Goal: Task Accomplishment & Management: Use online tool/utility

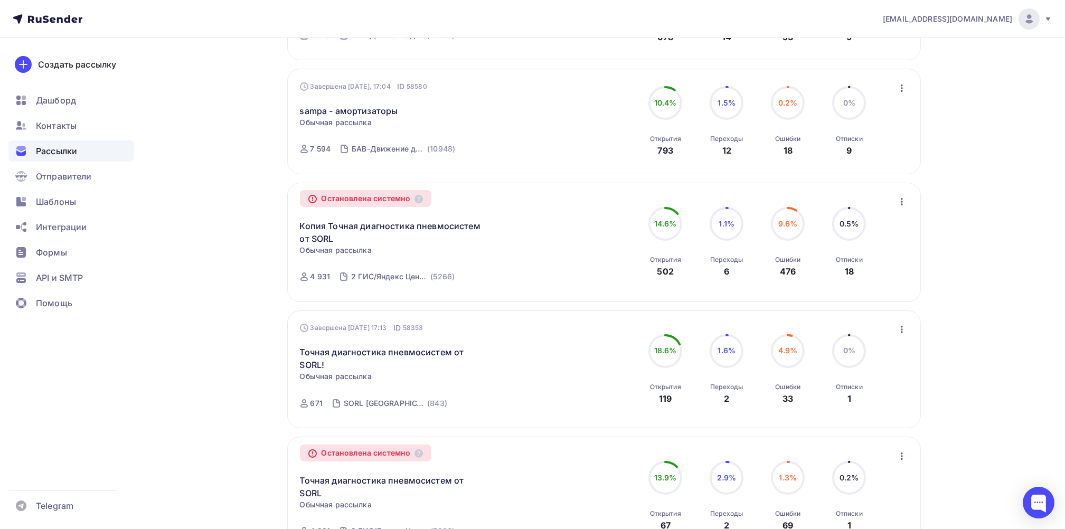
scroll to position [281, 0]
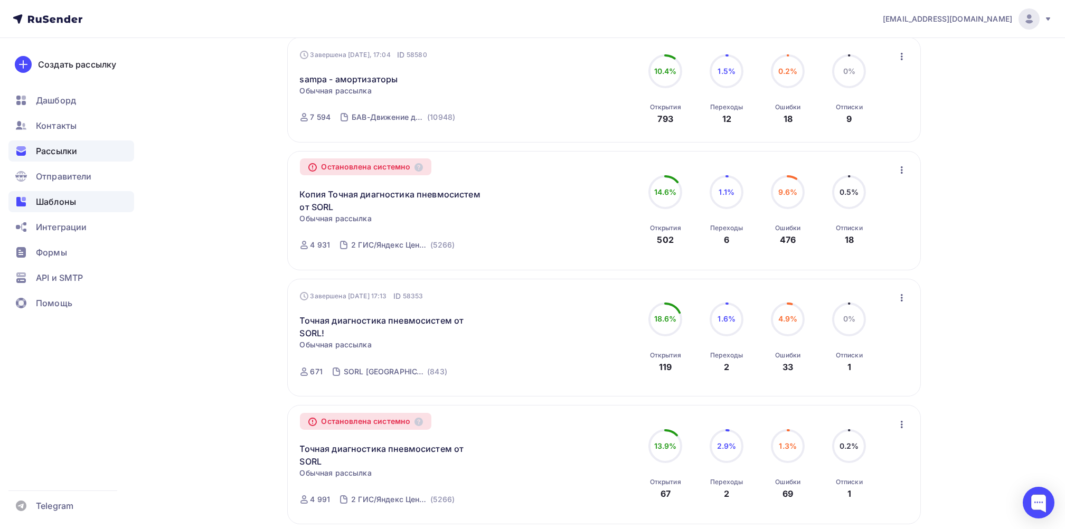
click at [68, 203] on span "Шаблоны" at bounding box center [56, 201] width 40 height 13
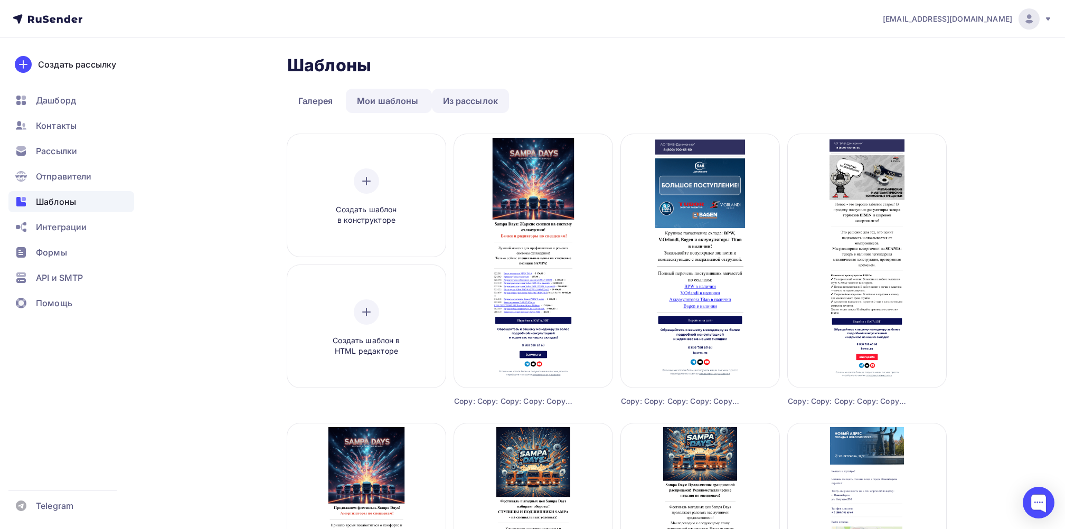
click at [460, 99] on link "Из рассылок" at bounding box center [471, 101] width 78 height 24
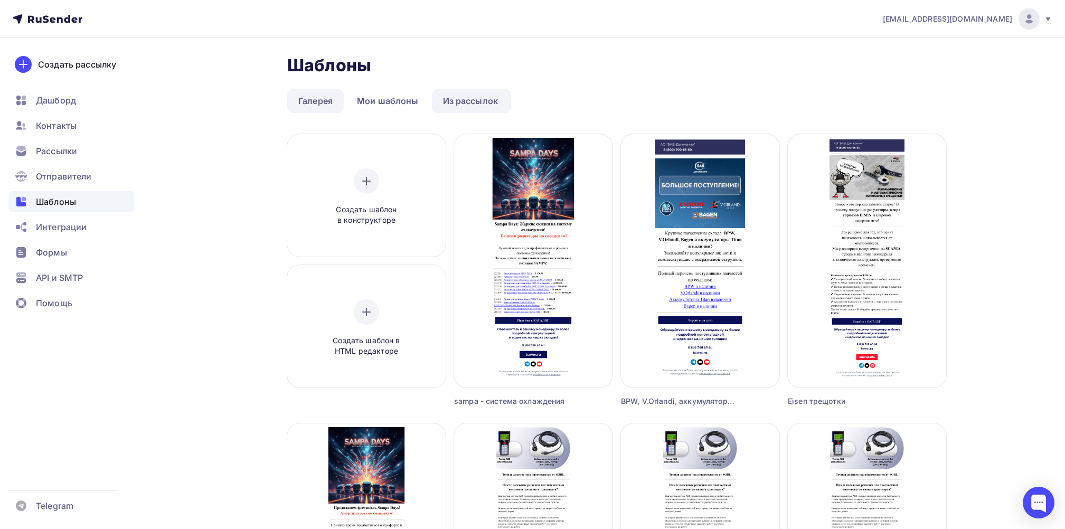
click at [302, 93] on link "Галерея" at bounding box center [315, 101] width 56 height 24
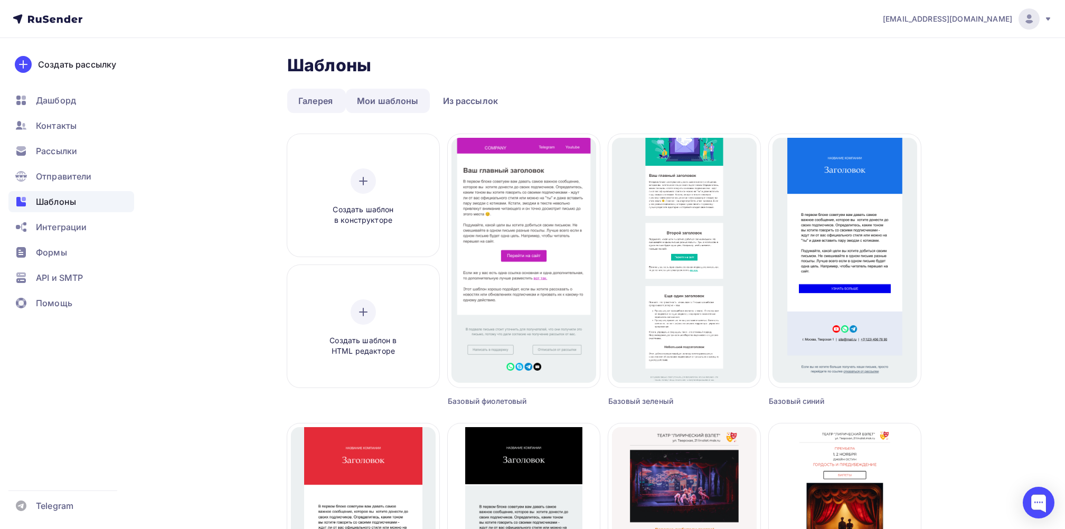
click at [389, 103] on link "Мои шаблоны" at bounding box center [388, 101] width 84 height 24
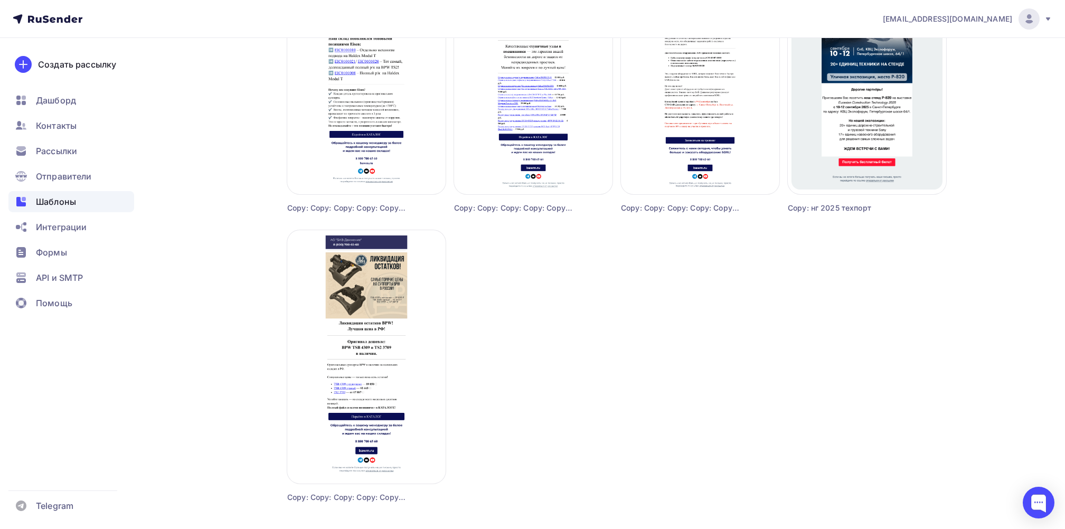
scroll to position [844, 0]
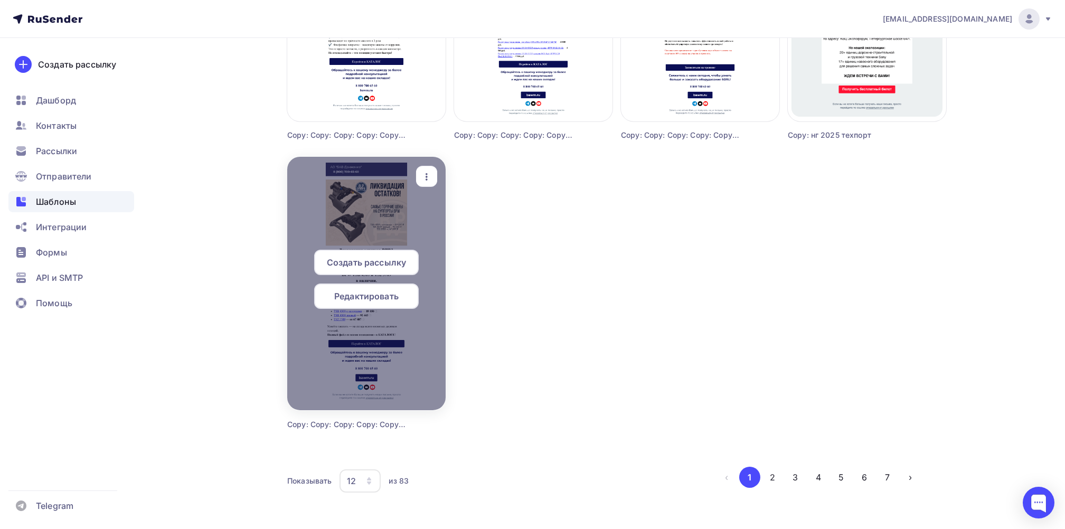
click at [376, 256] on span "Создать рассылку" at bounding box center [366, 262] width 79 height 13
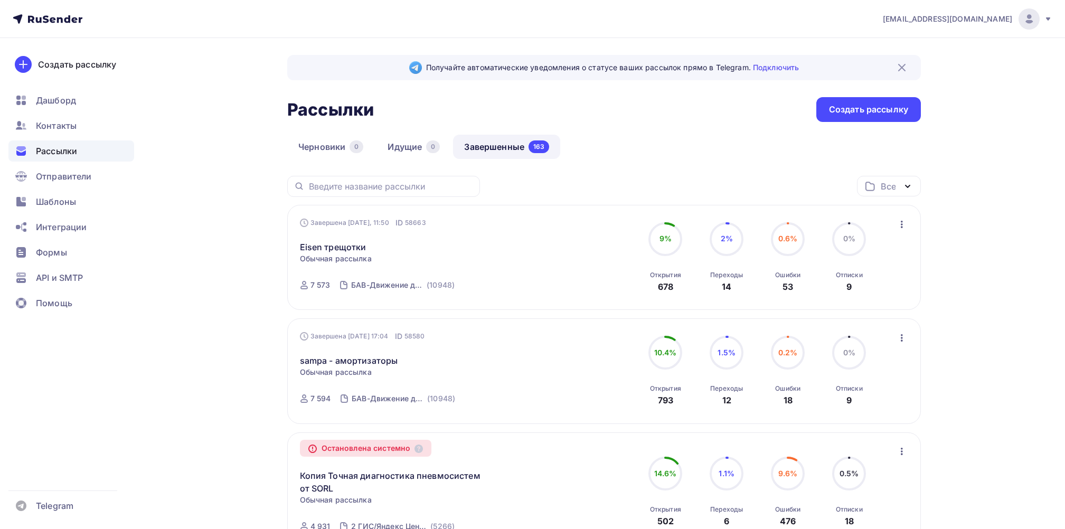
drag, startPoint x: 0, startPoint y: 0, endPoint x: 55, endPoint y: 150, distance: 160.3
click at [55, 150] on span "Рассылки" at bounding box center [56, 151] width 41 height 13
click at [71, 196] on span "Шаблоны" at bounding box center [56, 201] width 40 height 13
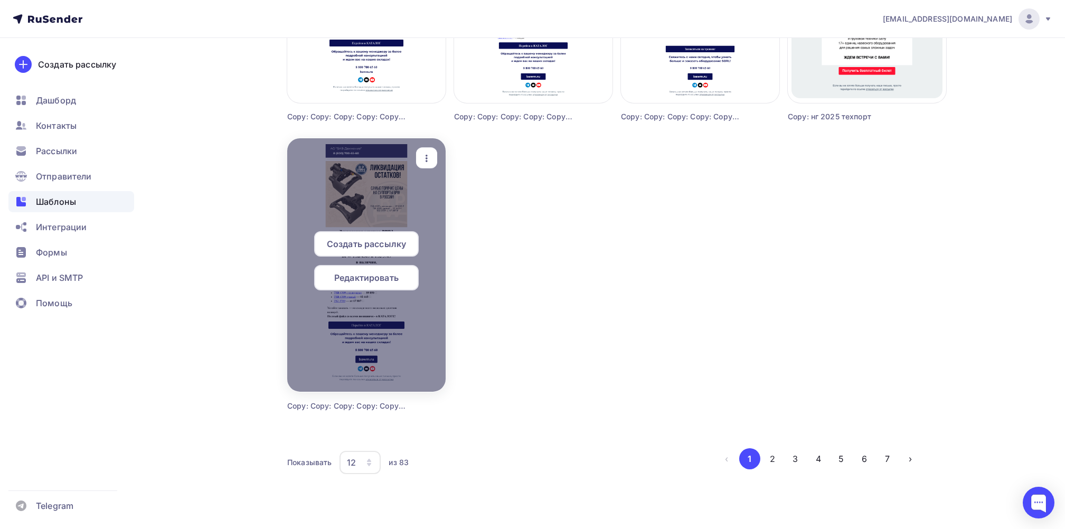
scroll to position [863, 0]
click at [426, 155] on icon "button" at bounding box center [426, 157] width 13 height 13
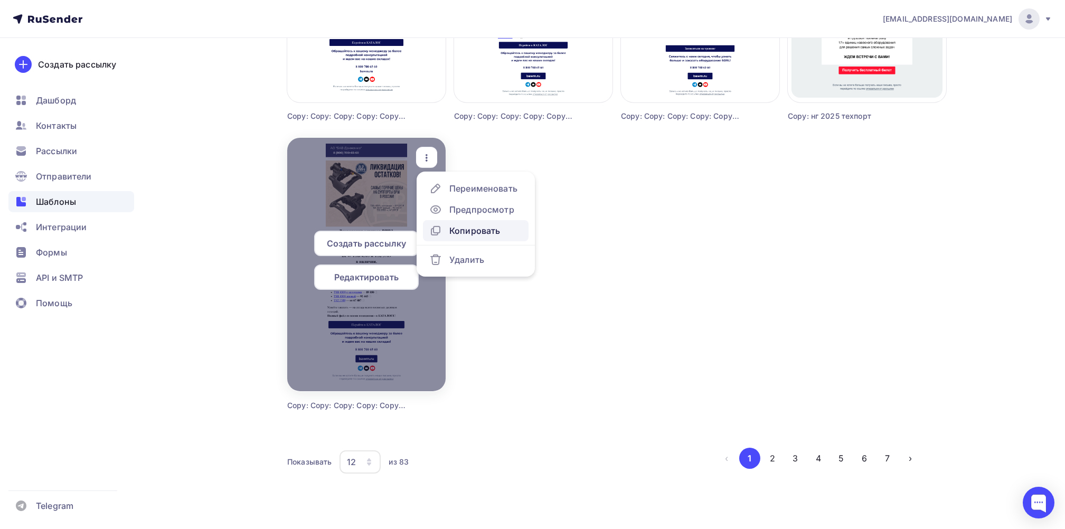
click at [491, 227] on div "Копировать" at bounding box center [474, 230] width 51 height 13
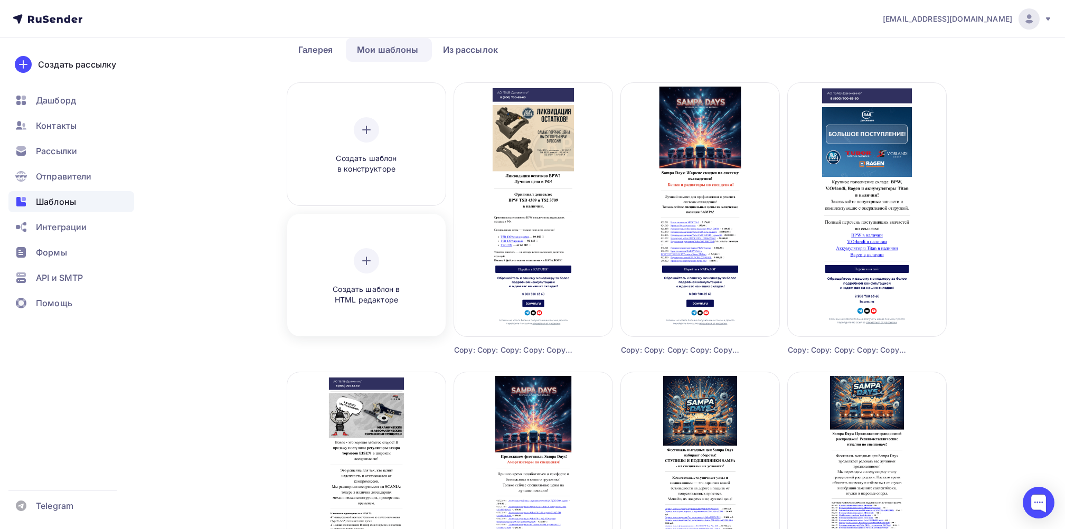
scroll to position [19, 0]
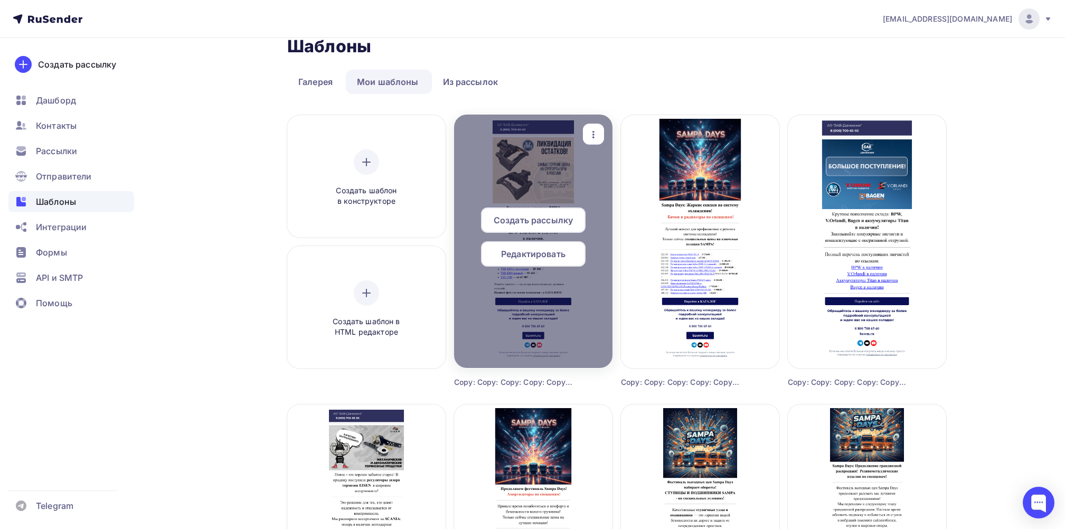
click at [532, 259] on span "Редактировать" at bounding box center [533, 254] width 64 height 13
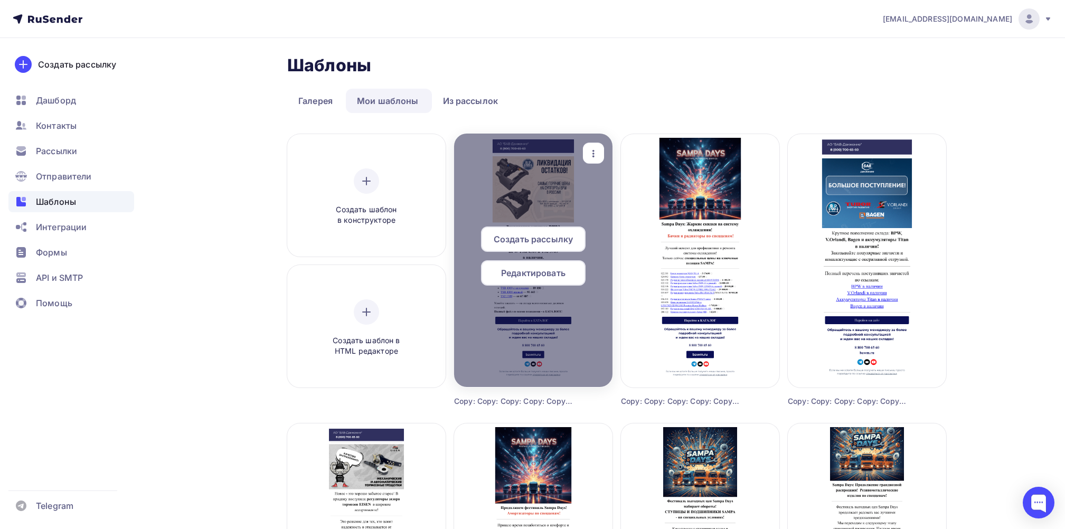
click at [567, 272] on div "Редактировать" at bounding box center [533, 272] width 105 height 25
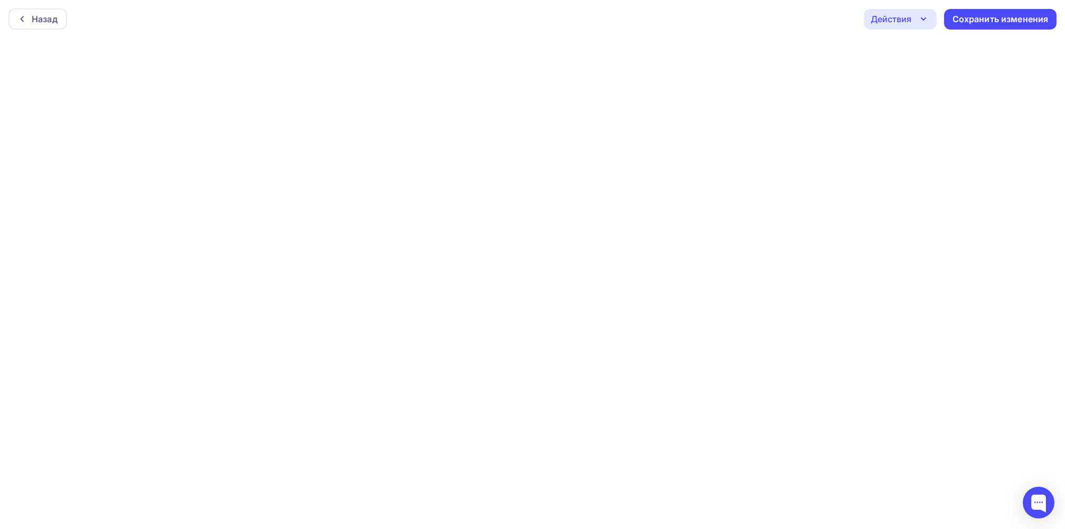
scroll to position [3, 0]
click at [1022, 11] on div "Сохранить изменения" at bounding box center [1000, 17] width 96 height 12
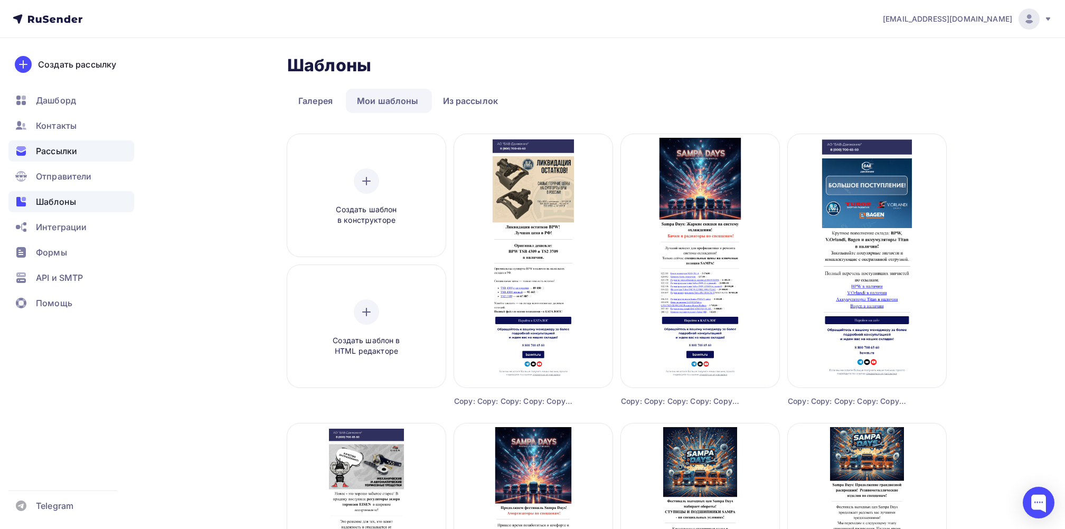
click at [46, 148] on span "Рассылки" at bounding box center [56, 151] width 41 height 13
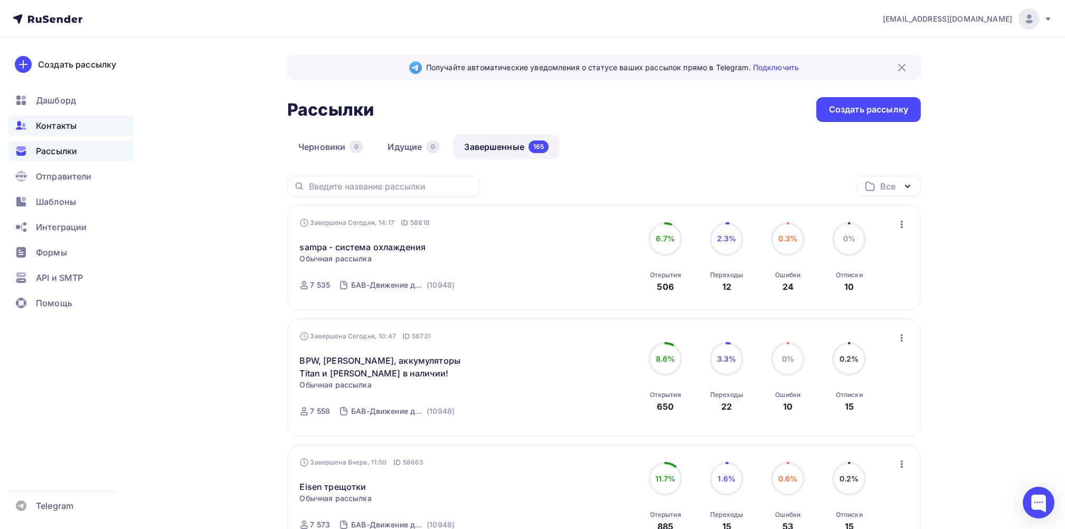
click at [61, 118] on div "Контакты" at bounding box center [71, 125] width 126 height 21
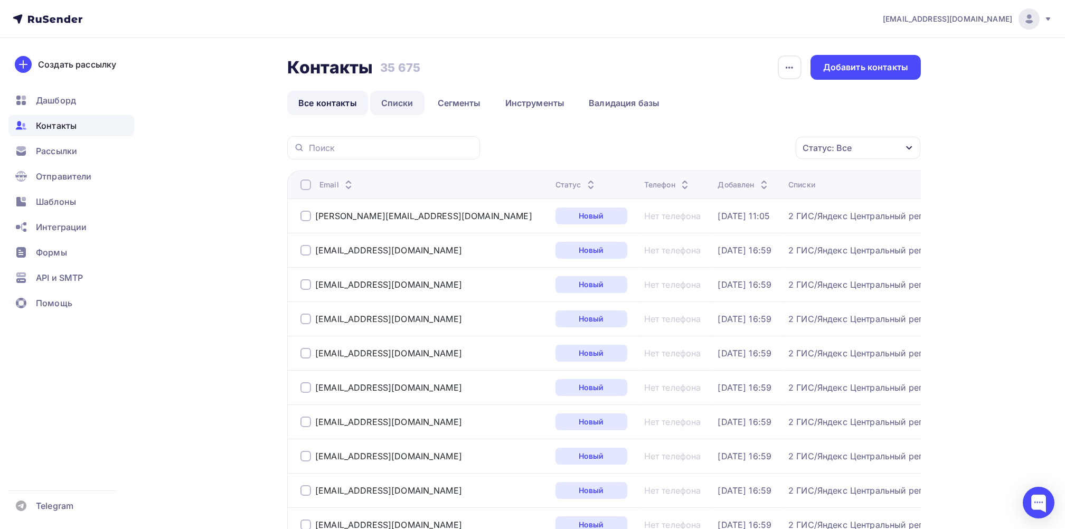
click at [394, 99] on link "Списки" at bounding box center [397, 103] width 54 height 24
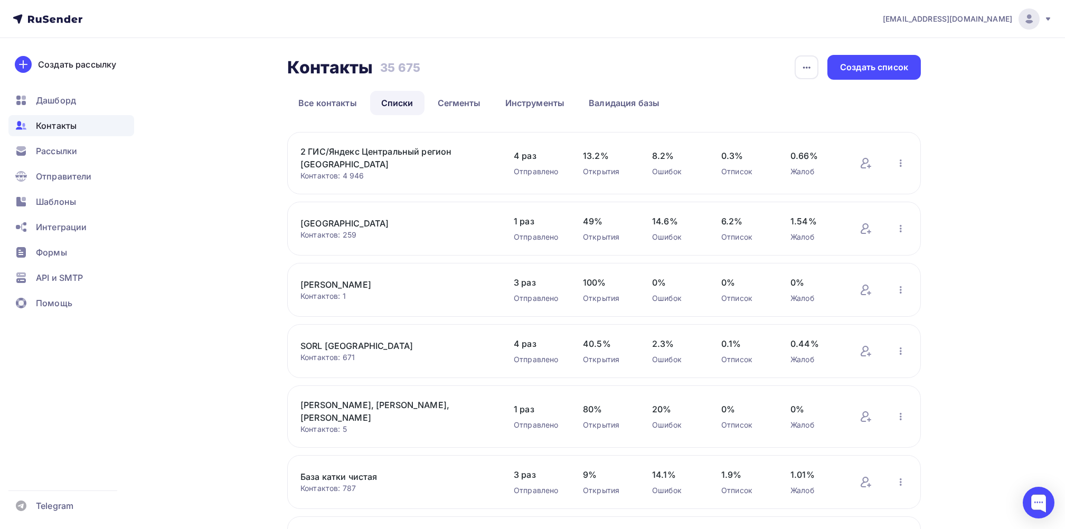
click at [426, 151] on link "2 ГИС/Яндекс Центральный регион [GEOGRAPHIC_DATA]" at bounding box center [389, 157] width 179 height 25
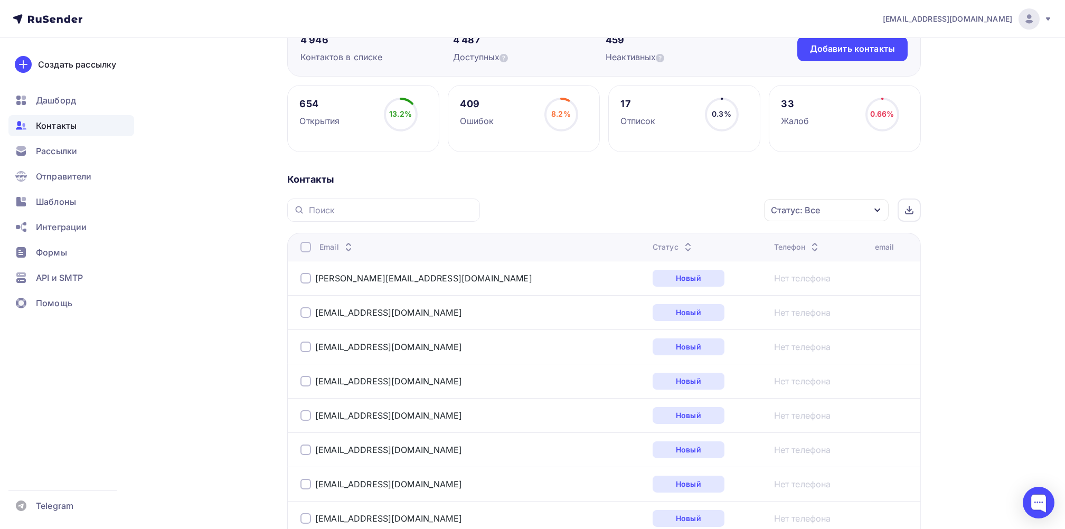
scroll to position [211, 0]
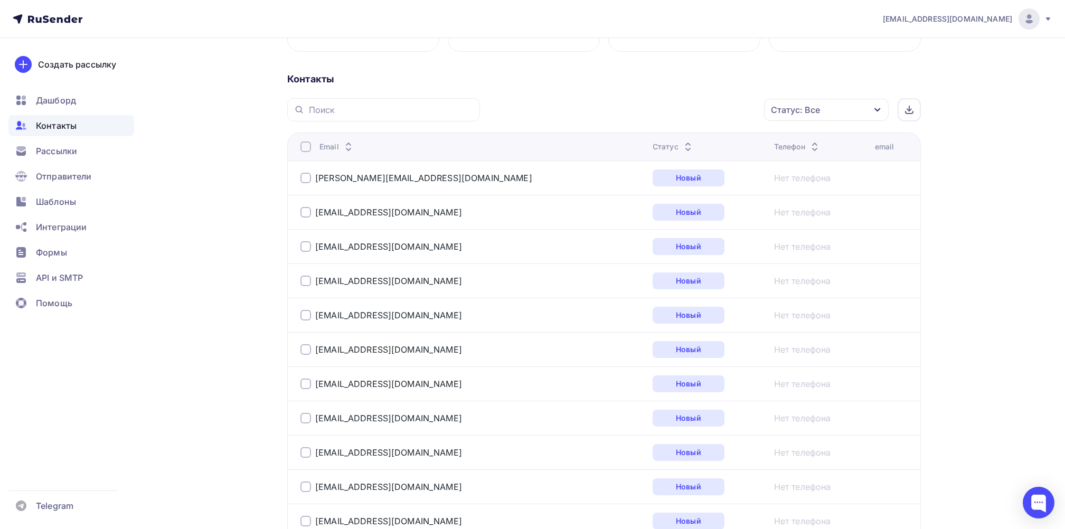
click at [877, 106] on icon "button" at bounding box center [877, 110] width 8 height 8
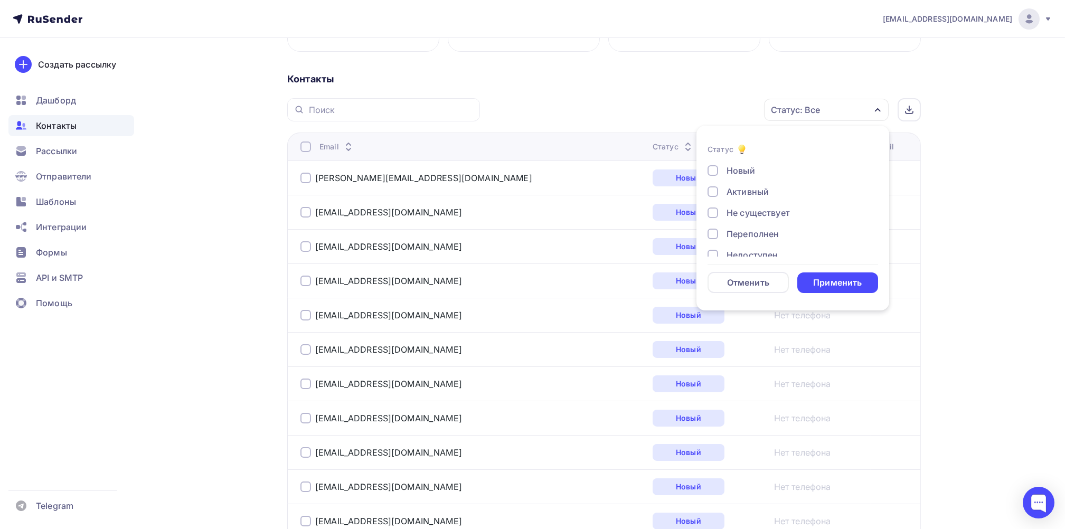
click at [712, 211] on div at bounding box center [712, 212] width 11 height 11
click at [716, 234] on div at bounding box center [712, 234] width 11 height 11
click at [710, 183] on div at bounding box center [712, 184] width 11 height 11
click at [713, 201] on div at bounding box center [712, 206] width 11 height 11
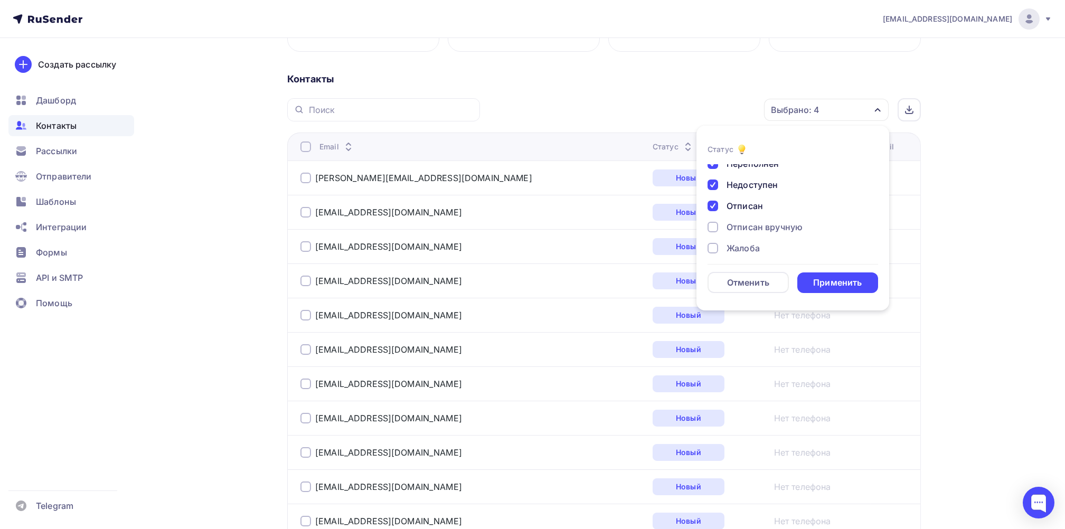
click at [714, 227] on div at bounding box center [712, 227] width 11 height 11
click at [711, 246] on div at bounding box center [712, 248] width 11 height 11
click at [831, 278] on div "Применить" at bounding box center [837, 283] width 49 height 12
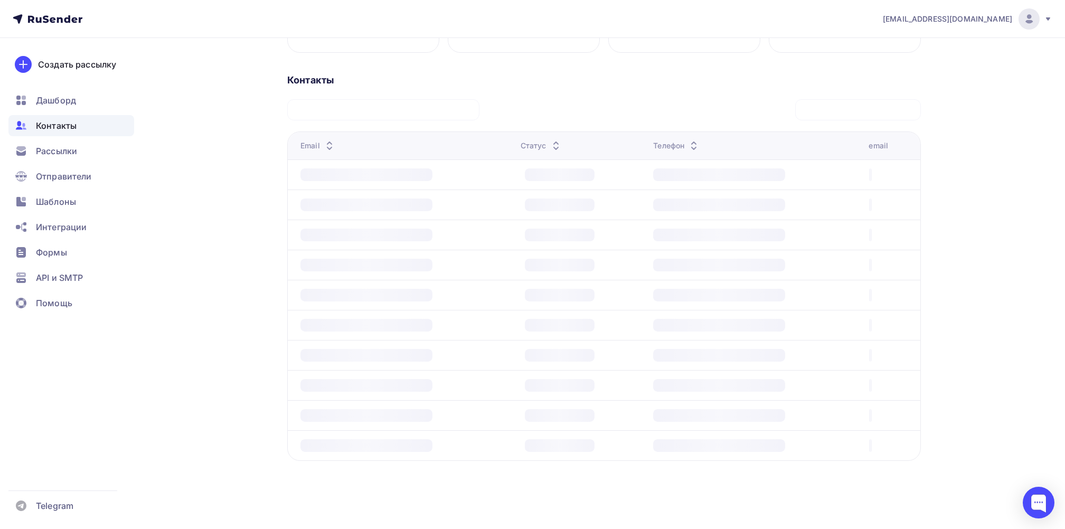
scroll to position [210, 0]
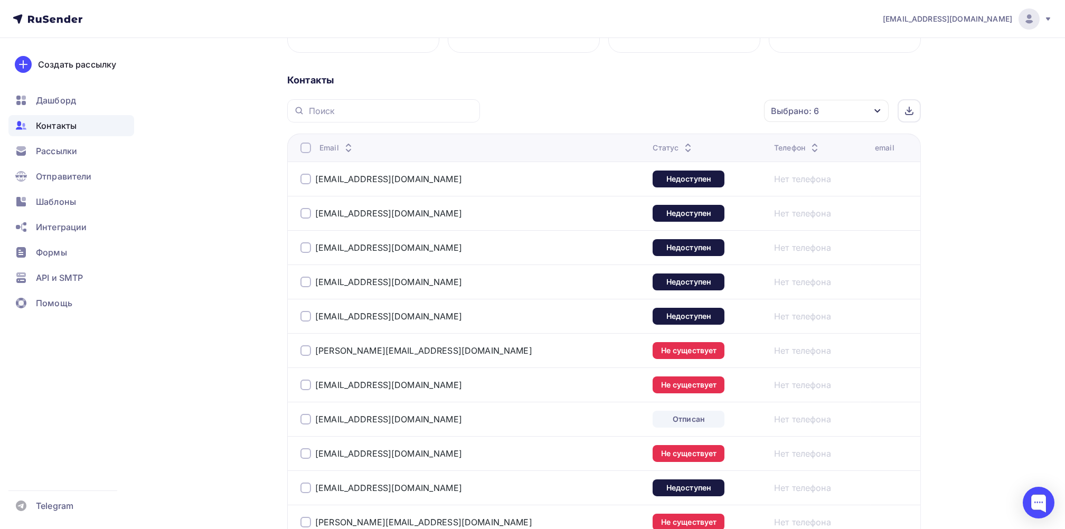
click at [306, 147] on div at bounding box center [305, 148] width 11 height 11
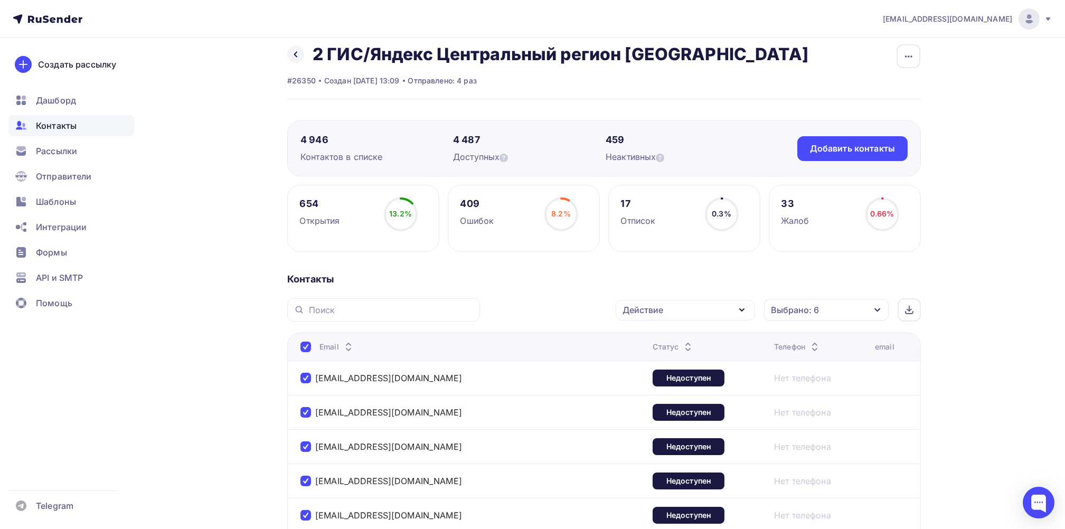
scroll to position [0, 0]
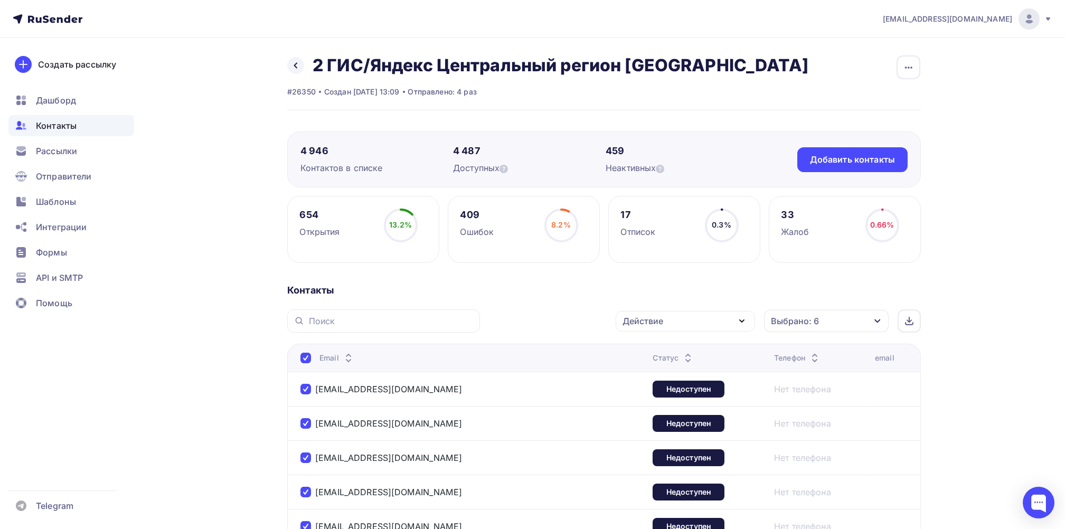
click at [745, 321] on icon "button" at bounding box center [741, 321] width 13 height 13
click at [649, 394] on div "Удалить" at bounding box center [645, 394] width 35 height 13
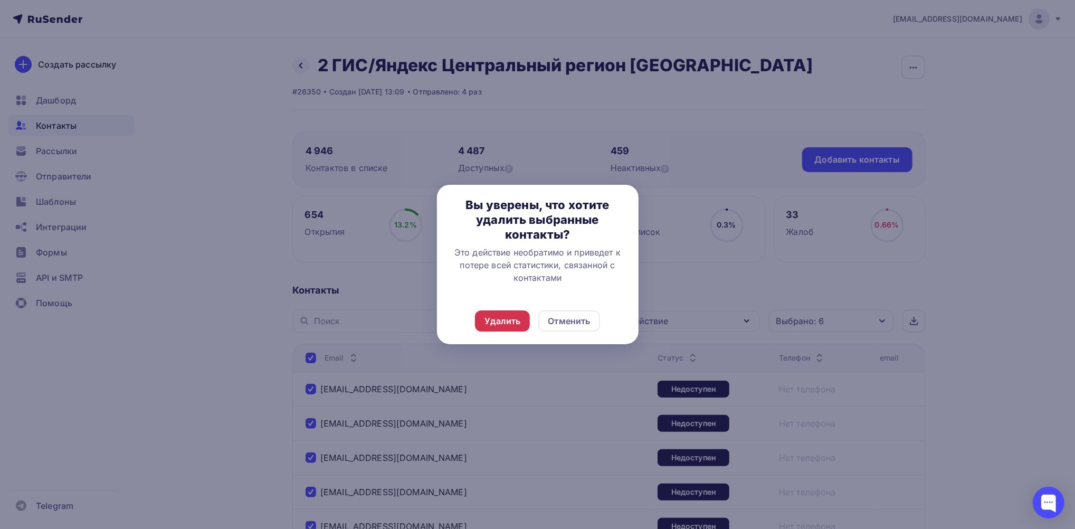
click at [508, 315] on div "Удалить" at bounding box center [503, 321] width 36 height 13
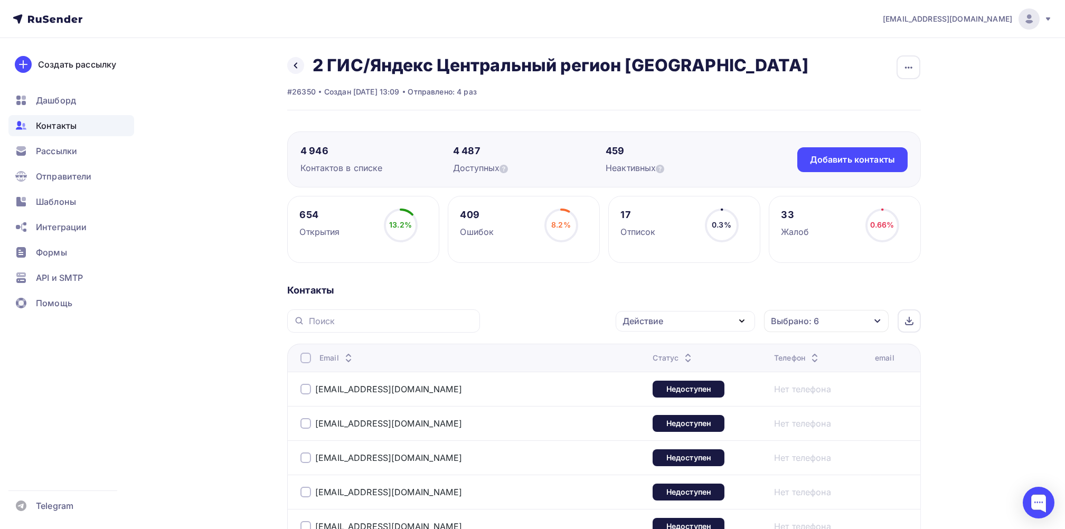
click at [302, 356] on div at bounding box center [305, 358] width 11 height 11
click at [306, 356] on div at bounding box center [305, 358] width 11 height 11
click at [741, 319] on icon "button" at bounding box center [741, 321] width 13 height 13
click at [647, 391] on div "Удалить" at bounding box center [645, 394] width 35 height 13
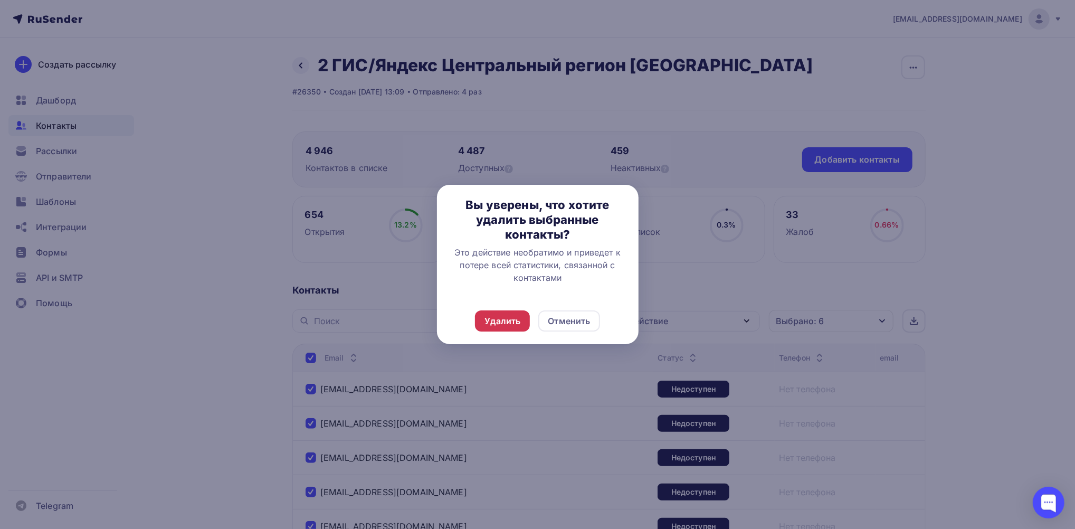
click at [505, 322] on div "Удалить" at bounding box center [503, 321] width 36 height 13
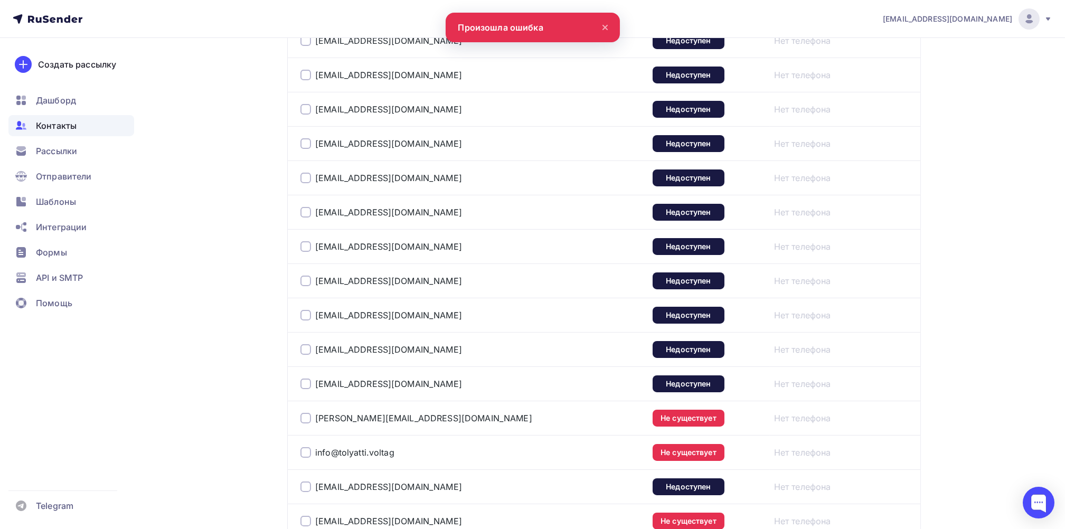
scroll to position [1668, 0]
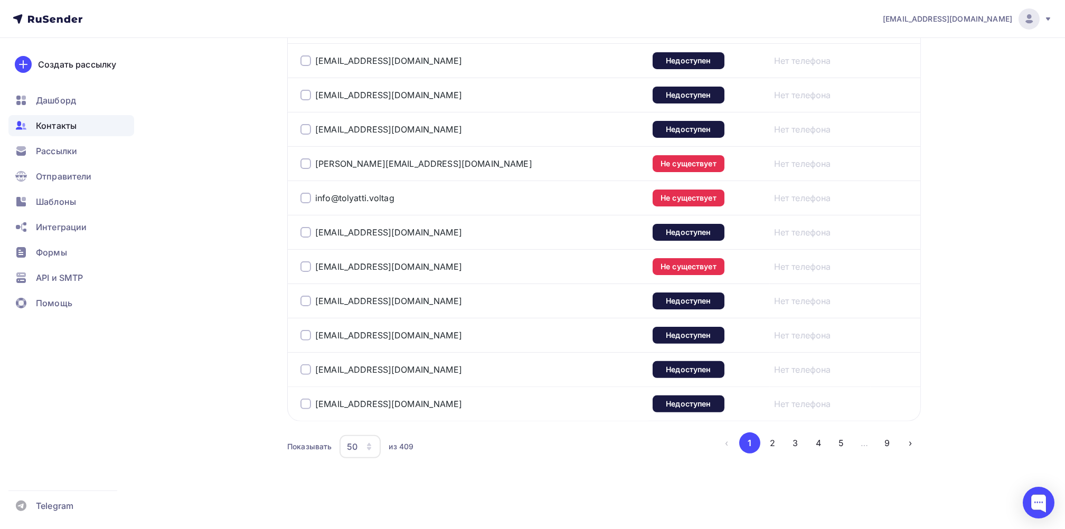
click at [367, 446] on icon "button" at bounding box center [369, 446] width 8 height 8
click at [349, 415] on link "100" at bounding box center [402, 416] width 114 height 21
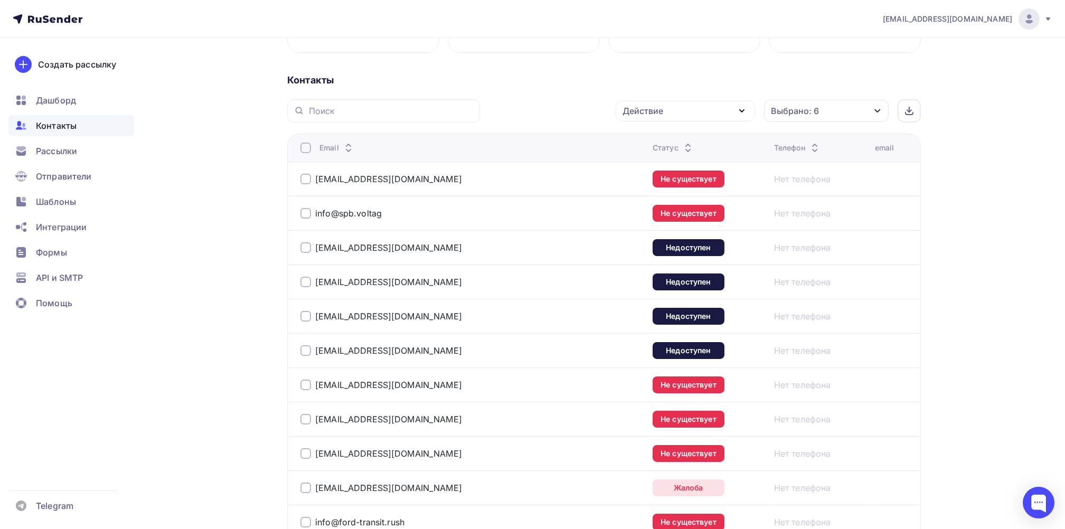
click at [305, 151] on div at bounding box center [305, 148] width 11 height 11
click at [305, 148] on div at bounding box center [305, 148] width 11 height 11
click at [744, 110] on icon "button" at bounding box center [741, 111] width 13 height 13
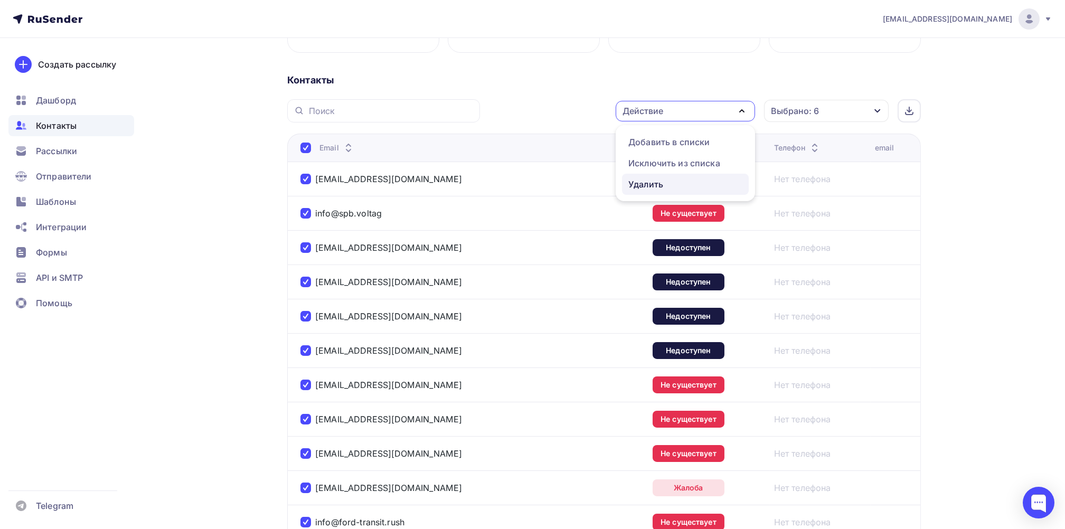
click at [651, 183] on div "Удалить" at bounding box center [645, 184] width 35 height 13
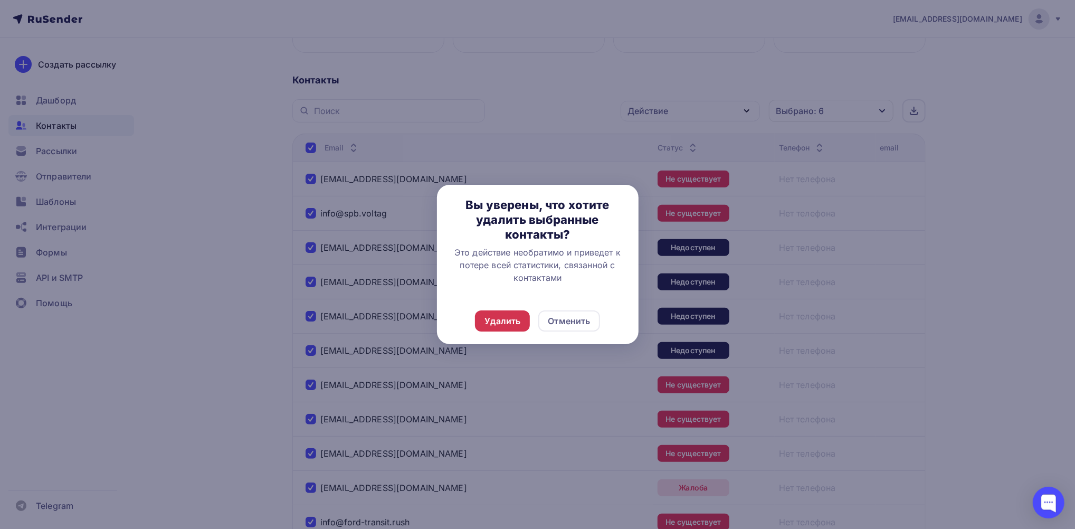
click at [502, 321] on div "Удалить" at bounding box center [503, 321] width 36 height 13
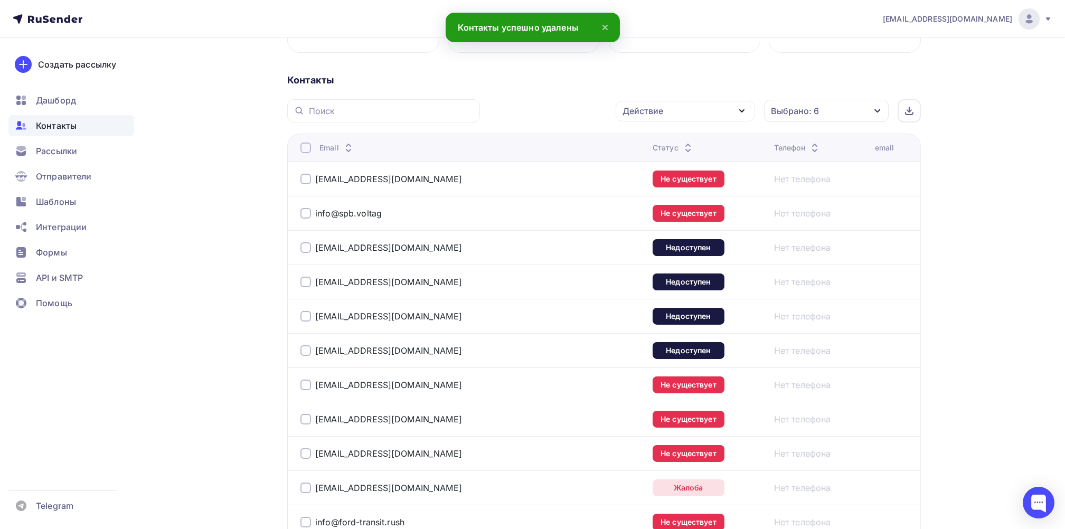
click at [302, 149] on div at bounding box center [305, 148] width 11 height 11
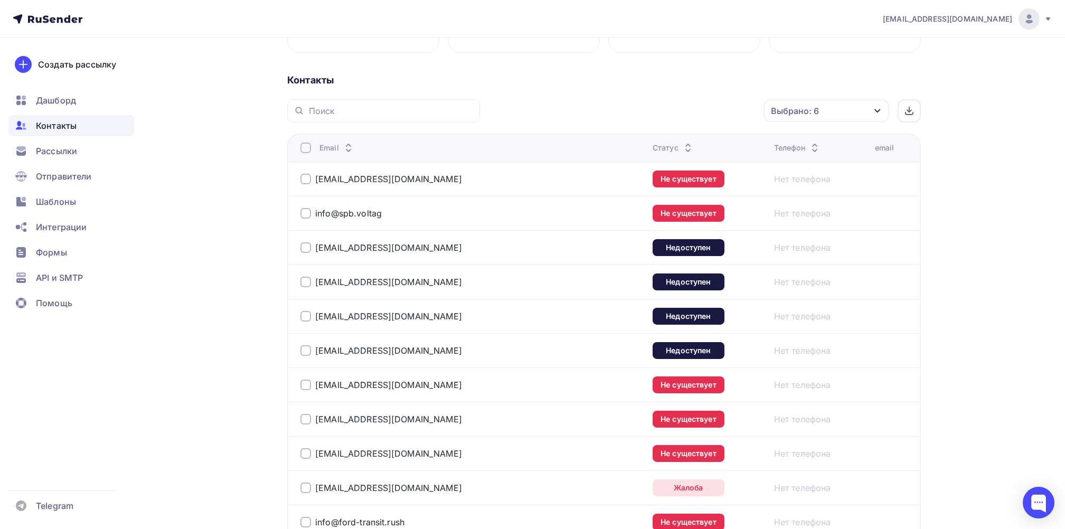
click at [307, 148] on div at bounding box center [305, 148] width 11 height 11
click at [713, 104] on div "Действие" at bounding box center [684, 111] width 139 height 21
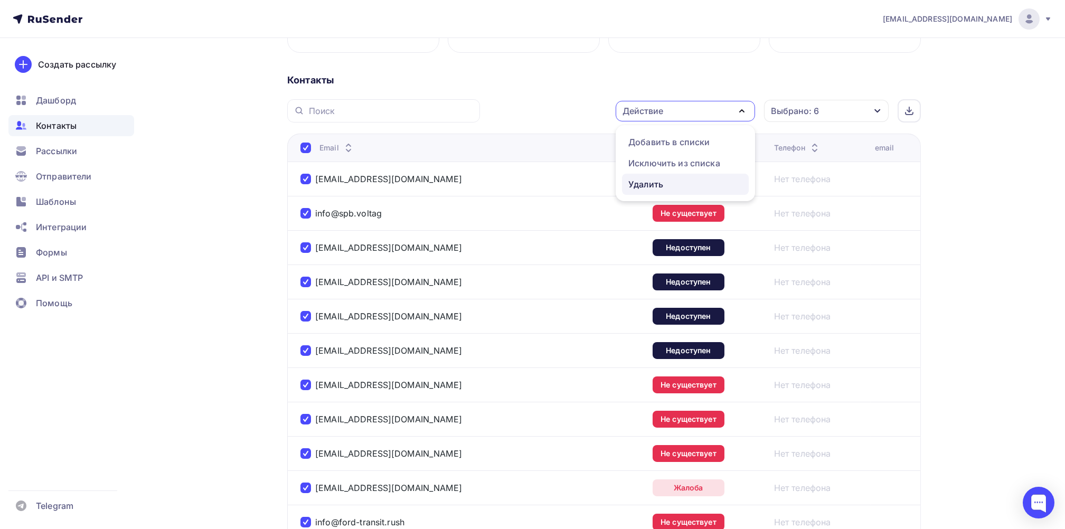
click at [637, 178] on div "Удалить" at bounding box center [645, 184] width 35 height 13
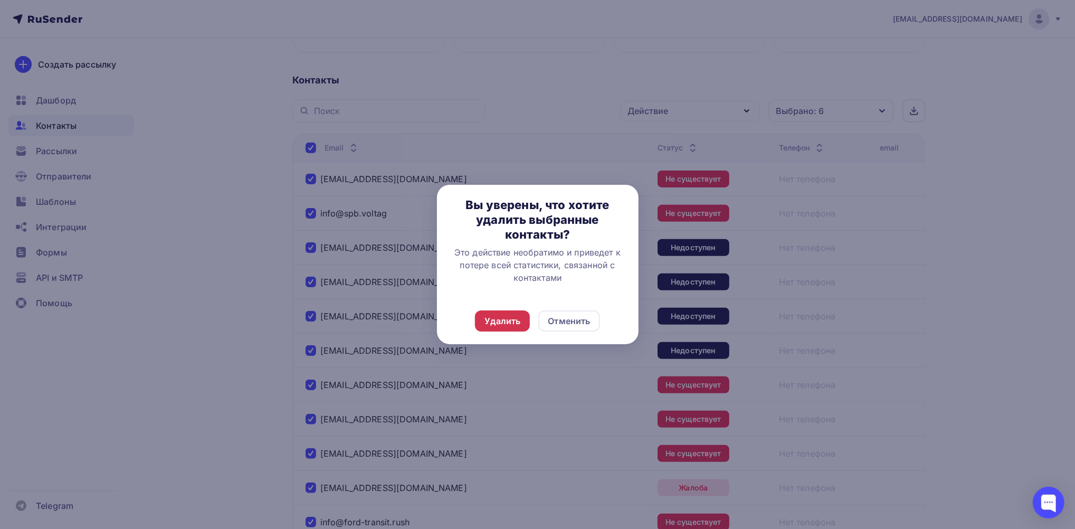
click at [499, 322] on div "Удалить" at bounding box center [503, 321] width 36 height 13
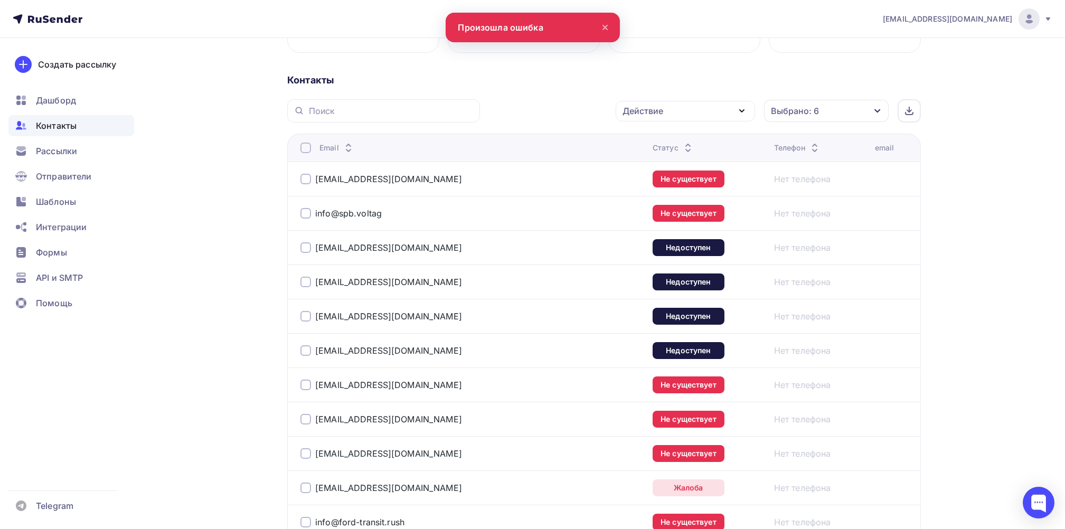
click at [301, 144] on div at bounding box center [305, 148] width 11 height 11
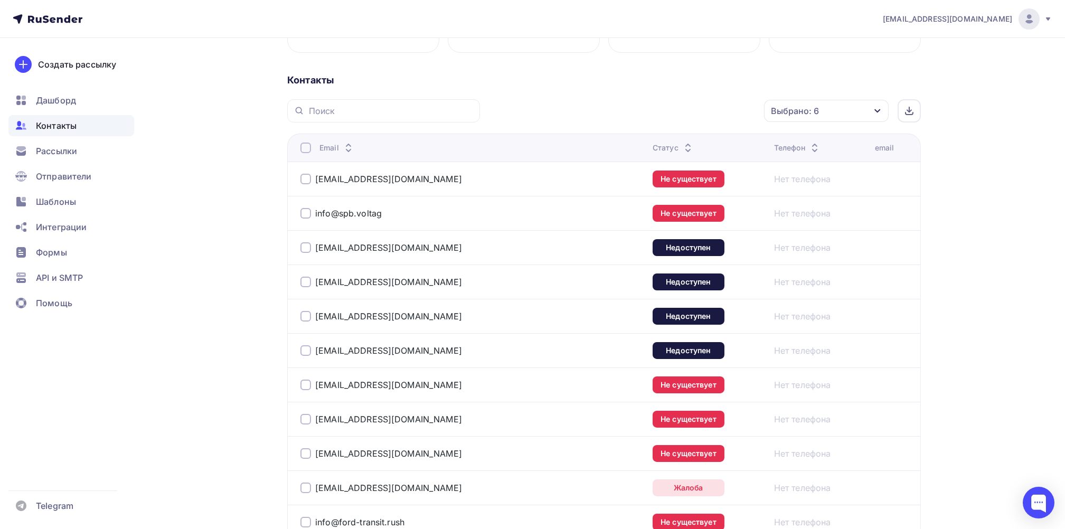
click at [302, 146] on div at bounding box center [305, 148] width 11 height 11
click at [733, 108] on div "Действие" at bounding box center [684, 111] width 139 height 21
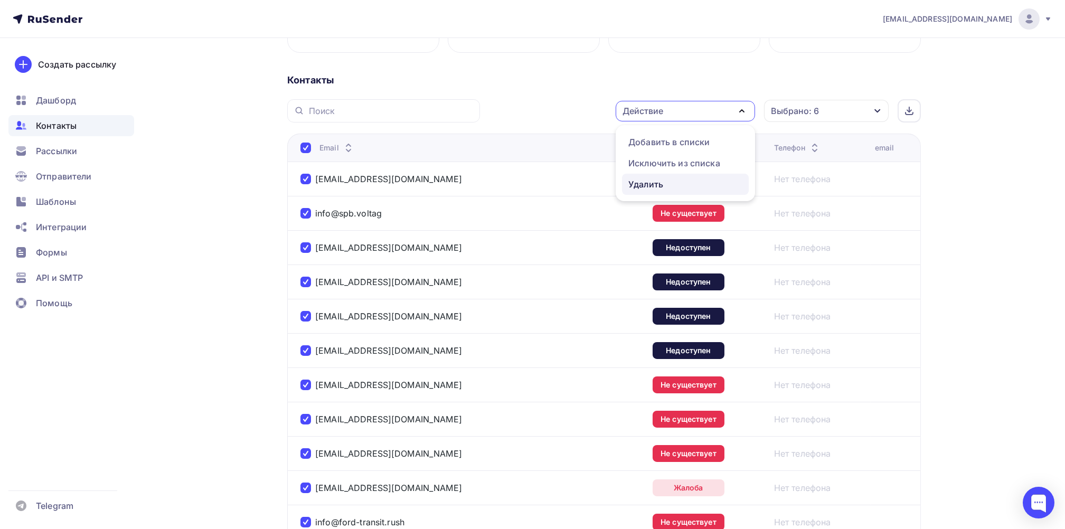
click at [642, 176] on link "Удалить" at bounding box center [685, 184] width 127 height 21
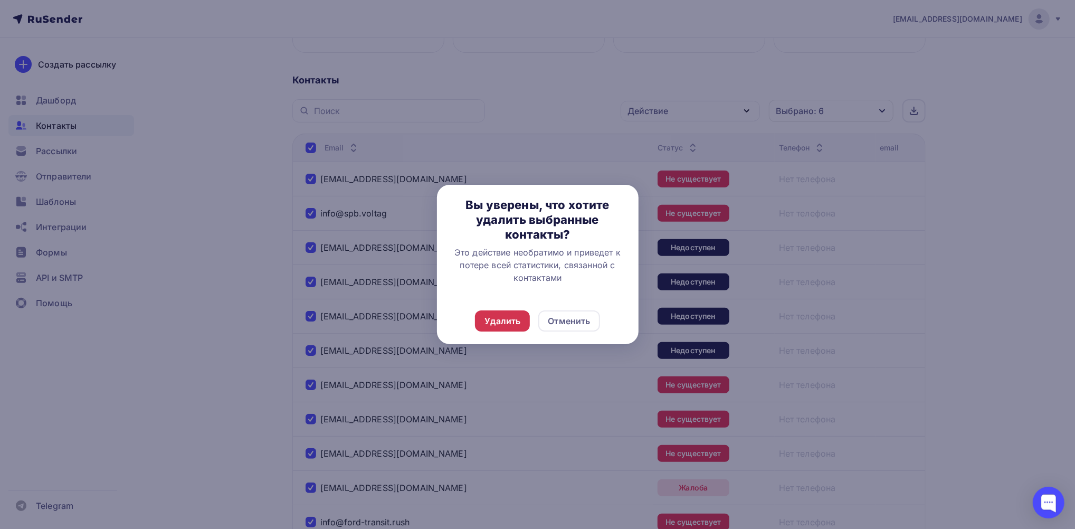
click at [501, 319] on div "Удалить" at bounding box center [503, 321] width 36 height 13
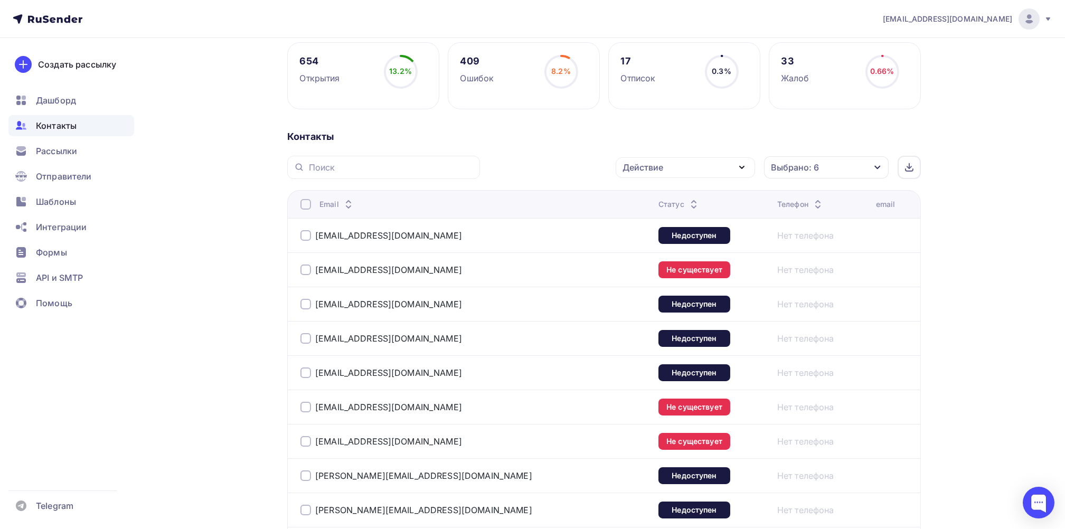
scroll to position [148, 0]
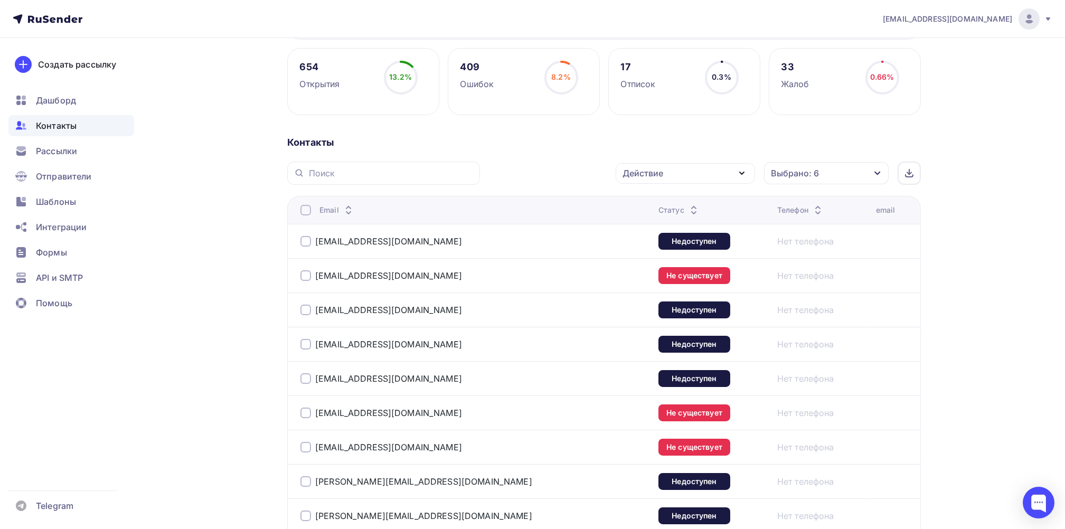
click at [303, 210] on div at bounding box center [305, 210] width 11 height 11
click at [306, 207] on div at bounding box center [305, 210] width 11 height 11
click at [745, 167] on icon "button" at bounding box center [741, 173] width 13 height 13
click at [656, 243] on div "Удалить" at bounding box center [645, 246] width 35 height 13
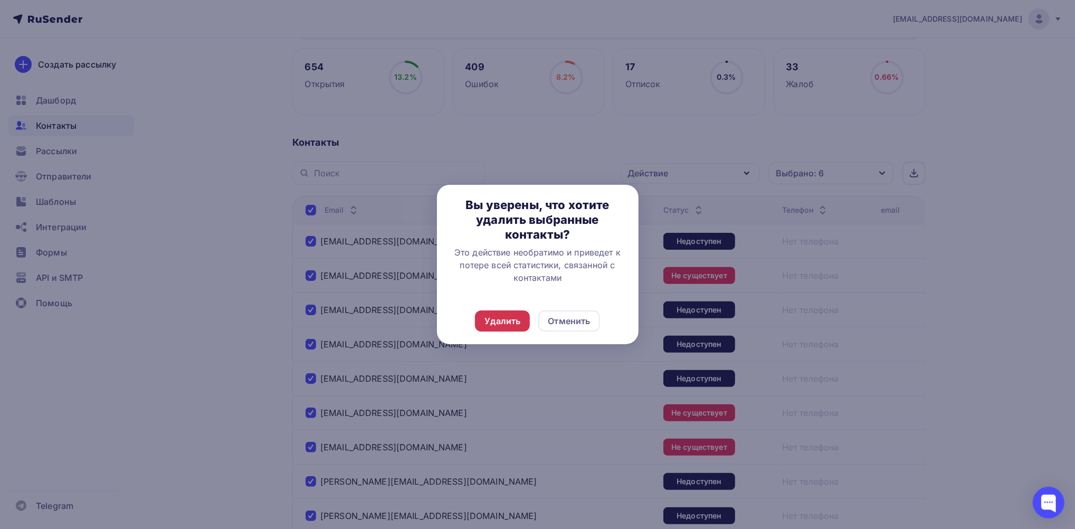
click at [501, 317] on div "Удалить" at bounding box center [503, 321] width 36 height 13
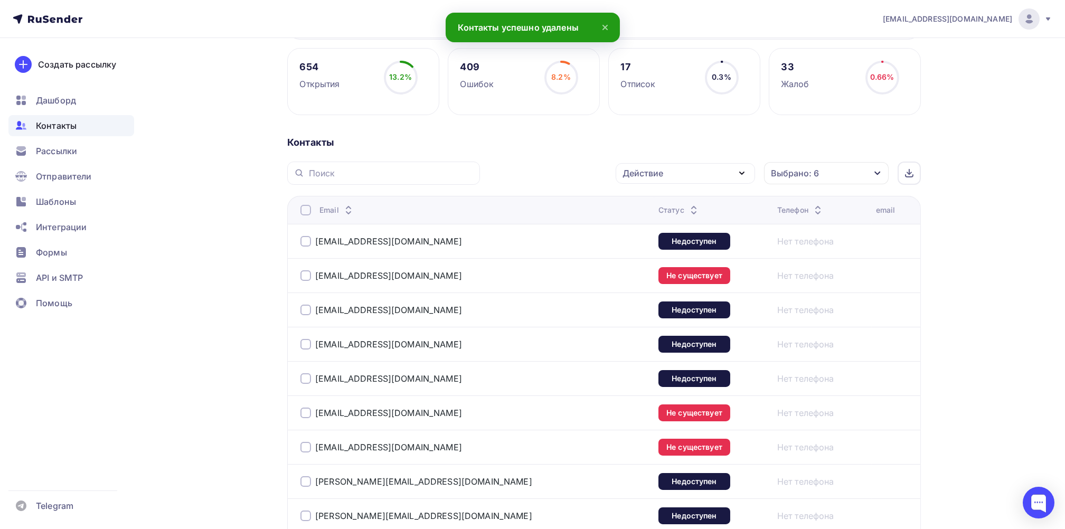
click at [307, 209] on div at bounding box center [305, 210] width 11 height 11
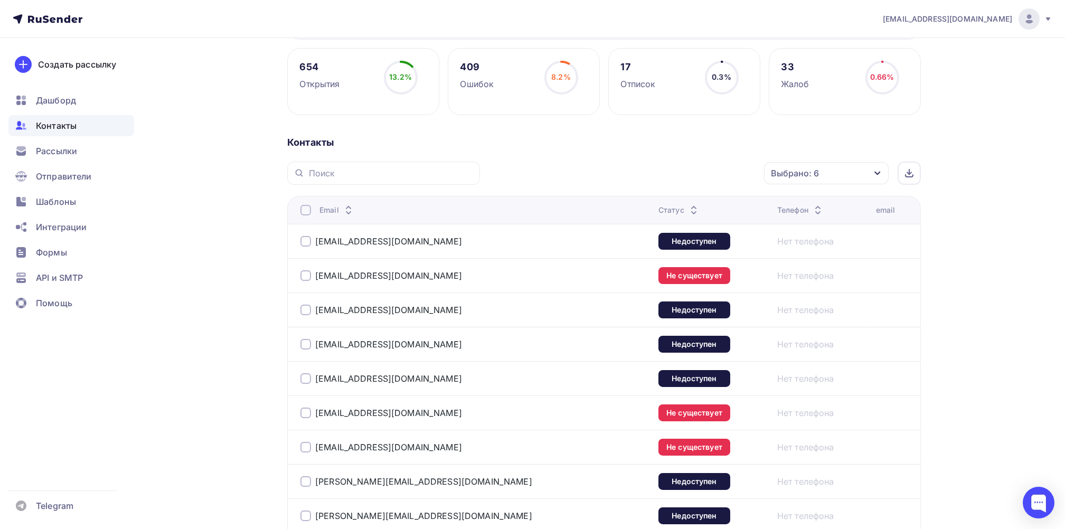
click at [306, 208] on div at bounding box center [305, 210] width 11 height 11
click at [687, 175] on div "Действие" at bounding box center [684, 173] width 139 height 21
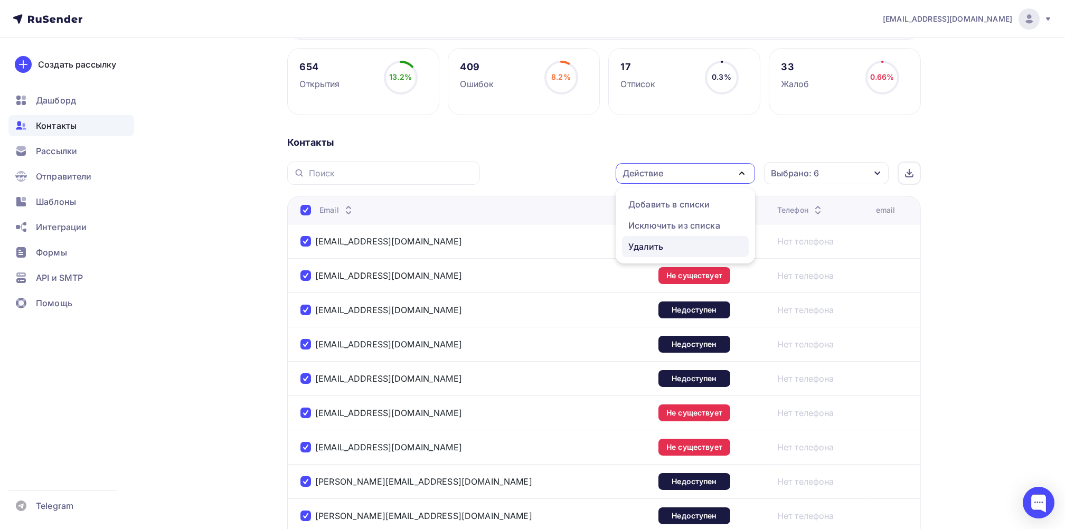
click at [648, 242] on div "Удалить" at bounding box center [645, 246] width 35 height 13
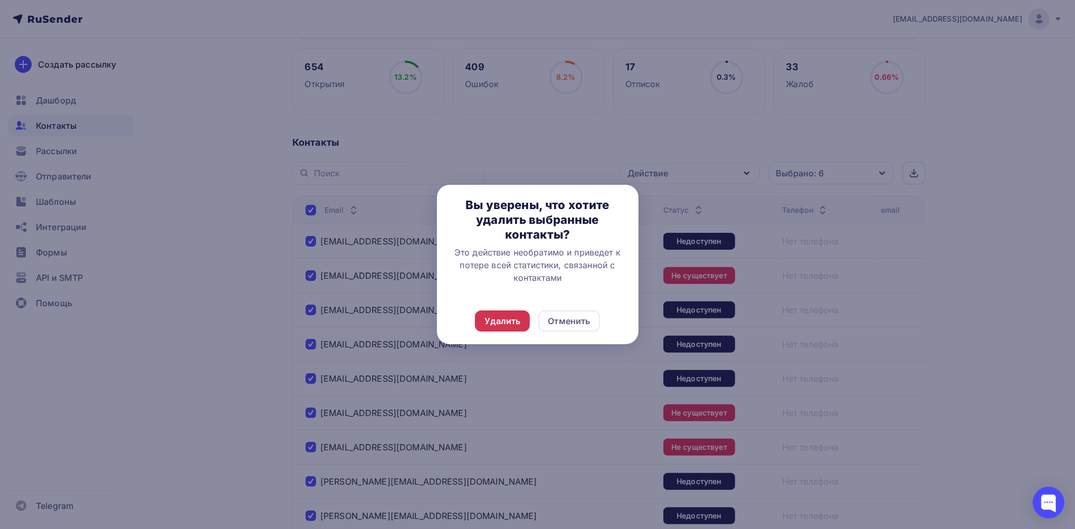
click at [497, 321] on div "Удалить" at bounding box center [503, 321] width 36 height 13
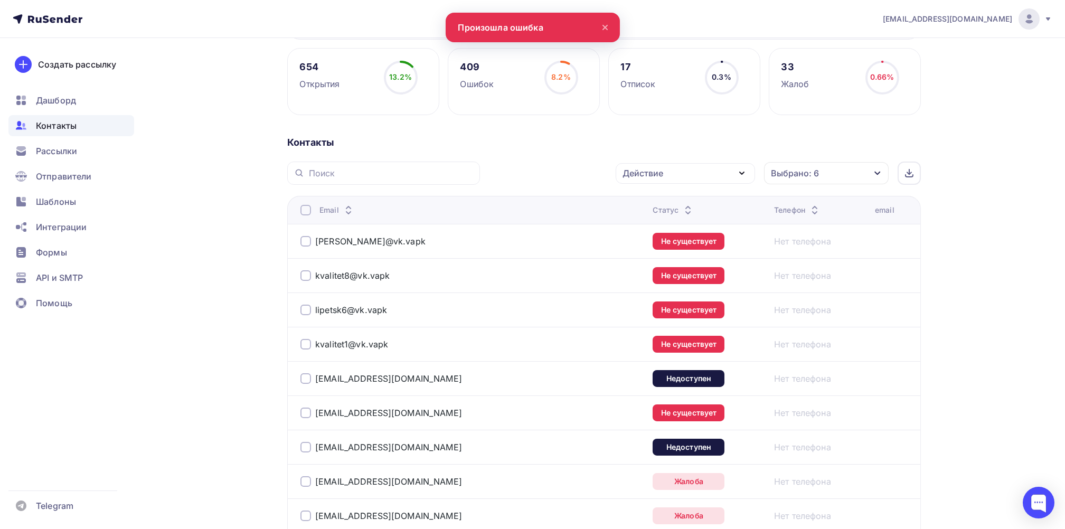
click at [308, 212] on div at bounding box center [305, 210] width 11 height 11
click at [307, 212] on div at bounding box center [305, 210] width 11 height 11
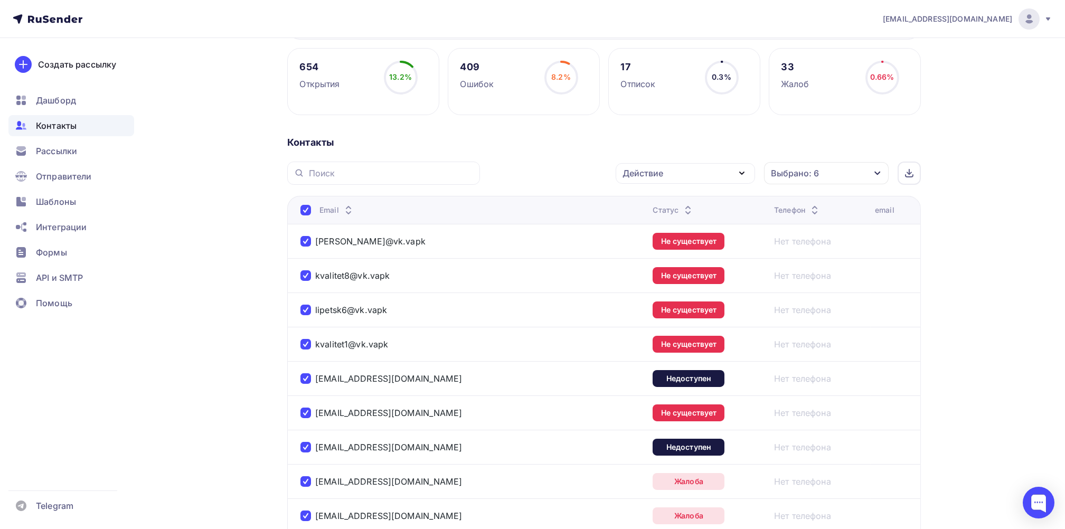
click at [657, 168] on div "Действие" at bounding box center [642, 173] width 41 height 13
click at [649, 246] on div "Удалить" at bounding box center [645, 246] width 35 height 13
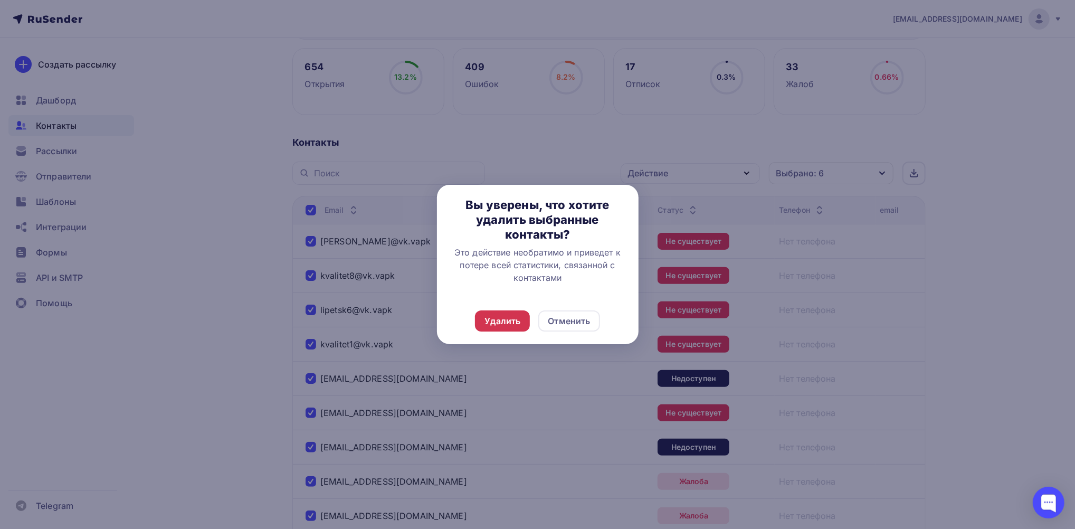
click at [504, 318] on div "Удалить" at bounding box center [503, 321] width 36 height 13
click at [493, 318] on div "Удалить" at bounding box center [503, 321] width 36 height 13
click at [500, 322] on div "Удалить" at bounding box center [503, 321] width 36 height 13
click at [556, 320] on div "Отменить" at bounding box center [569, 321] width 42 height 13
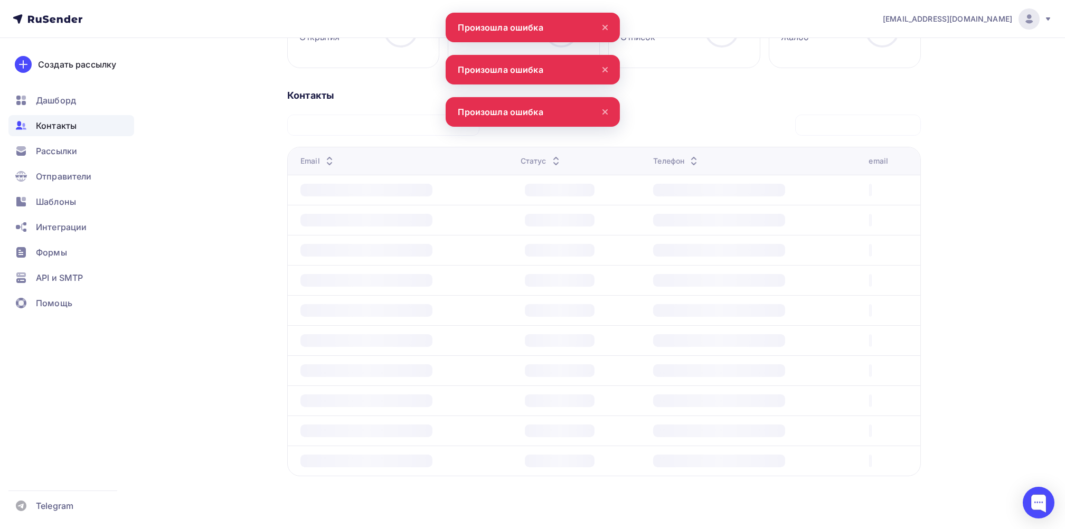
scroll to position [210, 0]
click at [603, 109] on icon at bounding box center [605, 112] width 13 height 13
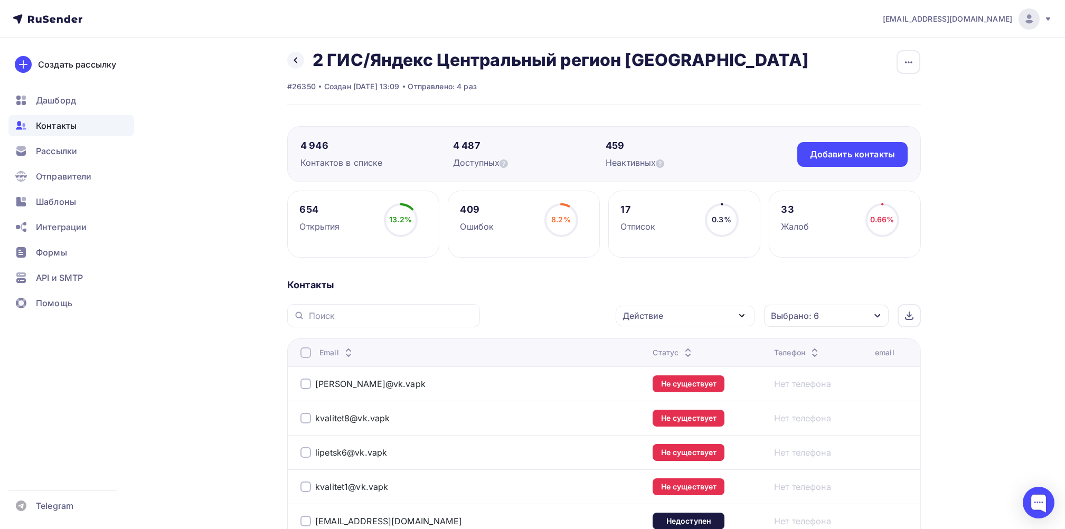
scroll to position [0, 0]
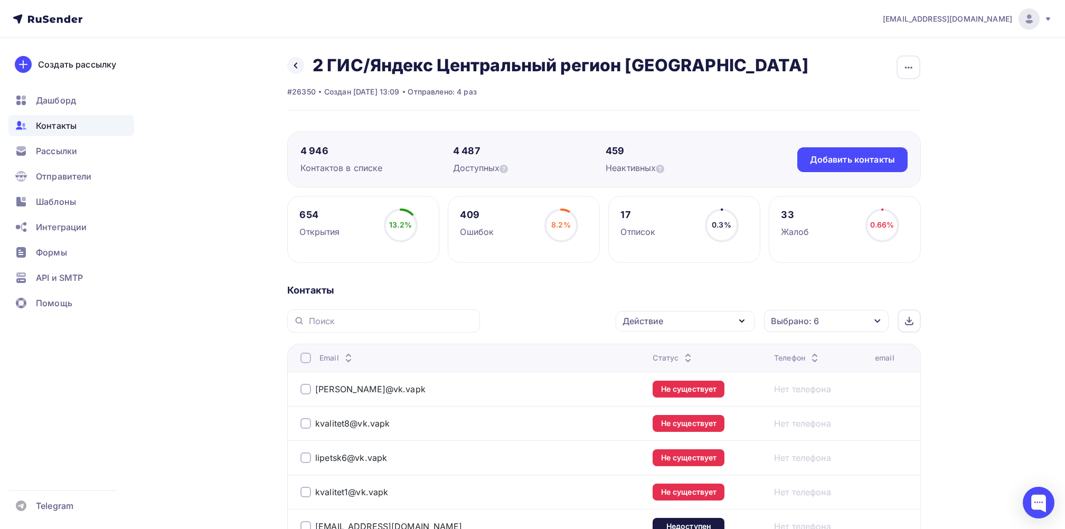
click at [307, 358] on div at bounding box center [305, 358] width 11 height 11
click at [306, 356] on div at bounding box center [305, 358] width 11 height 11
click at [741, 317] on icon "button" at bounding box center [741, 321] width 13 height 13
click at [644, 391] on div "Удалить" at bounding box center [645, 394] width 35 height 13
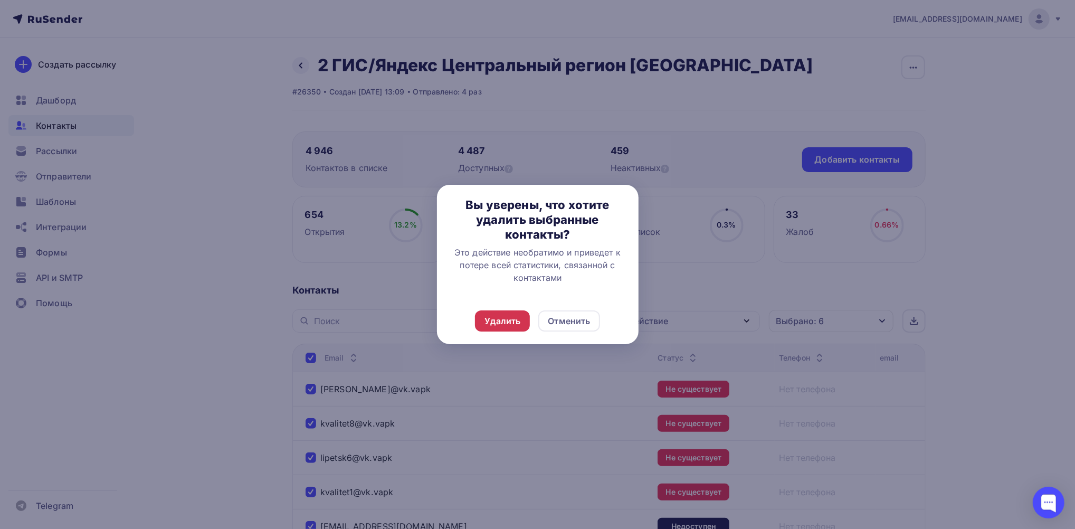
click at [499, 320] on div "Удалить" at bounding box center [503, 321] width 36 height 13
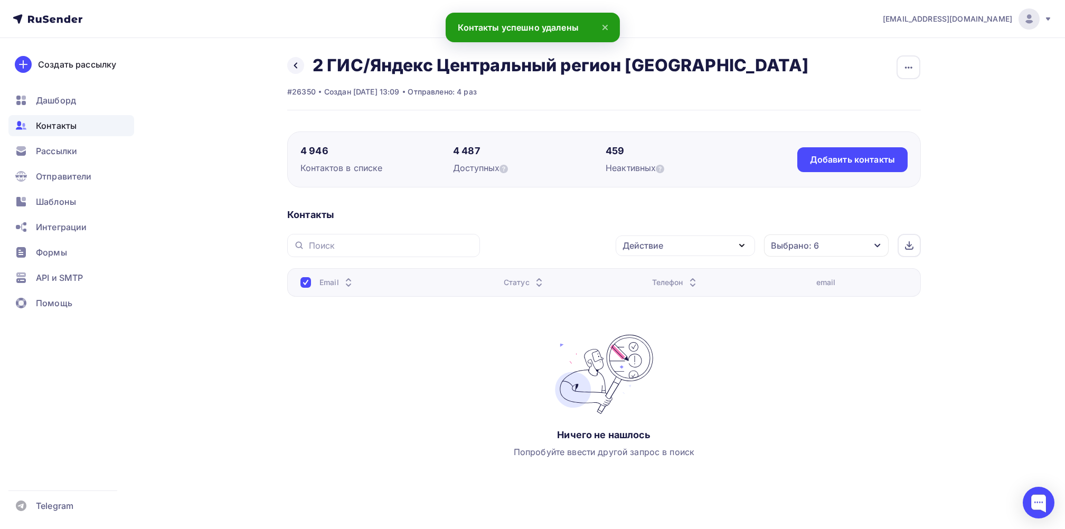
click at [306, 279] on div at bounding box center [305, 282] width 11 height 11
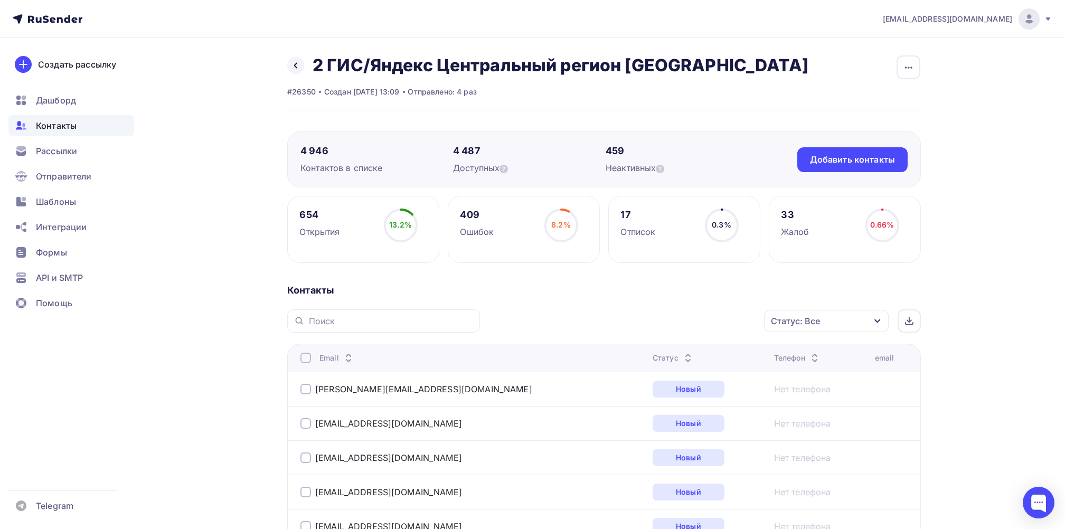
click at [875, 321] on icon "button" at bounding box center [877, 321] width 8 height 8
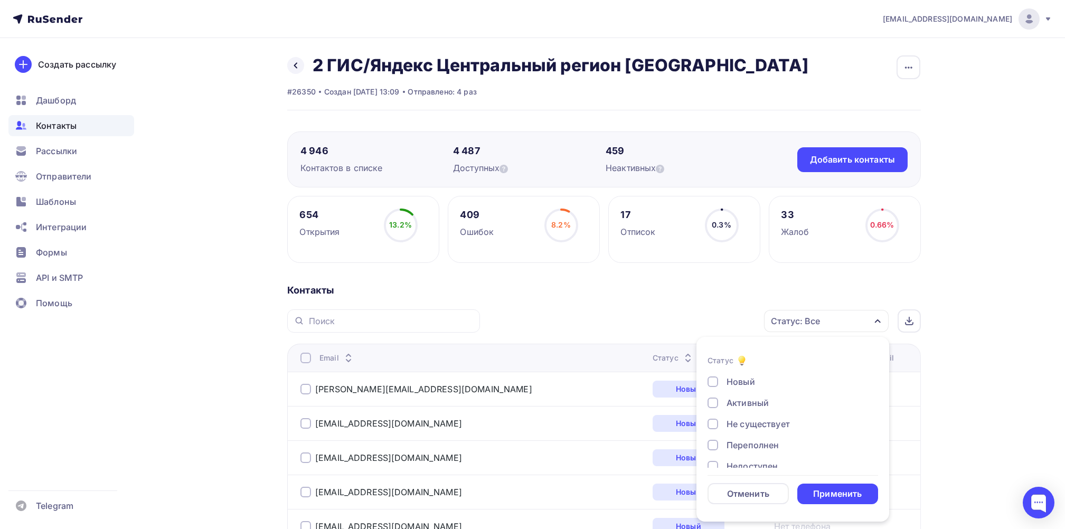
click at [713, 423] on div at bounding box center [712, 424] width 11 height 11
click at [715, 445] on div at bounding box center [712, 445] width 11 height 11
click at [713, 387] on div at bounding box center [712, 390] width 11 height 11
click at [711, 406] on div at bounding box center [712, 411] width 11 height 11
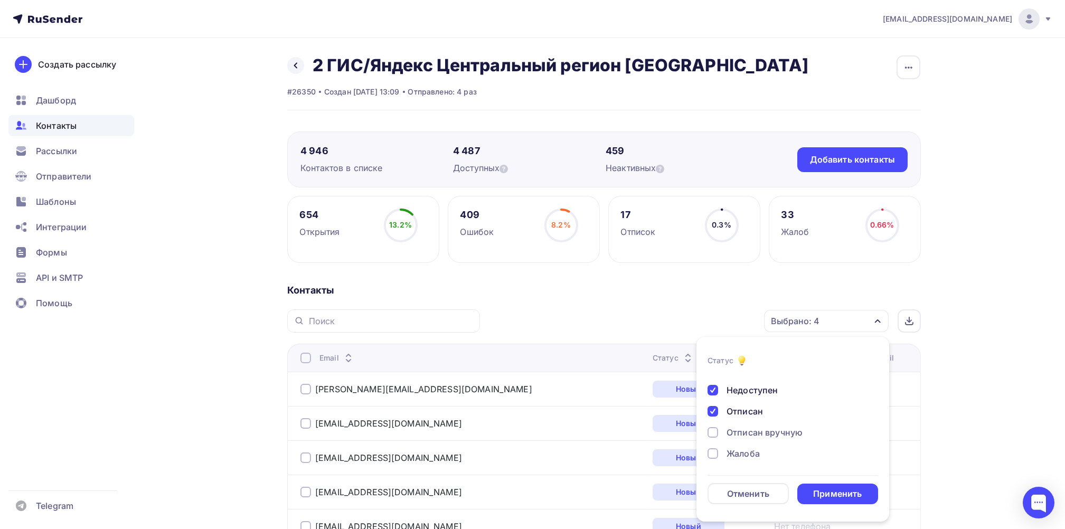
drag, startPoint x: 711, startPoint y: 433, endPoint x: 710, endPoint y: 441, distance: 8.5
click at [711, 434] on div at bounding box center [712, 432] width 11 height 11
drag, startPoint x: 711, startPoint y: 452, endPoint x: 734, endPoint y: 459, distance: 23.7
click at [713, 452] on div at bounding box center [712, 453] width 11 height 11
click at [821, 498] on div "Применить" at bounding box center [837, 494] width 49 height 12
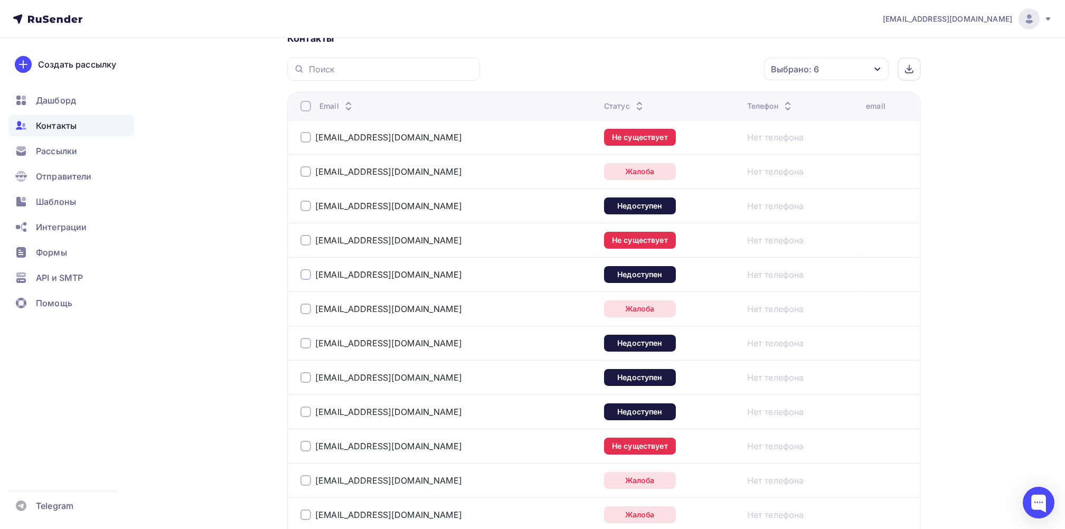
scroll to position [281, 0]
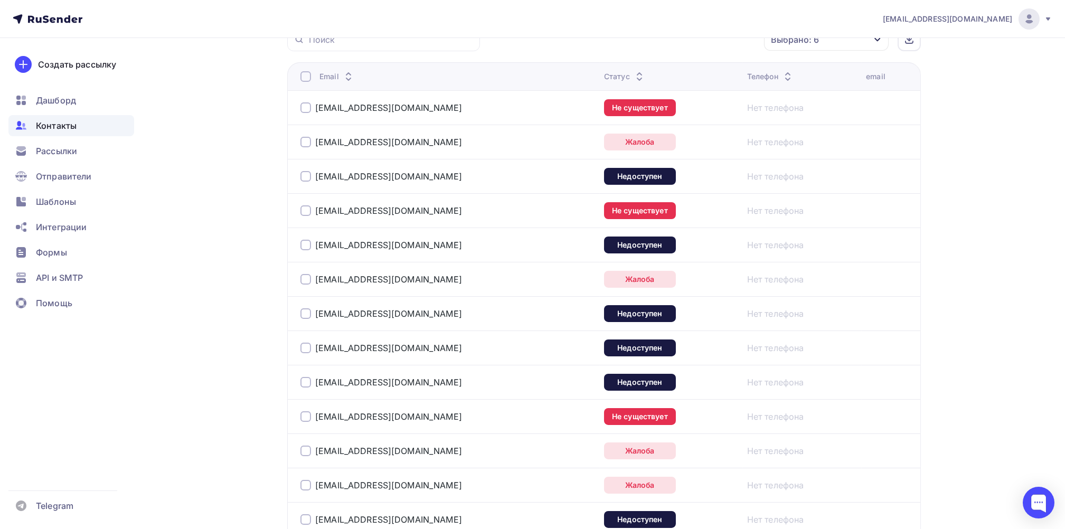
click at [305, 77] on div at bounding box center [305, 76] width 11 height 11
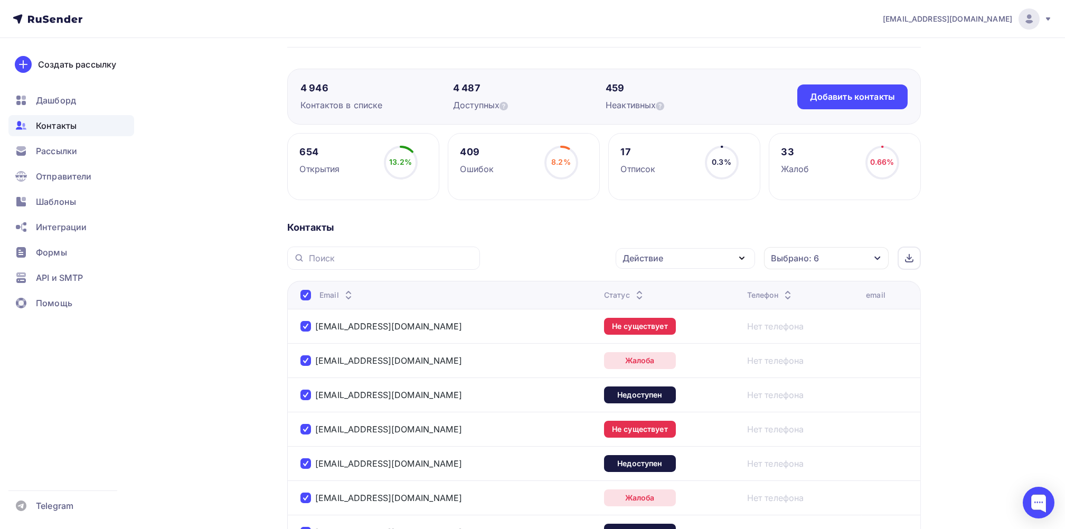
scroll to position [0, 0]
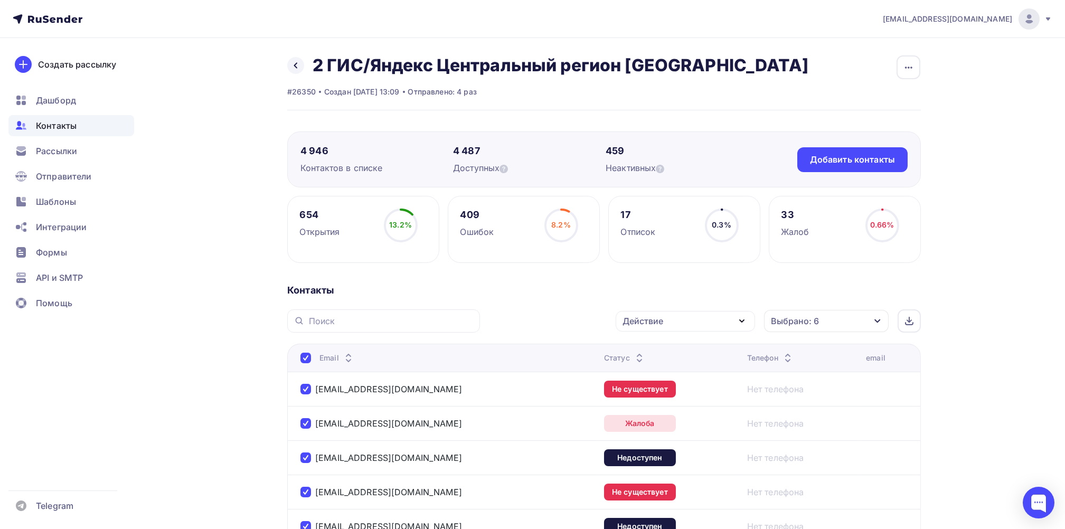
click at [744, 322] on icon "button" at bounding box center [741, 321] width 13 height 13
click at [634, 391] on div "Удалить" at bounding box center [645, 394] width 35 height 13
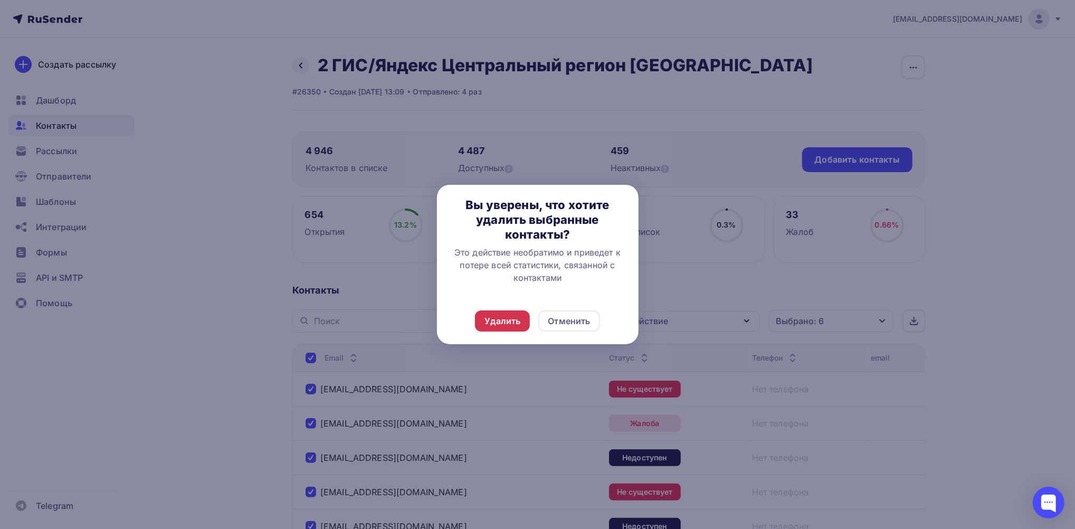
click at [502, 320] on div "Удалить" at bounding box center [503, 321] width 36 height 13
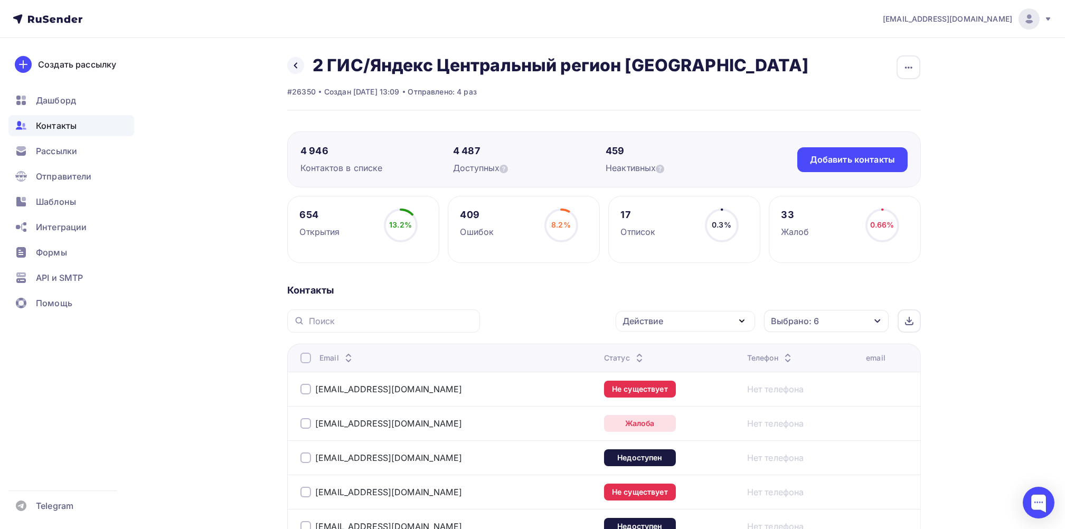
click at [306, 356] on div at bounding box center [305, 358] width 11 height 11
click at [307, 358] on div at bounding box center [305, 358] width 11 height 11
click at [736, 315] on icon "button" at bounding box center [741, 321] width 13 height 13
click at [648, 392] on div "Удалить" at bounding box center [645, 394] width 35 height 13
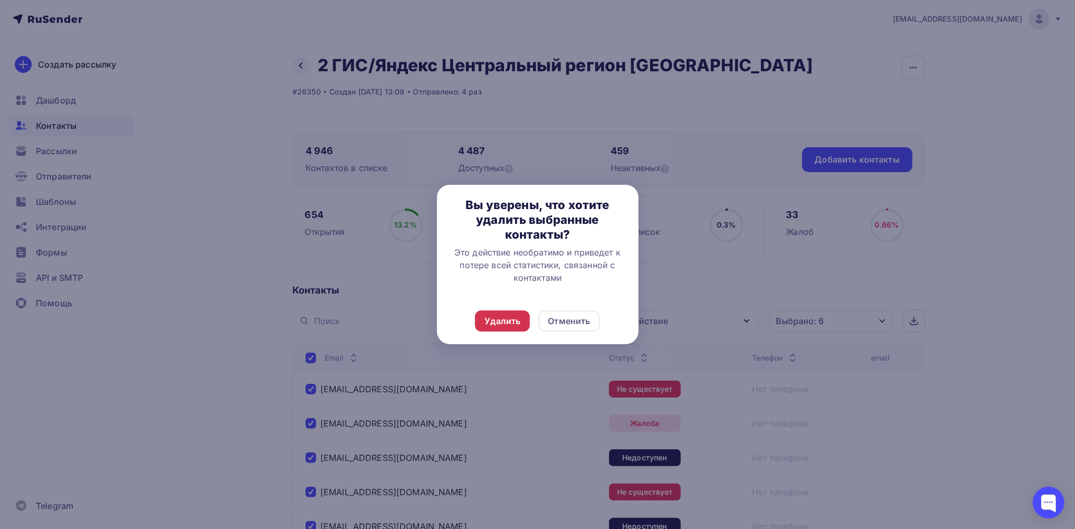
click at [500, 321] on div "Удалить" at bounding box center [503, 321] width 36 height 13
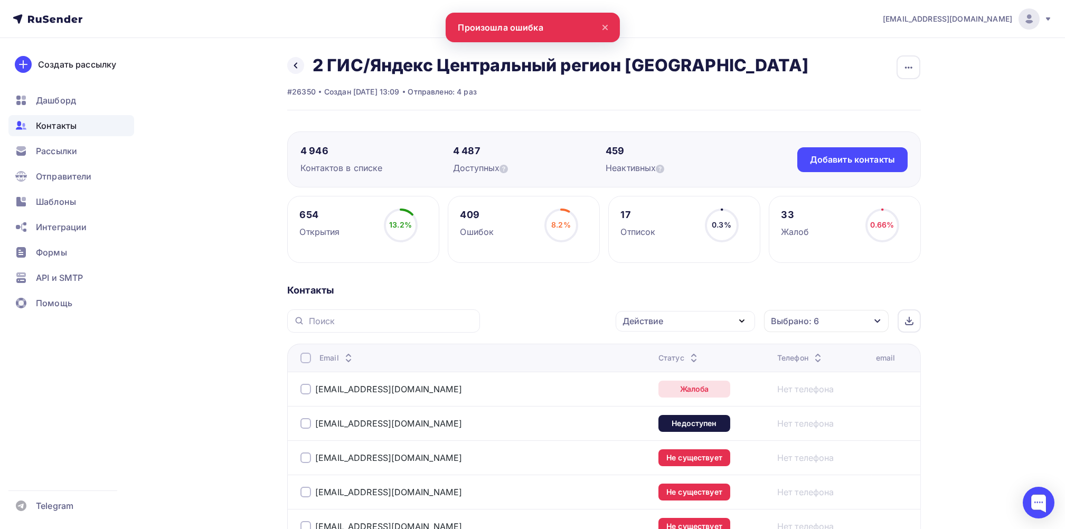
click at [604, 27] on icon at bounding box center [605, 27] width 4 height 4
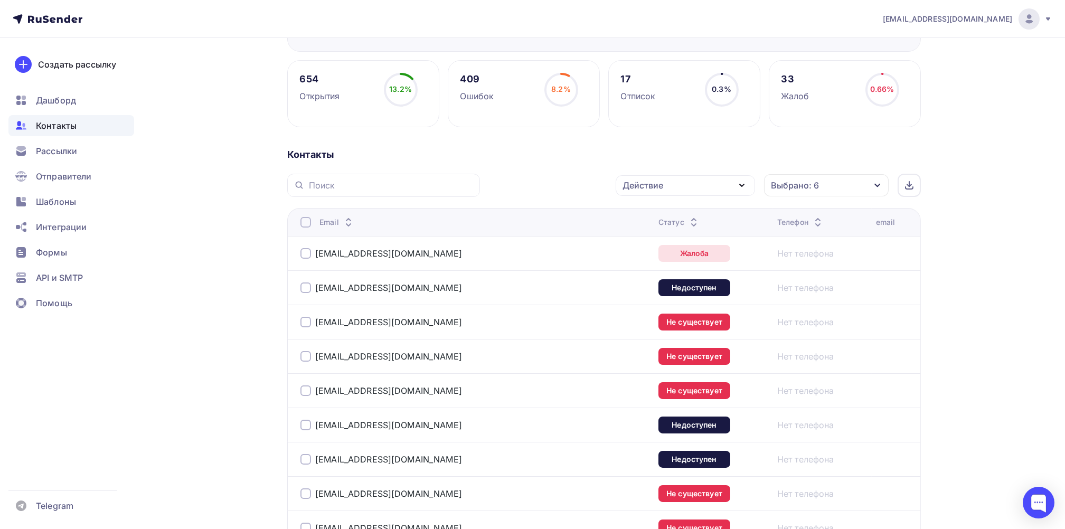
scroll to position [49, 0]
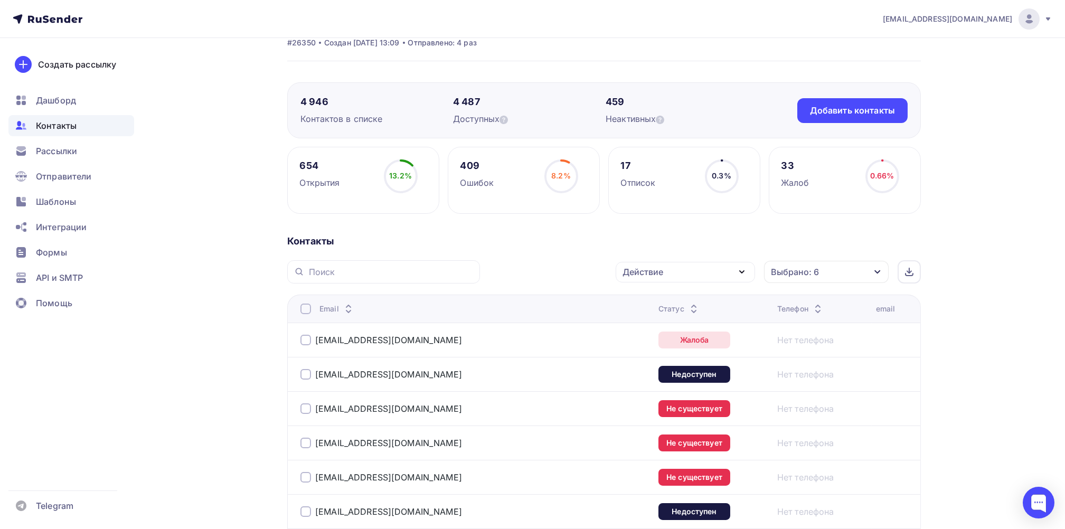
click at [306, 309] on div at bounding box center [305, 308] width 11 height 11
click at [306, 305] on div at bounding box center [305, 308] width 11 height 11
click at [739, 268] on icon "button" at bounding box center [741, 271] width 13 height 13
click at [633, 346] on div "Удалить" at bounding box center [645, 345] width 35 height 13
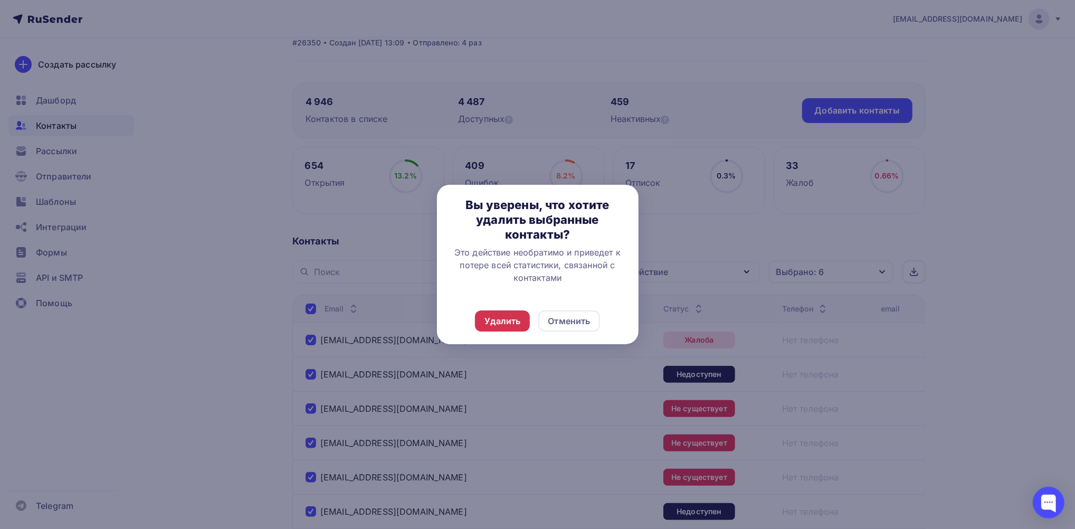
click at [502, 320] on div "Удалить" at bounding box center [503, 321] width 36 height 13
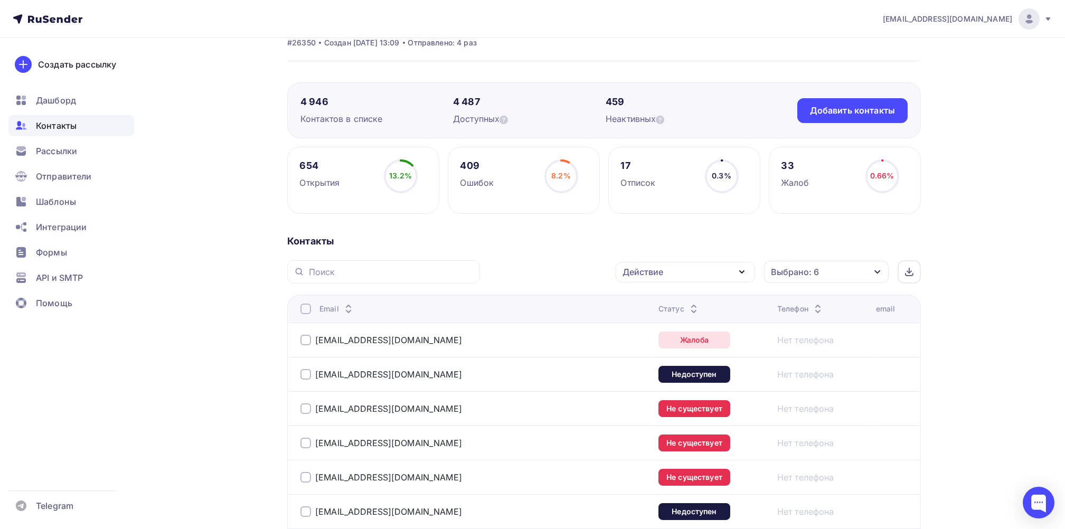
click at [308, 310] on div at bounding box center [305, 308] width 11 height 11
click at [302, 309] on div at bounding box center [305, 308] width 11 height 11
click at [746, 271] on icon "button" at bounding box center [741, 271] width 13 height 13
click at [643, 344] on div "Удалить" at bounding box center [645, 345] width 35 height 13
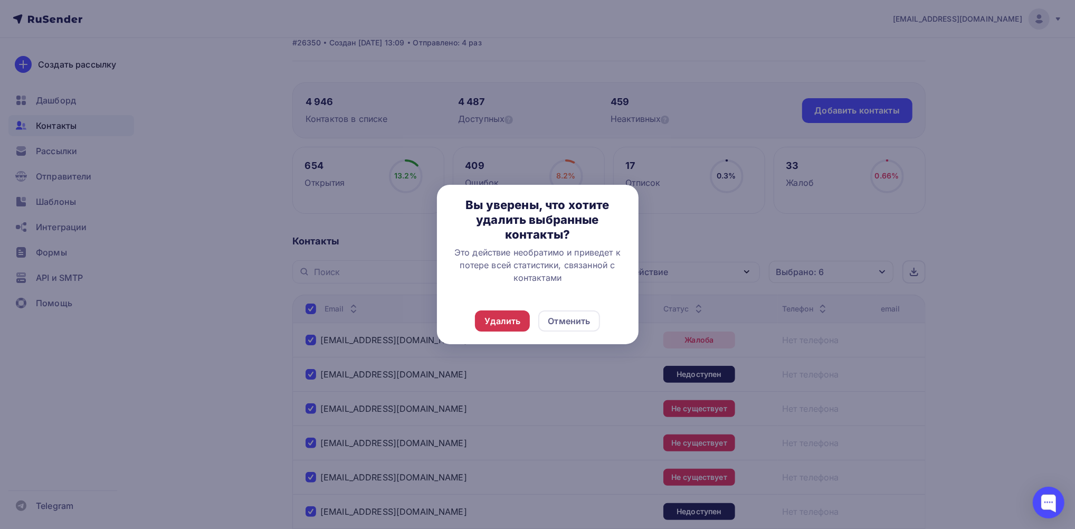
click at [491, 316] on div "Удалить" at bounding box center [503, 321] width 36 height 13
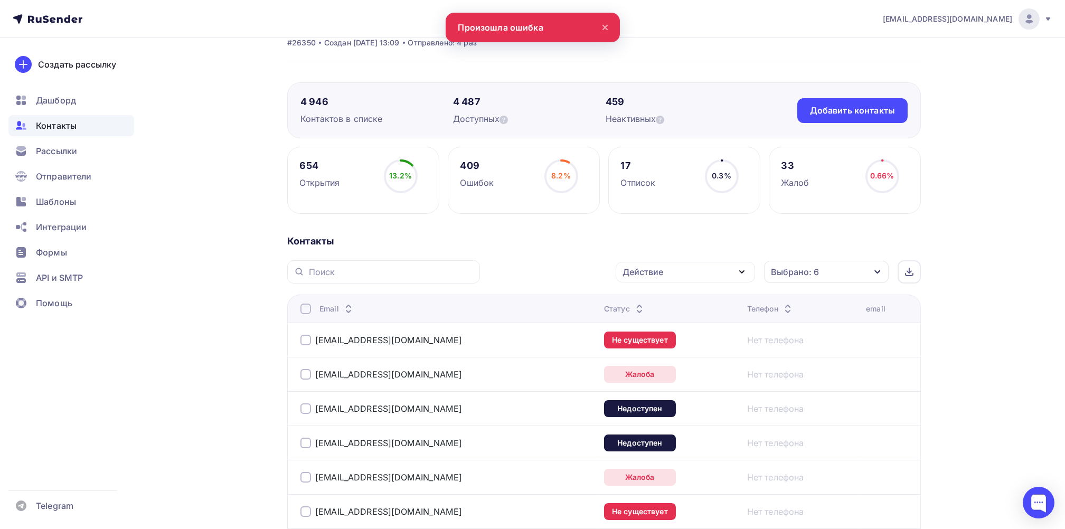
click at [604, 23] on icon at bounding box center [605, 27] width 13 height 13
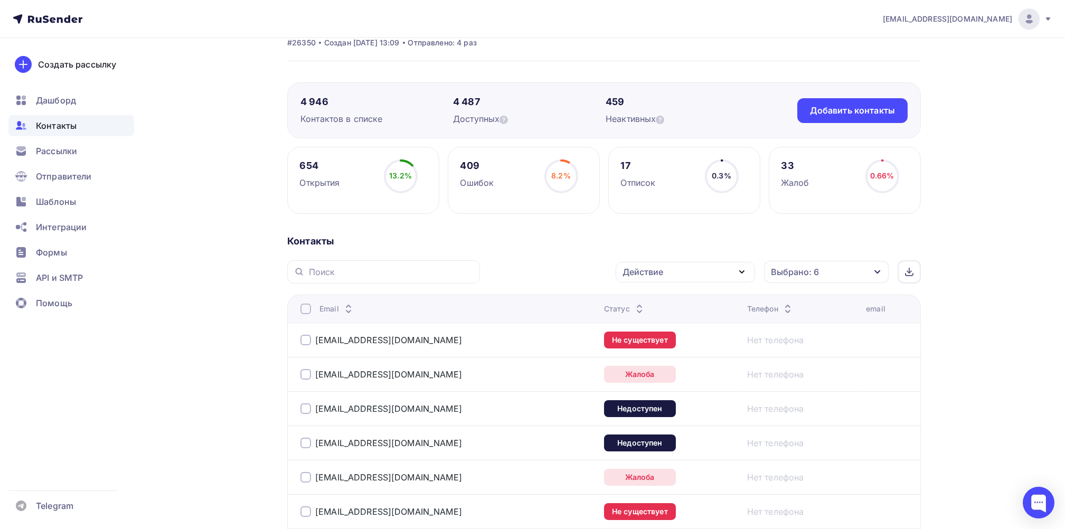
click at [303, 310] on div at bounding box center [305, 308] width 11 height 11
click at [303, 311] on div at bounding box center [305, 308] width 11 height 11
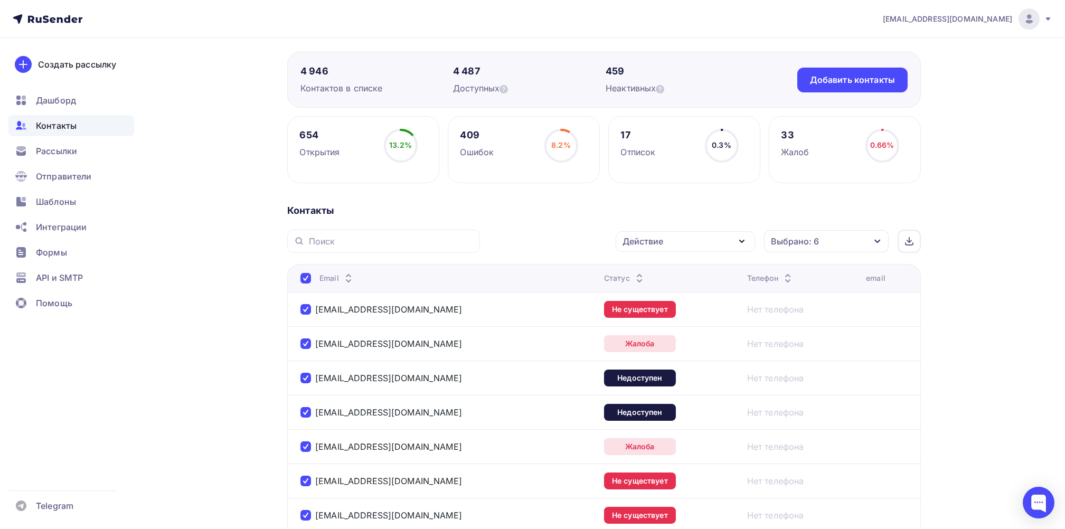
scroll to position [0, 0]
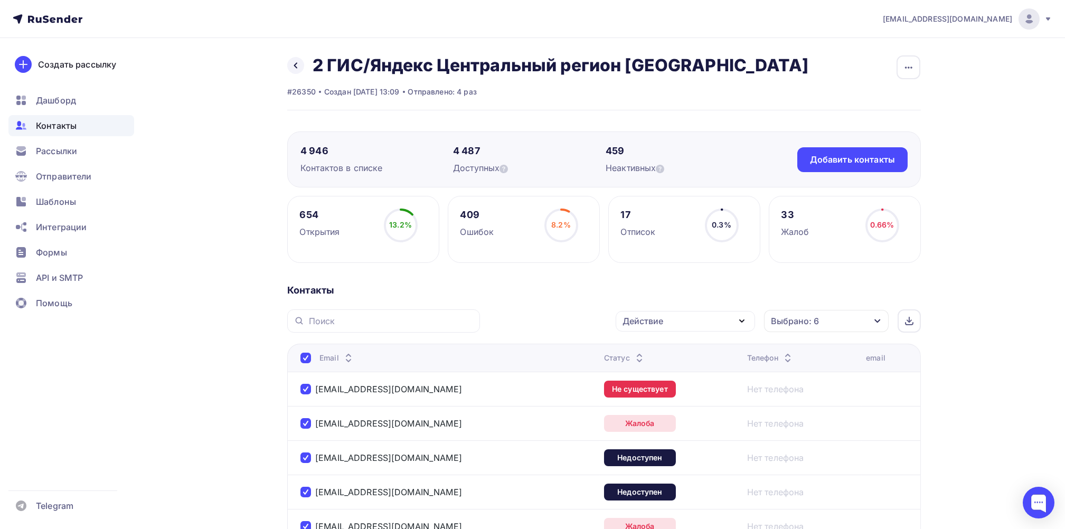
click at [753, 317] on div "Действие" at bounding box center [684, 321] width 139 height 21
click at [641, 389] on div "Удалить" at bounding box center [645, 394] width 35 height 13
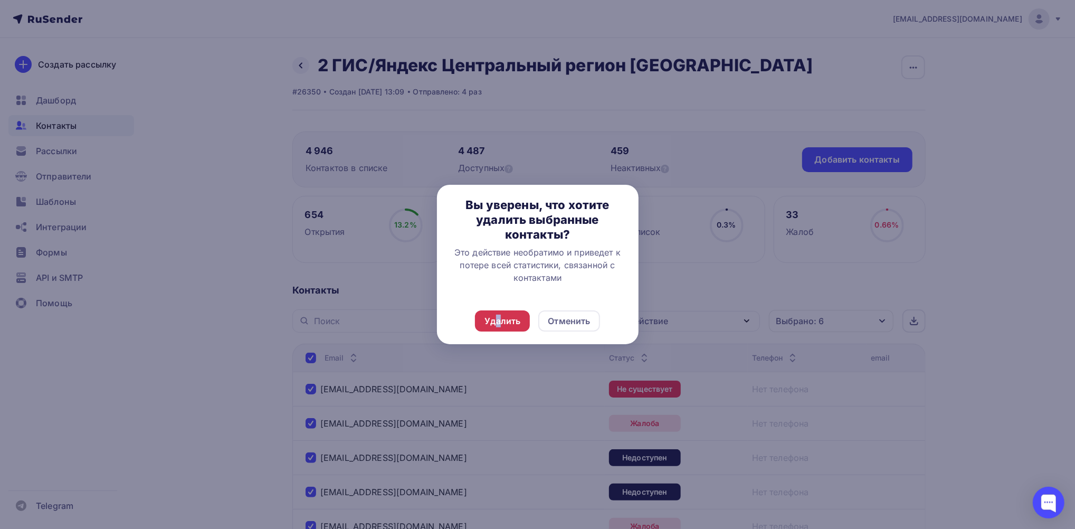
click at [499, 319] on div "Удалить" at bounding box center [503, 321] width 36 height 13
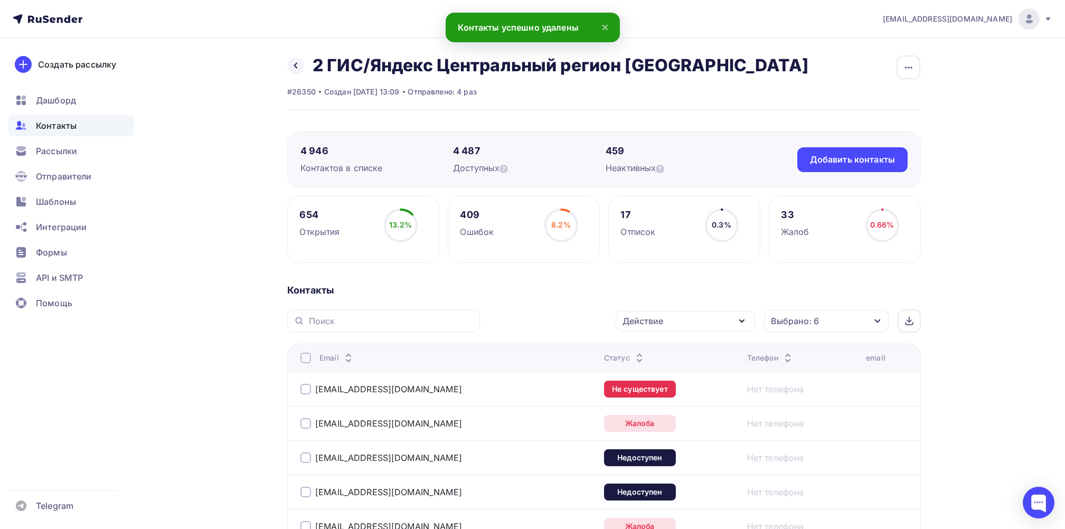
click at [303, 359] on div at bounding box center [305, 358] width 11 height 11
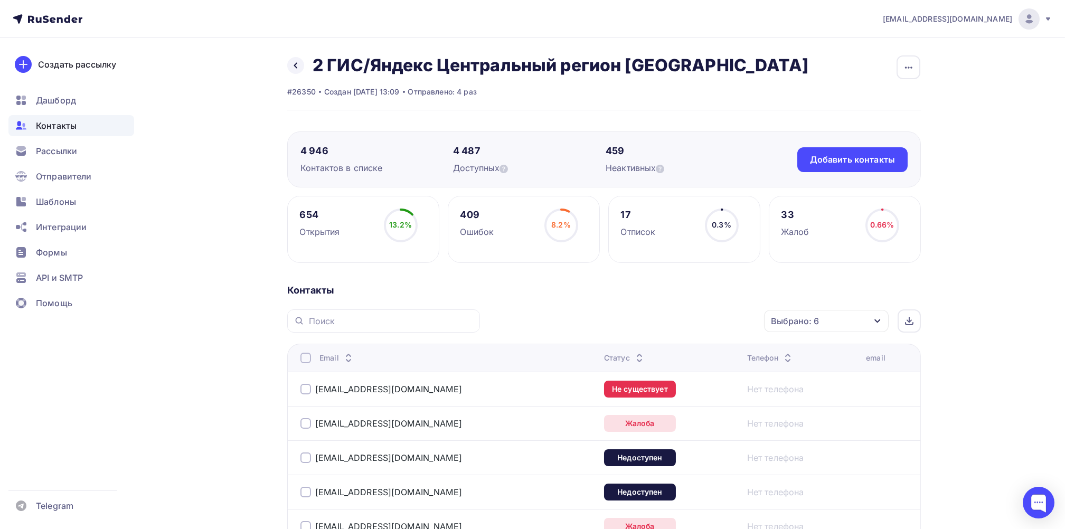
click at [309, 360] on div at bounding box center [305, 358] width 11 height 11
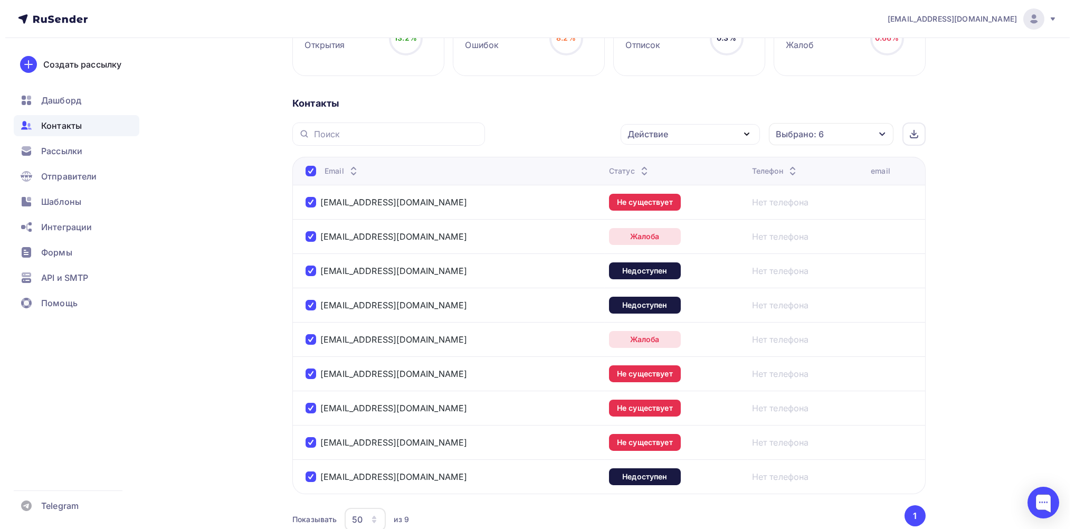
scroll to position [119, 0]
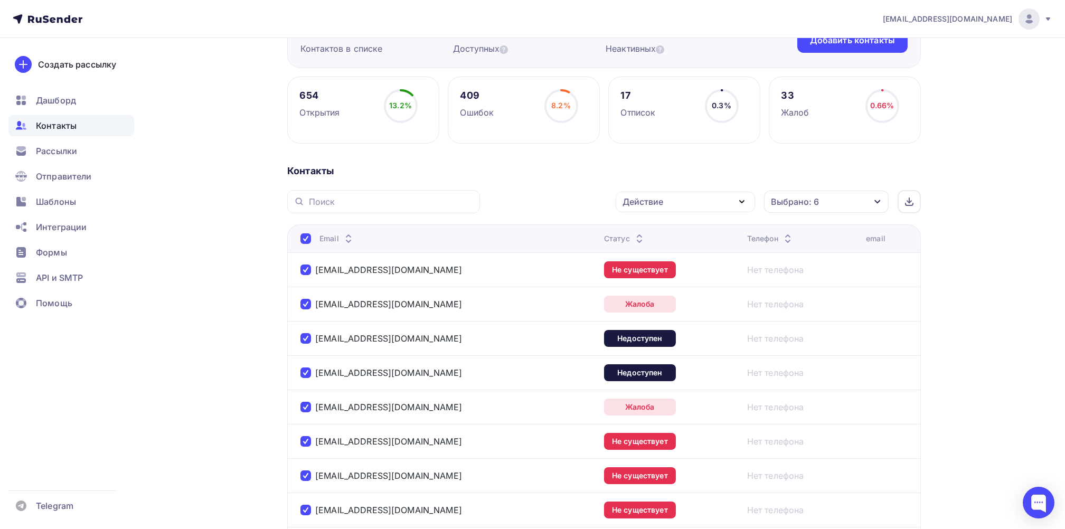
click at [702, 205] on div "Действие" at bounding box center [684, 202] width 139 height 21
click at [638, 271] on div "Удалить" at bounding box center [645, 275] width 35 height 13
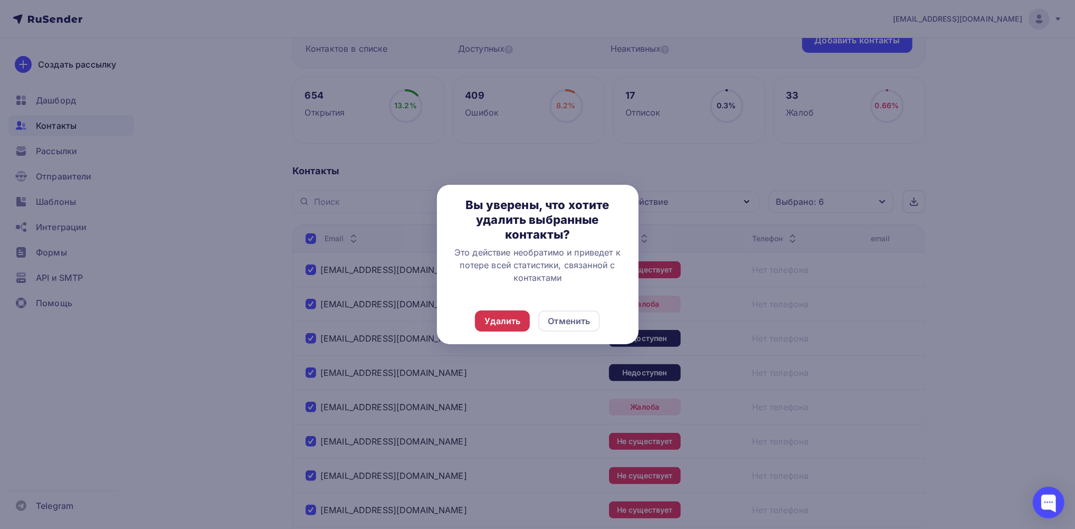
click at [480, 321] on div "Удалить" at bounding box center [502, 320] width 55 height 21
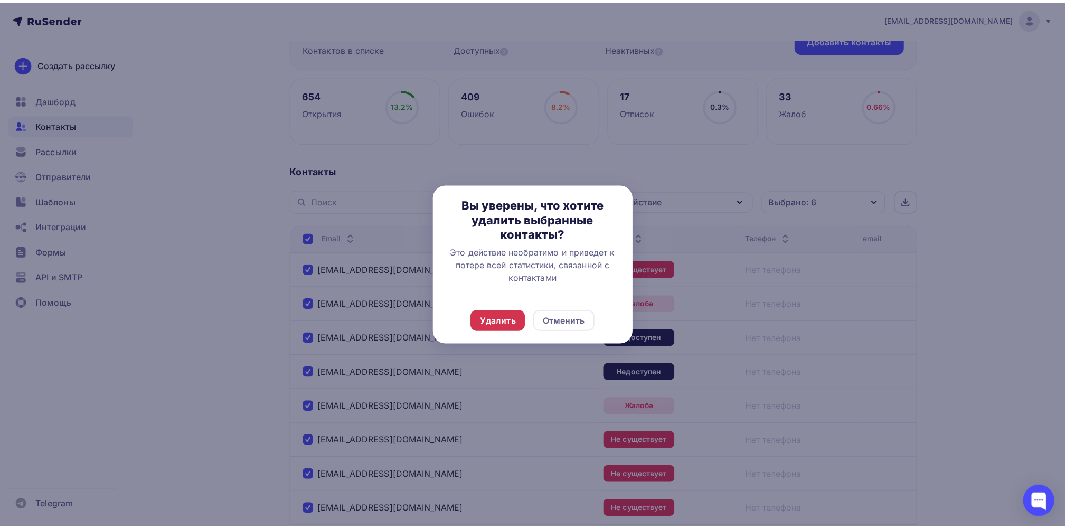
scroll to position [0, 0]
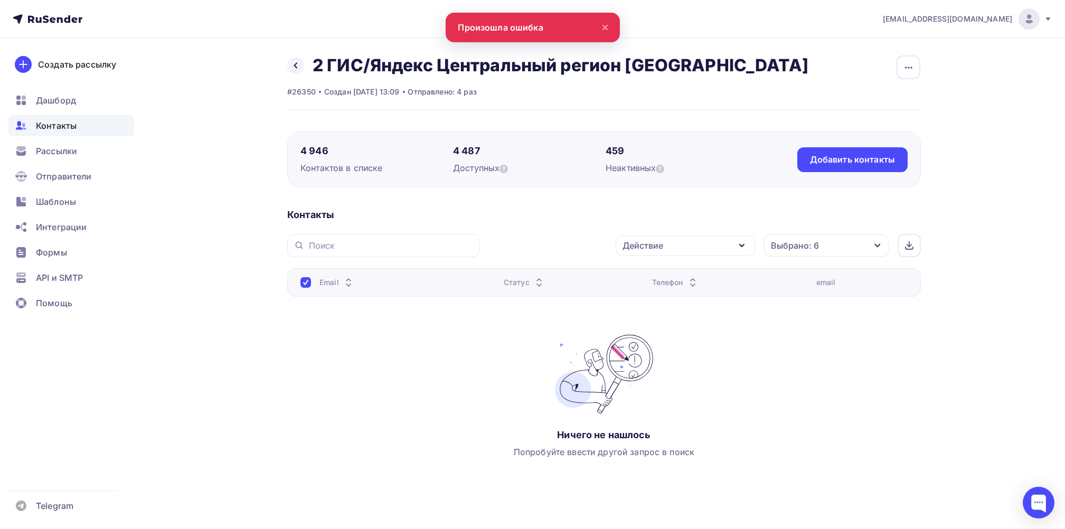
click at [600, 24] on icon at bounding box center [605, 27] width 13 height 13
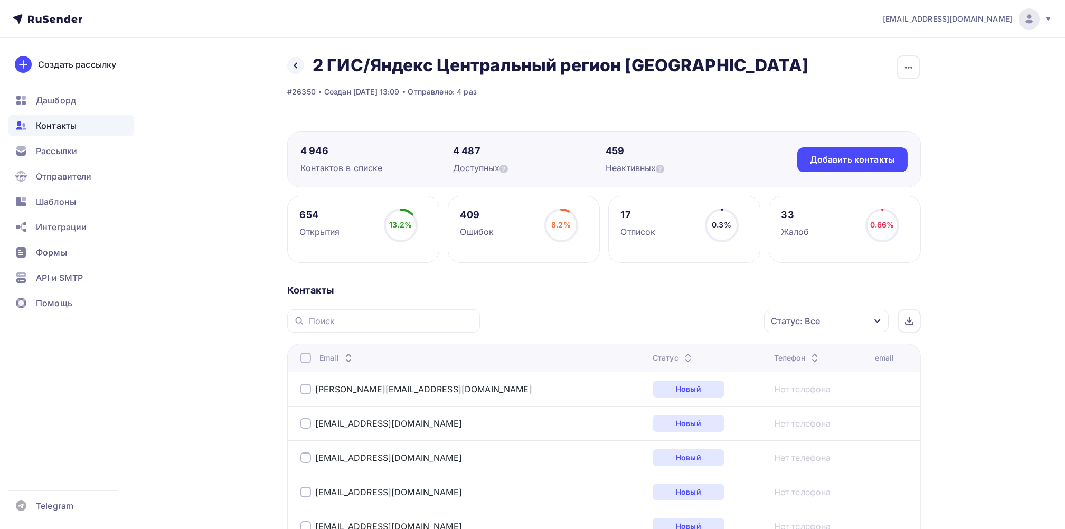
click at [875, 310] on div "Статус: Все" at bounding box center [826, 321] width 125 height 22
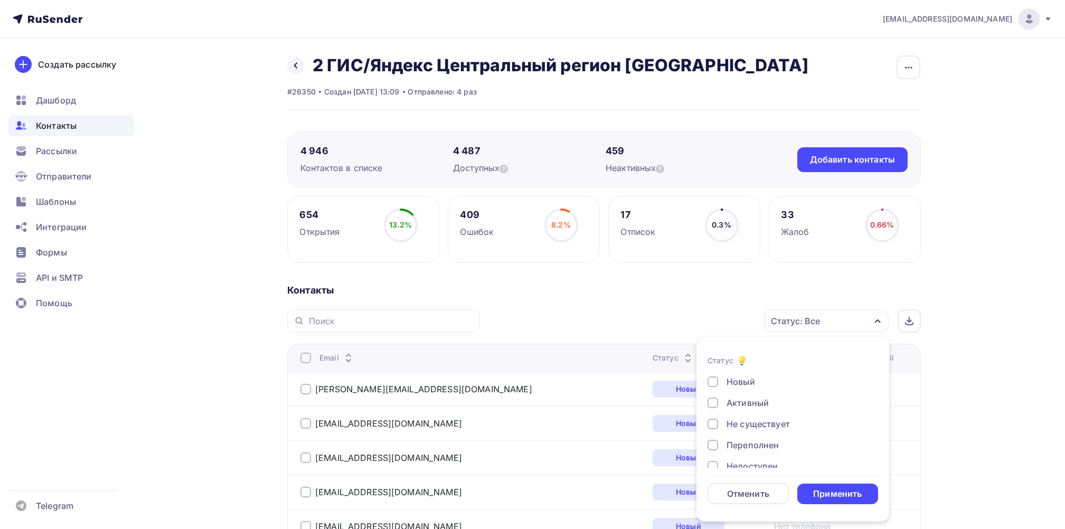
scroll to position [140, 0]
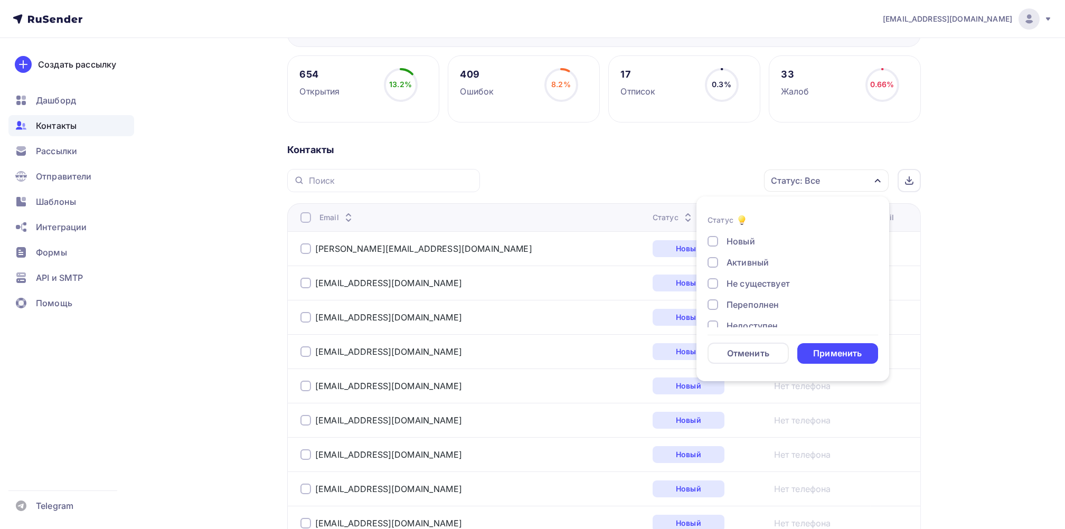
click at [711, 277] on div "Не существует" at bounding box center [786, 283] width 158 height 13
click at [715, 304] on div at bounding box center [712, 304] width 11 height 11
click at [706, 243] on li "Статус Новый Активный Не существует Переполнен Недоступен Отписан Отписан вручн…" at bounding box center [792, 289] width 193 height 172
drag, startPoint x: 712, startPoint y: 246, endPoint x: 707, endPoint y: 260, distance: 14.0
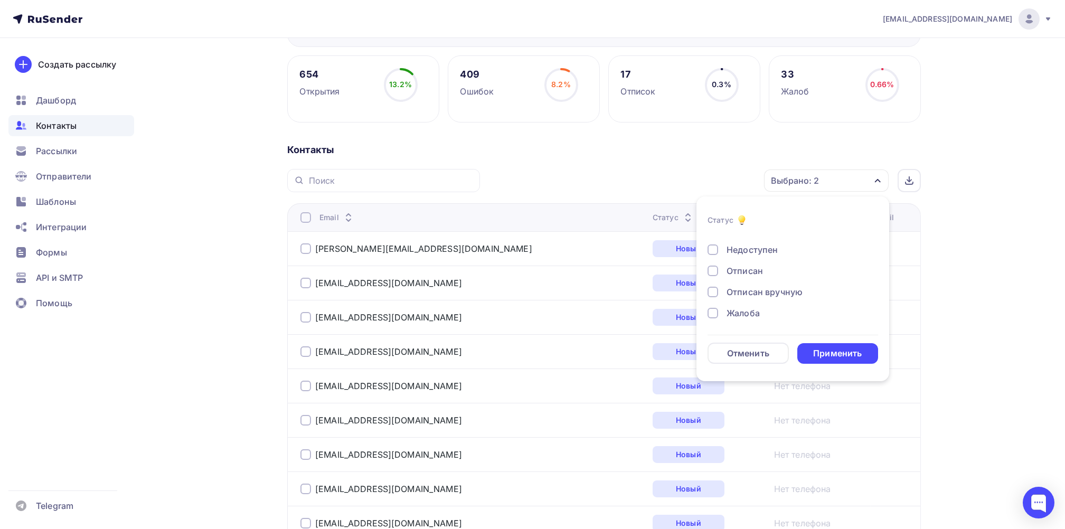
click at [713, 248] on div at bounding box center [712, 249] width 11 height 11
click at [714, 272] on div at bounding box center [712, 270] width 11 height 11
drag, startPoint x: 716, startPoint y: 291, endPoint x: 719, endPoint y: 306, distance: 15.0
click at [716, 293] on div at bounding box center [712, 292] width 11 height 11
drag, startPoint x: 714, startPoint y: 313, endPoint x: 737, endPoint y: 295, distance: 29.3
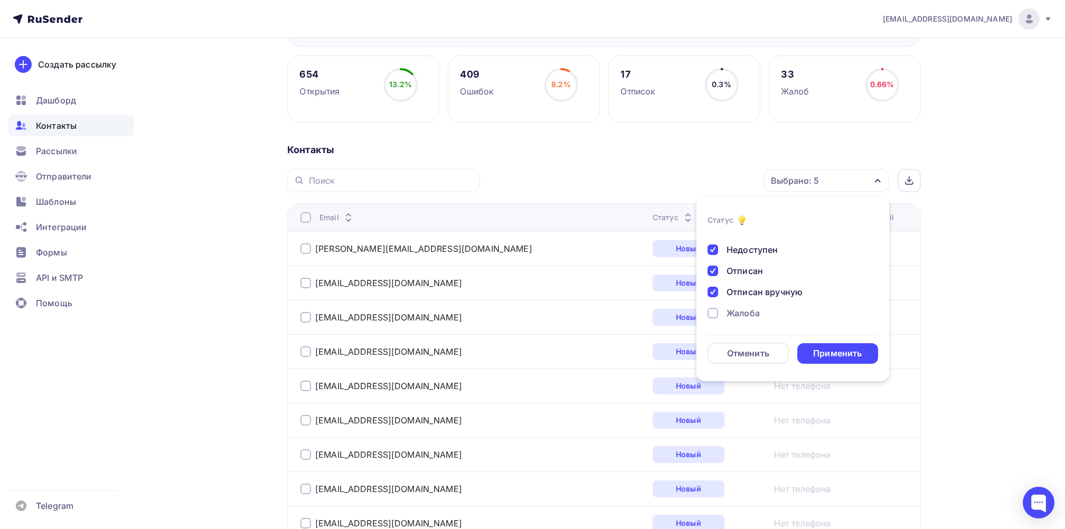
click at [713, 312] on div at bounding box center [712, 313] width 11 height 11
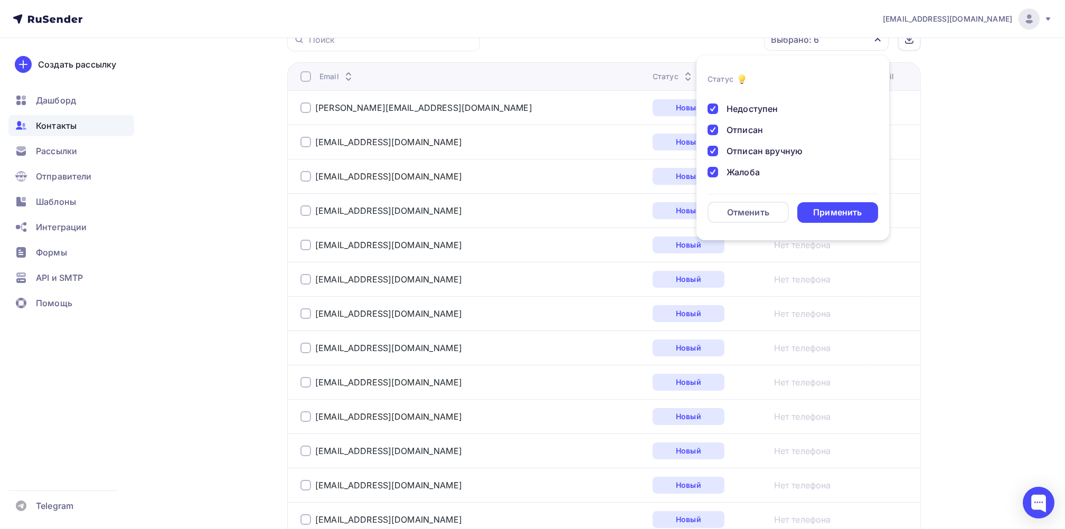
click at [837, 200] on form "Статус Новый Активный Не существует Переполнен Недоступен Отписан Отписан вручн…" at bounding box center [792, 148] width 170 height 150
click at [842, 212] on div "Применить" at bounding box center [837, 212] width 49 height 12
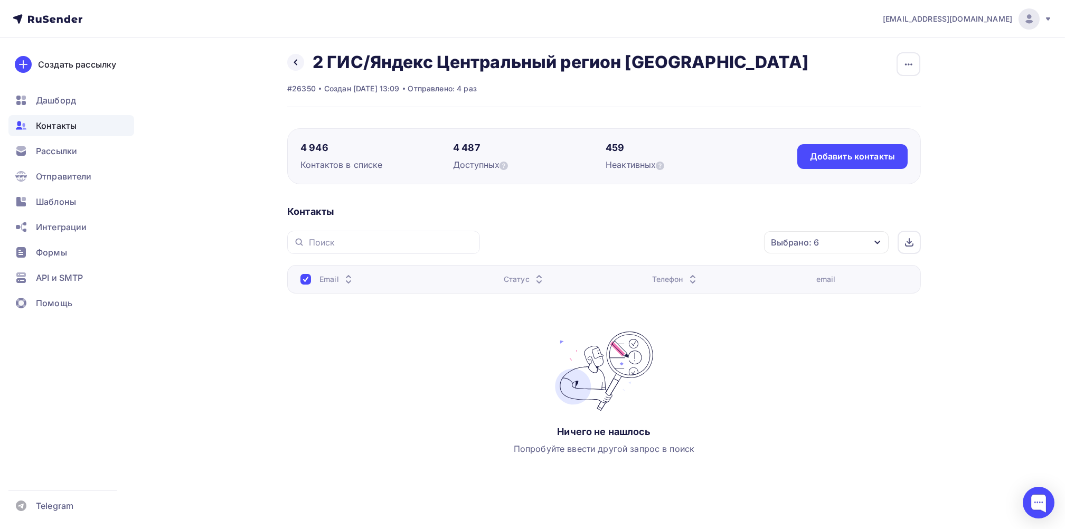
scroll to position [0, 0]
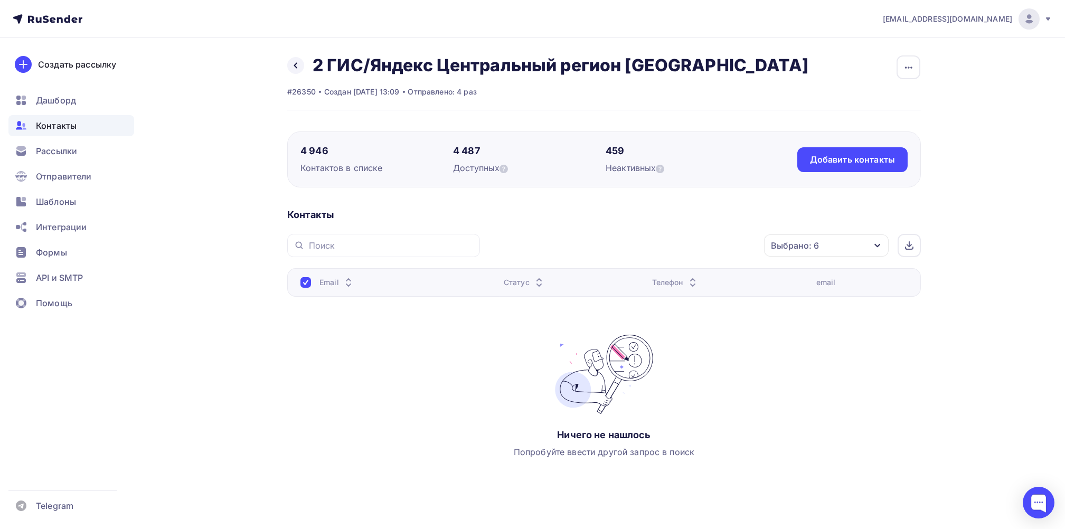
click at [879, 244] on icon "button" at bounding box center [877, 246] width 6 height 4
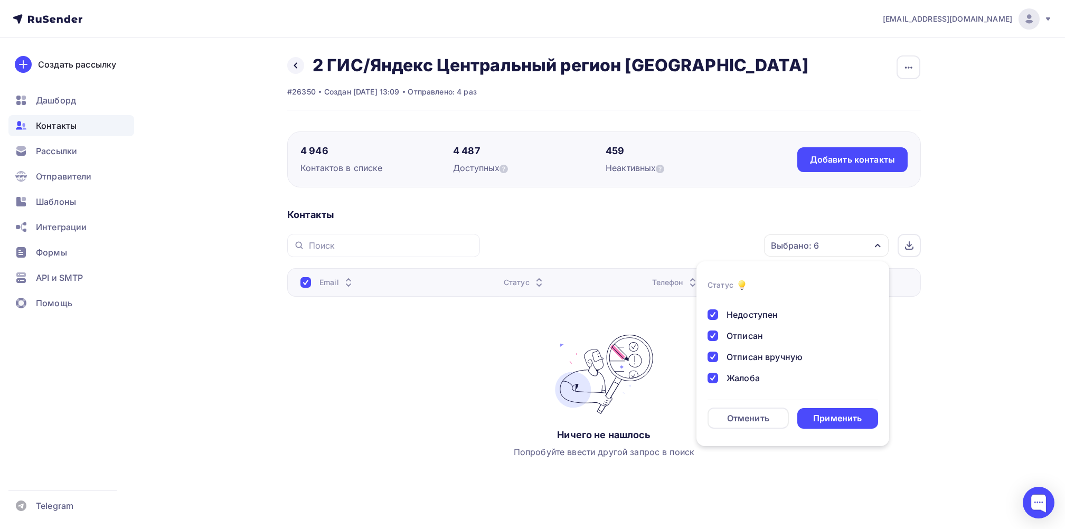
click at [708, 311] on div at bounding box center [712, 314] width 11 height 11
click at [753, 420] on div "Отменить" at bounding box center [748, 418] width 42 height 13
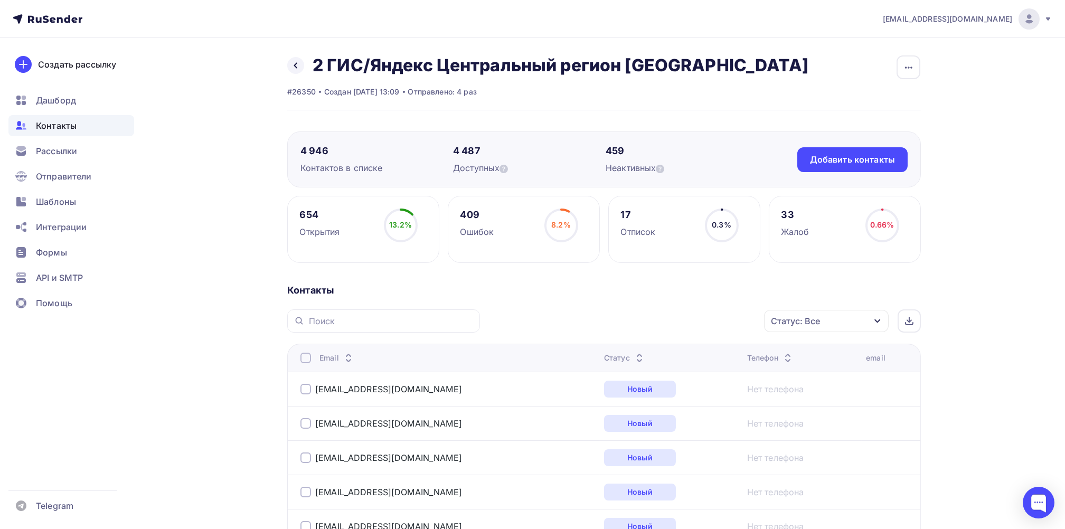
click at [879, 315] on div "Статус: Все" at bounding box center [826, 321] width 125 height 22
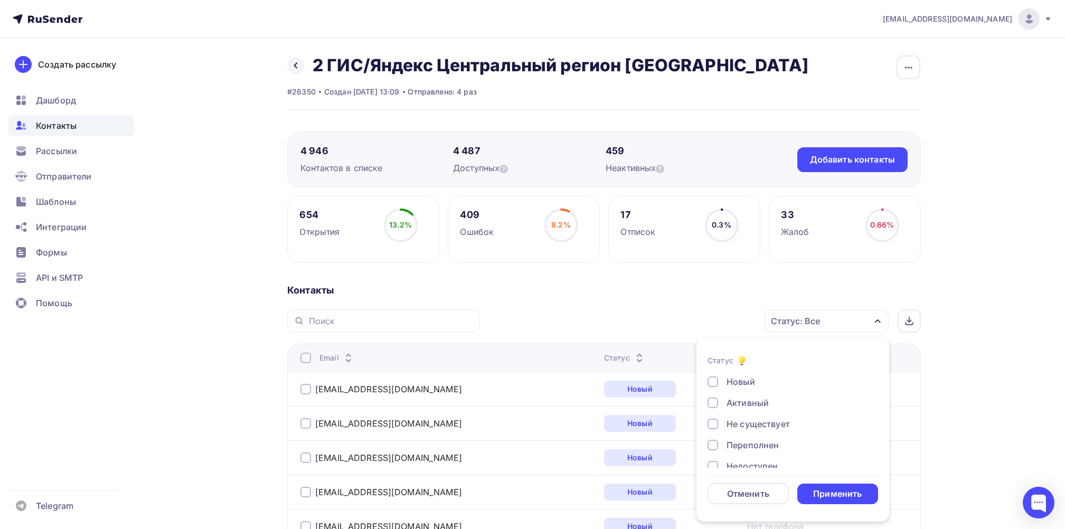
drag, startPoint x: 710, startPoint y: 420, endPoint x: 720, endPoint y: 441, distance: 22.9
click at [709, 421] on div at bounding box center [712, 424] width 11 height 11
click at [715, 443] on div at bounding box center [712, 445] width 11 height 11
click at [713, 390] on div at bounding box center [712, 390] width 11 height 11
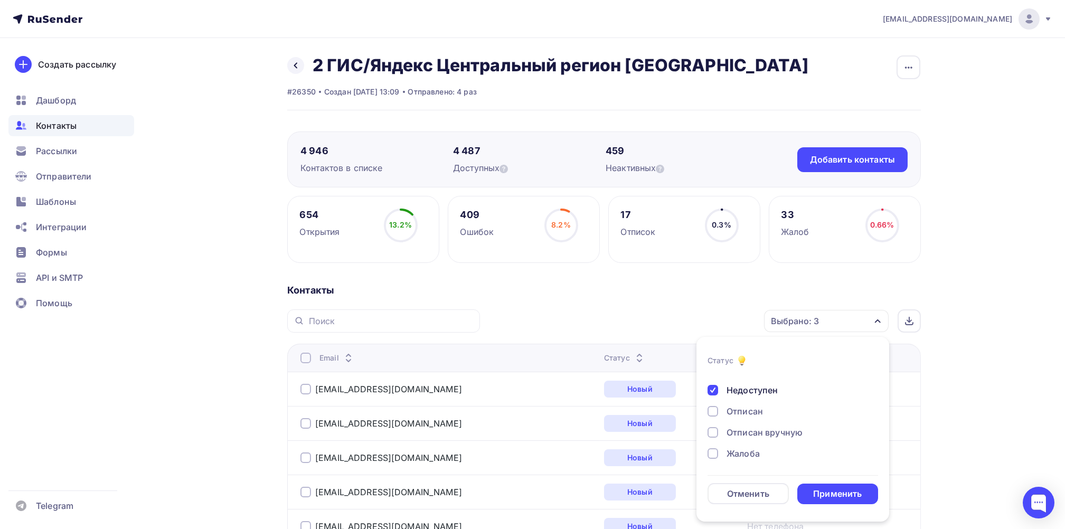
click at [714, 411] on div at bounding box center [712, 411] width 11 height 11
click at [715, 430] on div at bounding box center [712, 432] width 11 height 11
click at [708, 451] on div at bounding box center [712, 453] width 11 height 11
click at [850, 497] on div "Применить" at bounding box center [837, 494] width 49 height 12
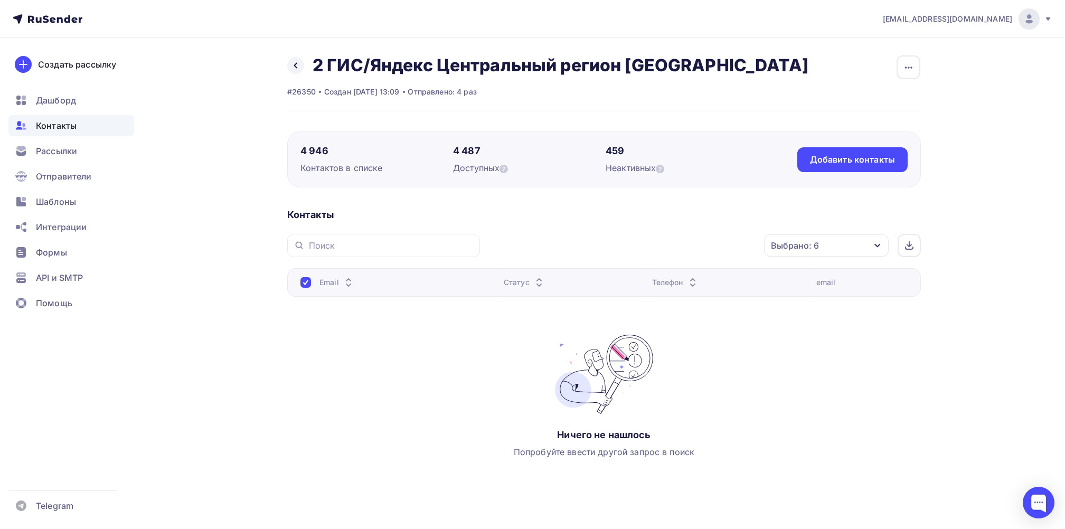
click at [302, 281] on div at bounding box center [305, 282] width 11 height 11
click at [68, 154] on span "Рассылки" at bounding box center [56, 151] width 41 height 13
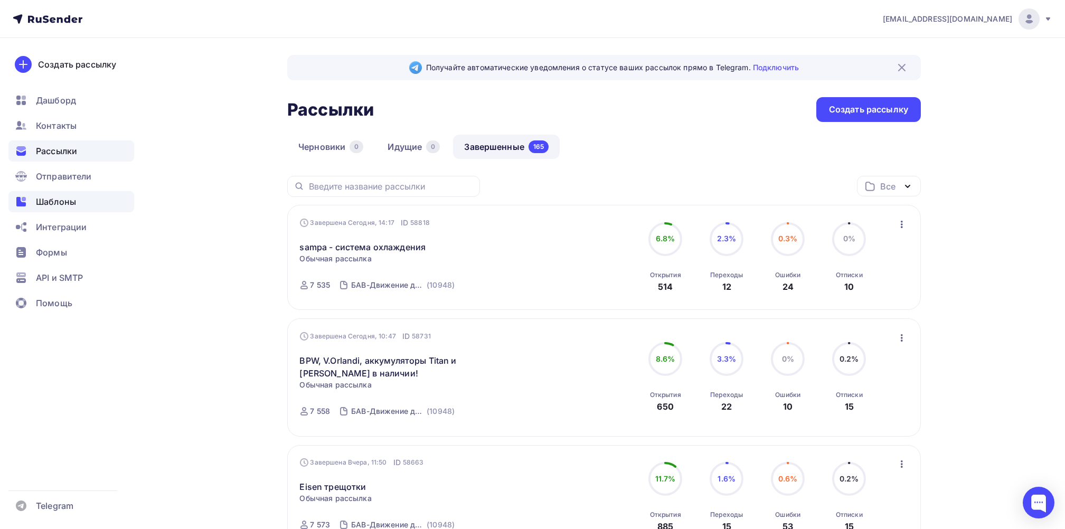
click at [53, 200] on span "Шаблоны" at bounding box center [56, 201] width 40 height 13
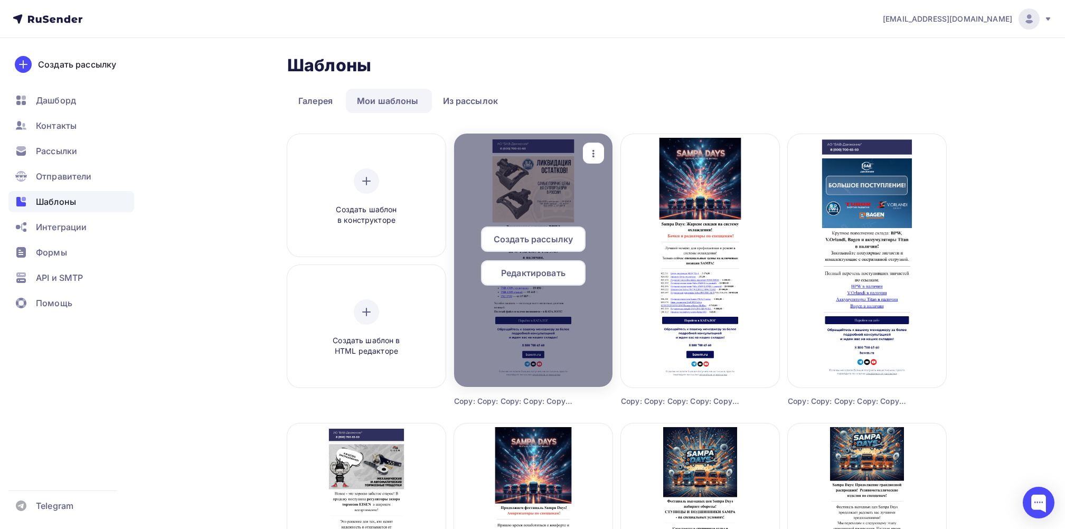
click at [568, 235] on span "Создать рассылку" at bounding box center [532, 239] width 79 height 13
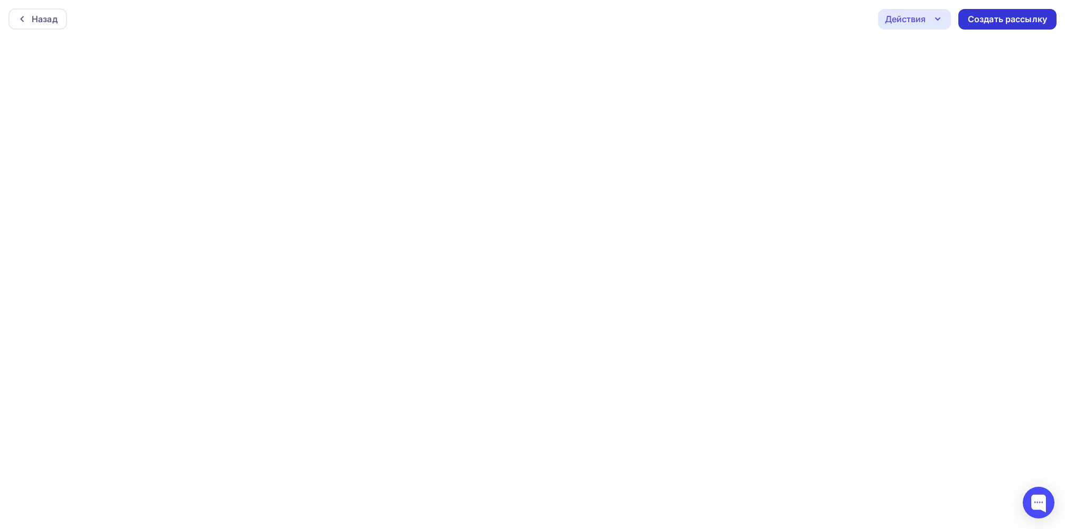
click at [1037, 17] on div "Создать рассылку" at bounding box center [1006, 19] width 79 height 12
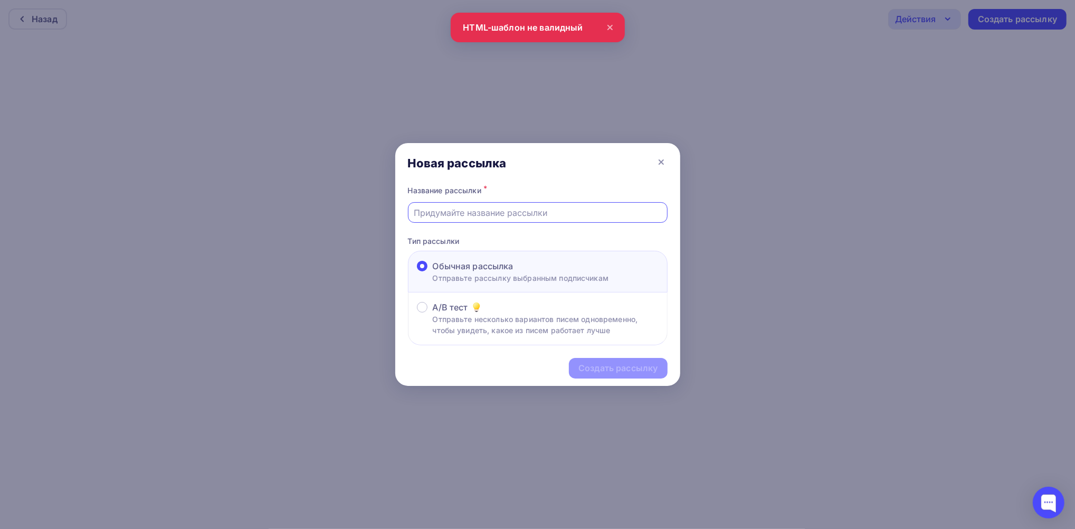
click at [443, 206] on input "text" at bounding box center [538, 212] width 248 height 13
click at [507, 208] on input "text" at bounding box center [538, 212] width 248 height 13
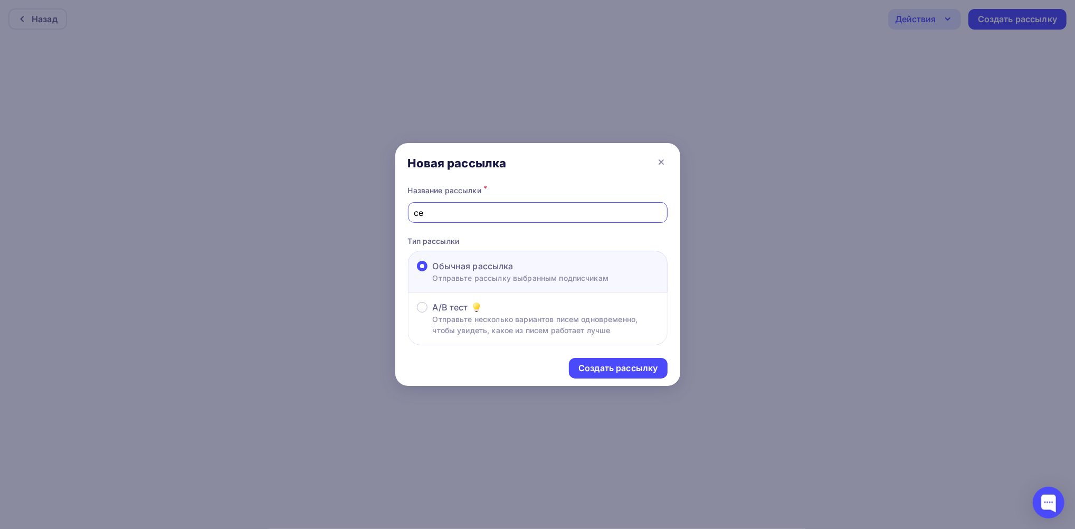
type input "c"
type input "су"
click at [664, 160] on icon at bounding box center [661, 162] width 13 height 13
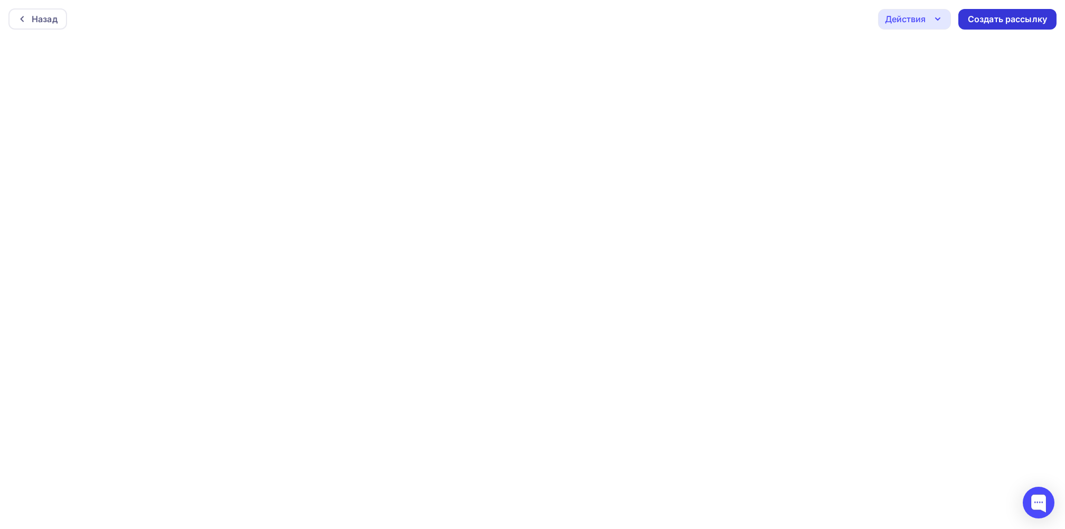
click at [1006, 18] on div "Создать рассылку" at bounding box center [1006, 19] width 79 height 12
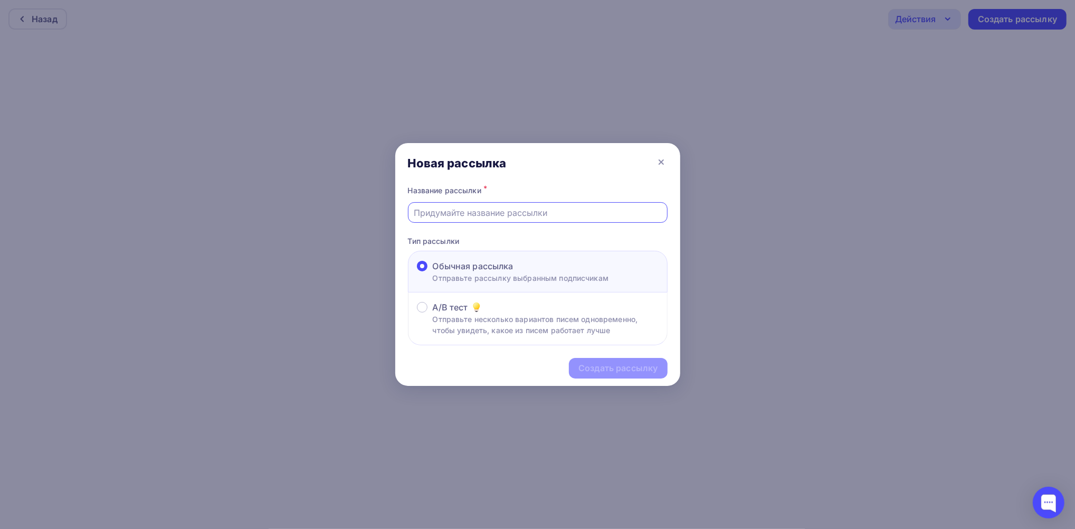
click at [495, 214] on input "text" at bounding box center [538, 212] width 248 height 13
click at [463, 209] on input "суппорты BOW" at bounding box center [538, 212] width 248 height 13
type input "суппорты BPW"
click at [635, 366] on div "Создать рассылку" at bounding box center [617, 368] width 79 height 12
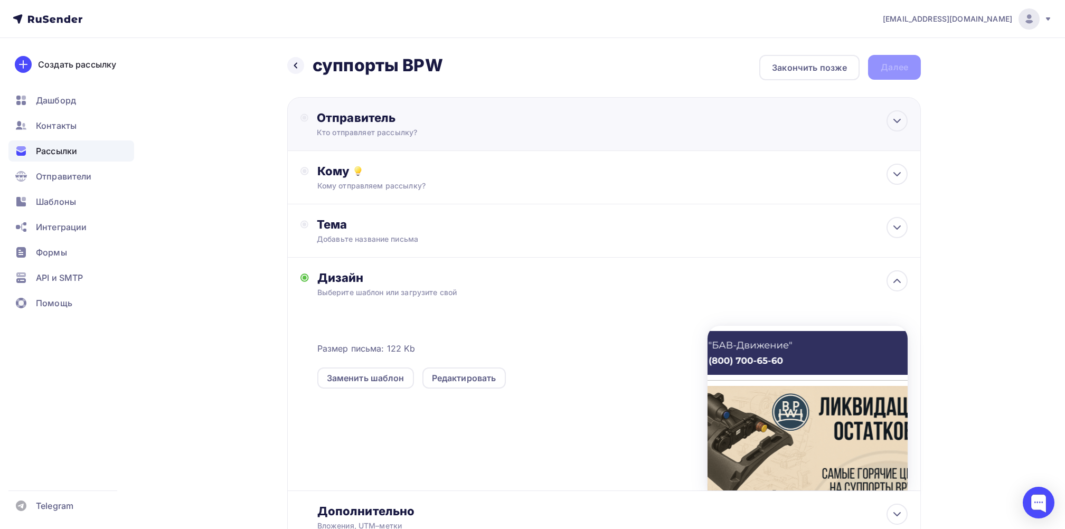
click at [386, 128] on div "Кто отправляет рассылку?" at bounding box center [420, 132] width 206 height 11
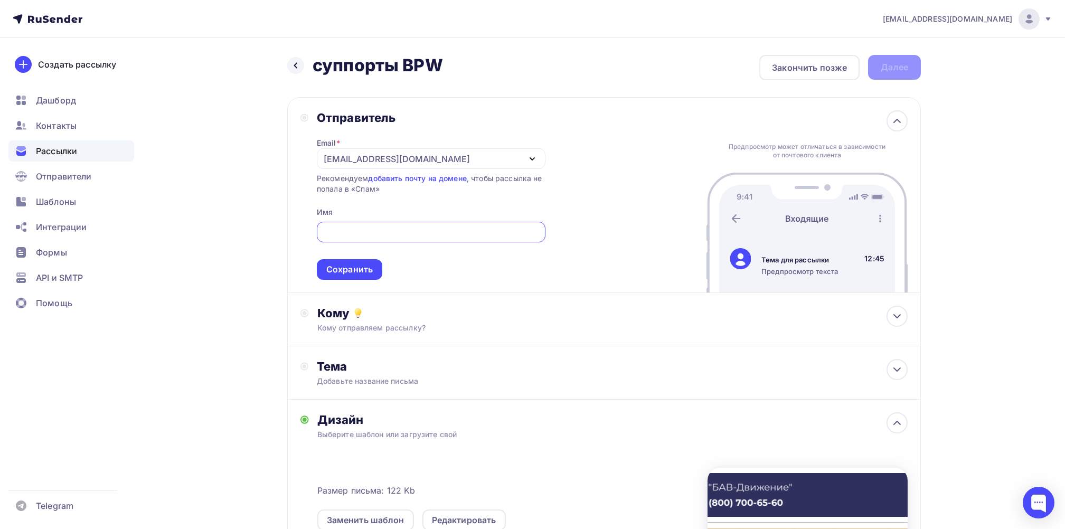
click at [353, 228] on input "text" at bounding box center [430, 232] width 216 height 13
click at [364, 229] on input "text" at bounding box center [430, 232] width 216 height 13
type input "Светлана"
click at [370, 263] on div "Сохранить" at bounding box center [349, 269] width 46 height 12
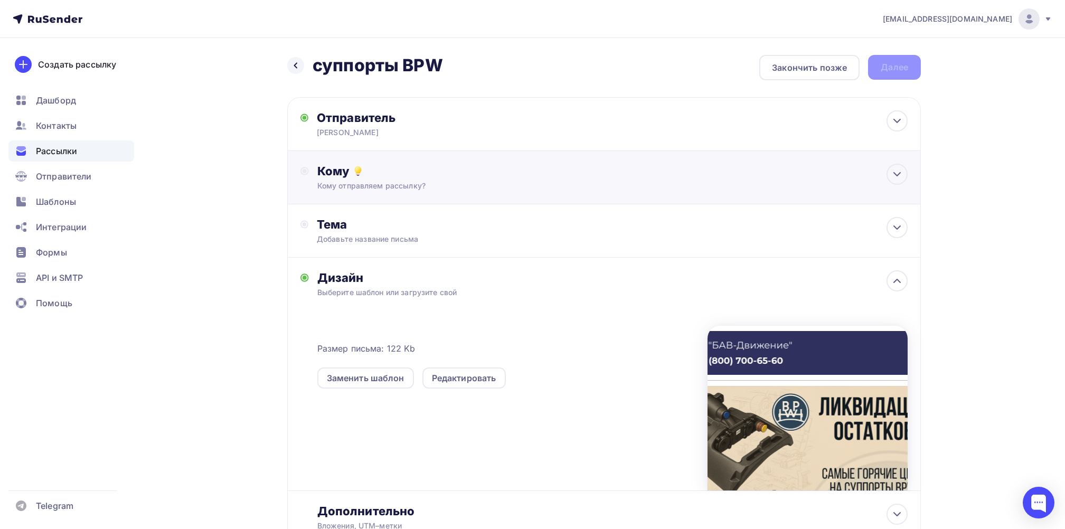
click at [388, 176] on div "Кому" at bounding box center [612, 171] width 590 height 15
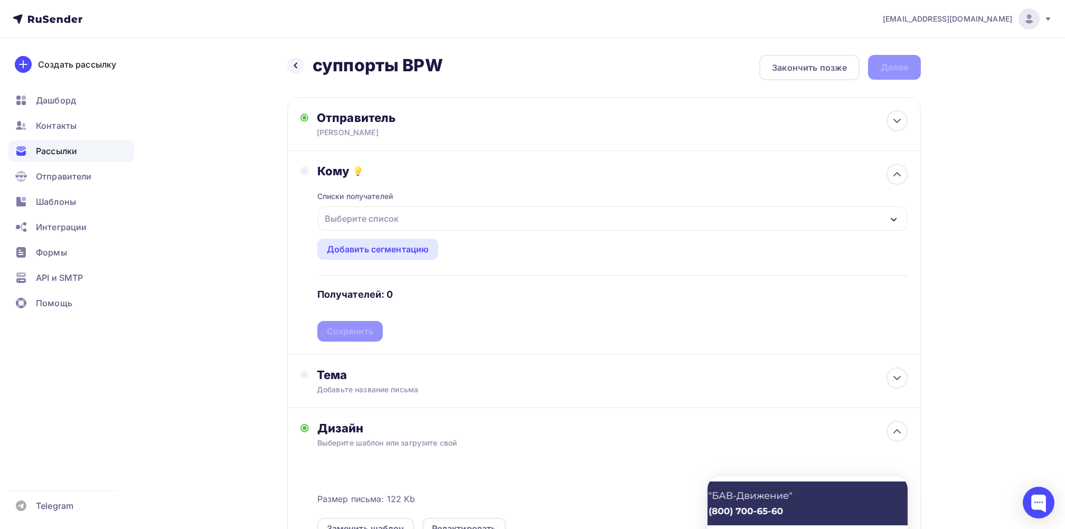
click at [382, 218] on div "Выберите список" at bounding box center [361, 218] width 82 height 19
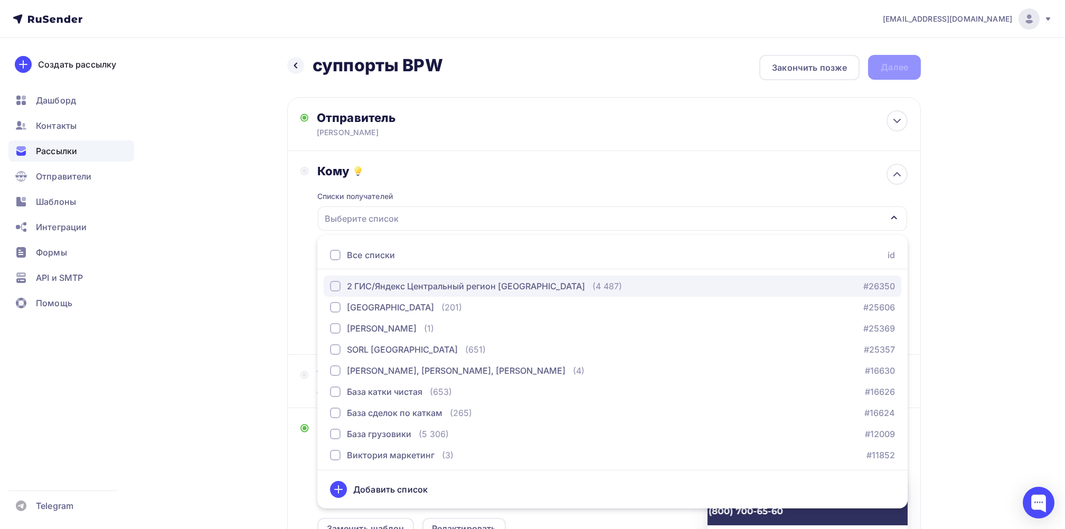
click at [378, 286] on div "2 ГИС/Яндекс Центральный регион [GEOGRAPHIC_DATA]" at bounding box center [466, 286] width 238 height 13
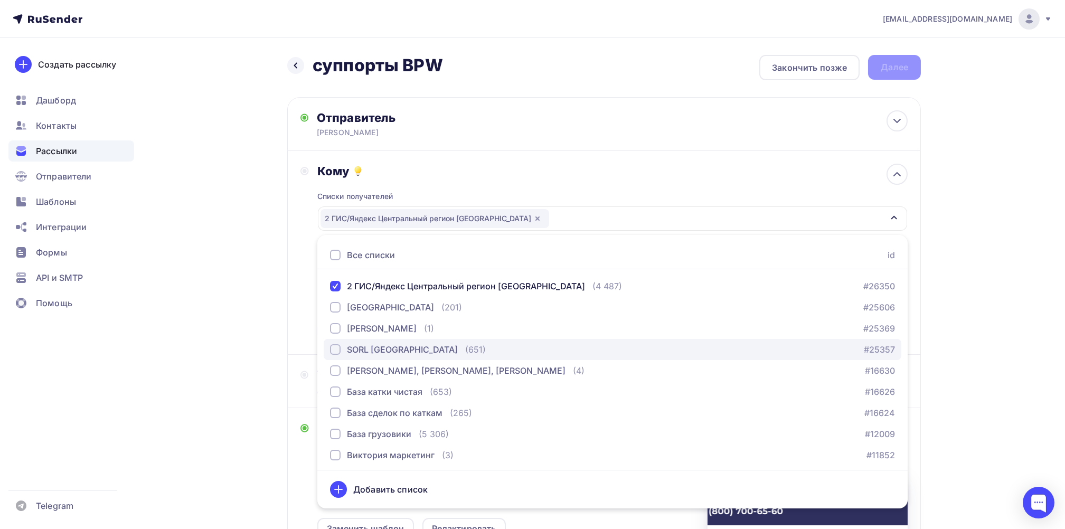
click at [356, 349] on div "SORL [GEOGRAPHIC_DATA]" at bounding box center [402, 349] width 111 height 13
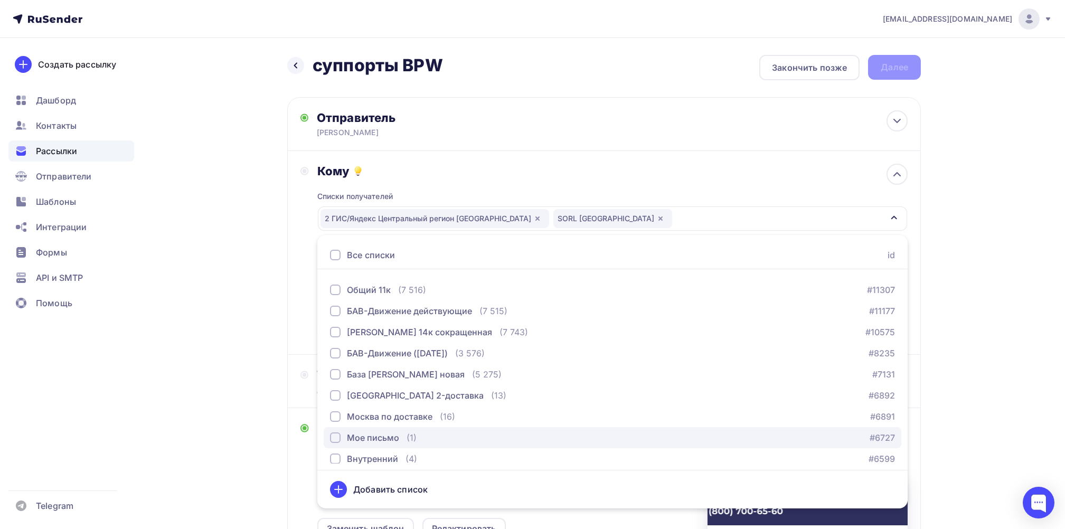
scroll to position [255, 0]
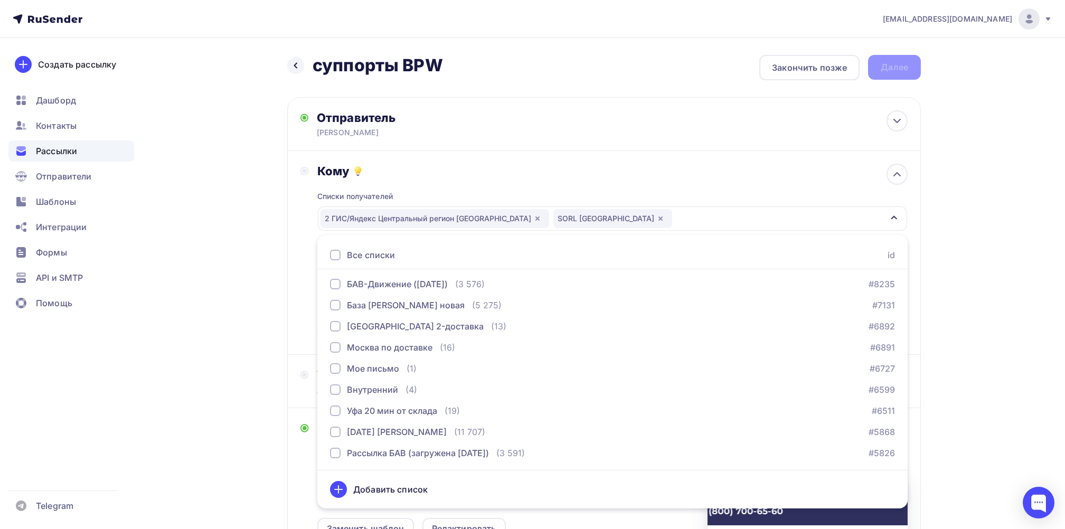
click at [1006, 195] on div "casemarketing@tpas.ru Аккаунт Тарифы Выйти Создать рассылку Дашборд Контакты Ра…" at bounding box center [532, 381] width 1065 height 763
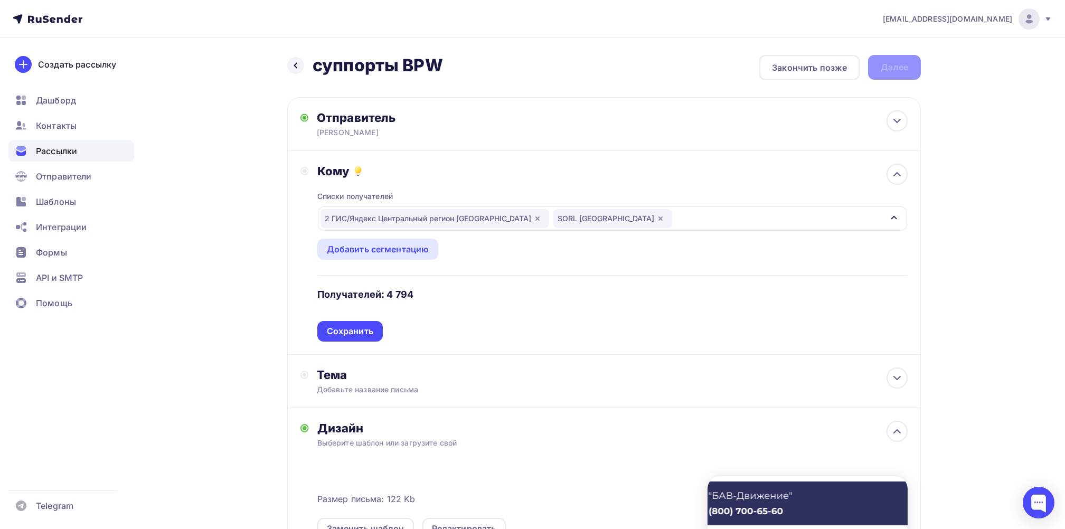
click at [352, 326] on div "Сохранить" at bounding box center [350, 331] width 46 height 12
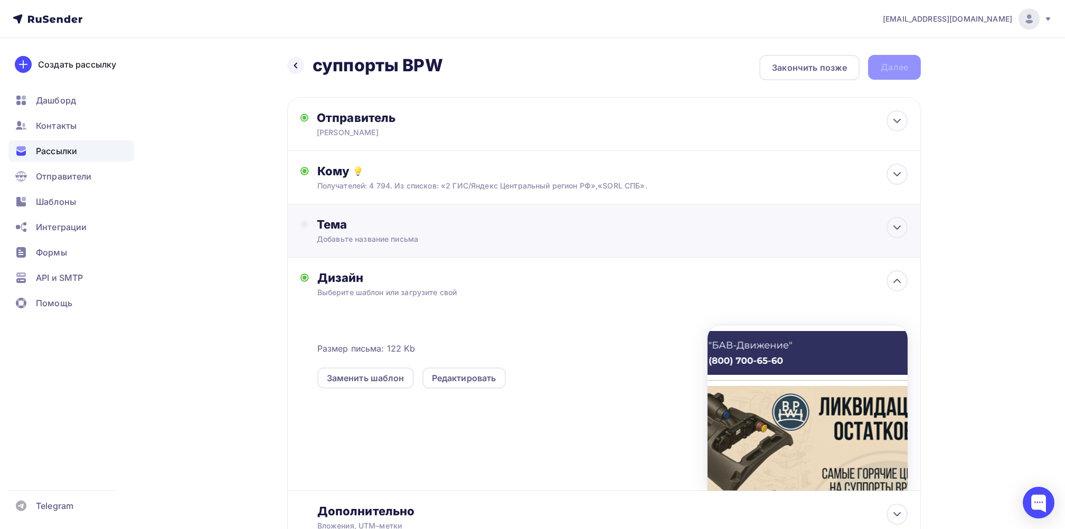
click at [320, 225] on div "Тема" at bounding box center [421, 224] width 208 height 15
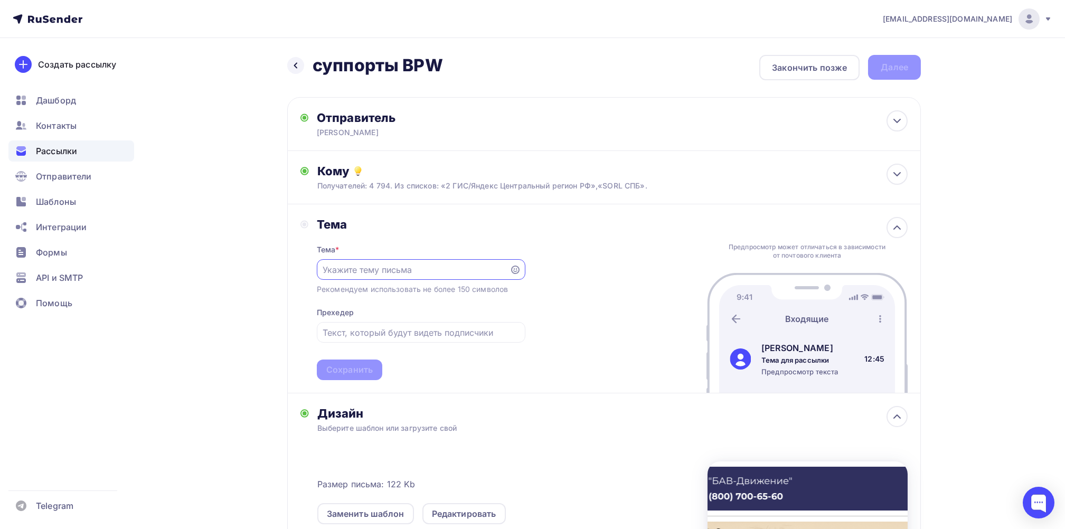
scroll to position [0, 0]
click at [384, 271] on input "text" at bounding box center [412, 269] width 181 height 13
paste input "Ликвидация остатков BPW! Лучшая цена в РФ"
type input "Ликвидация остатков BPW! Лучшая цена в РФ"
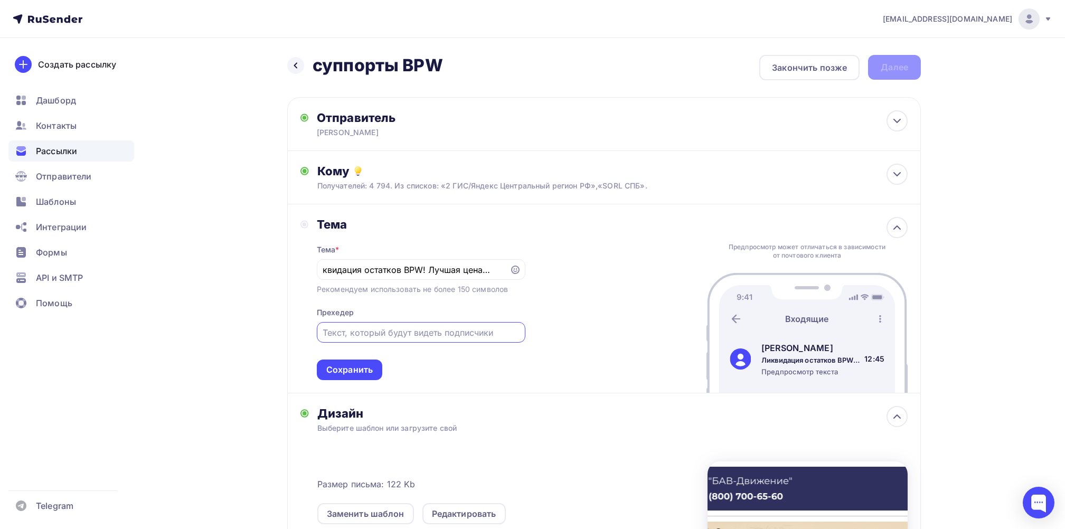
scroll to position [0, 0]
click at [369, 332] on input "text" at bounding box center [420, 332] width 196 height 13
paste input "Оригинал дешевле: BPW TSB 4309 и TS2 3709 в наличии"
type input "Оригинал дешевле: BPW TSB 4309 и TS2 3709 в наличии"
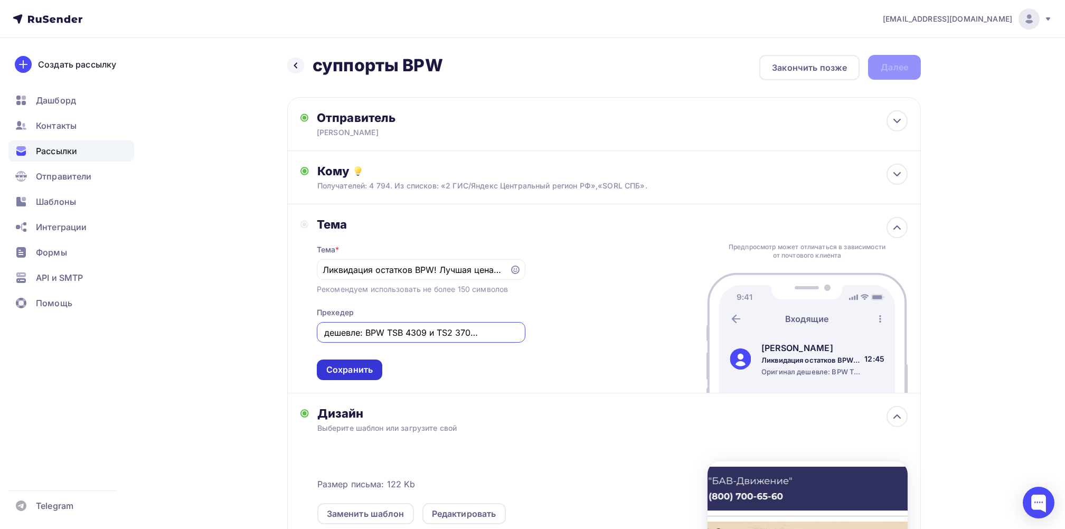
click at [359, 364] on div "Сохранить" at bounding box center [349, 370] width 46 height 12
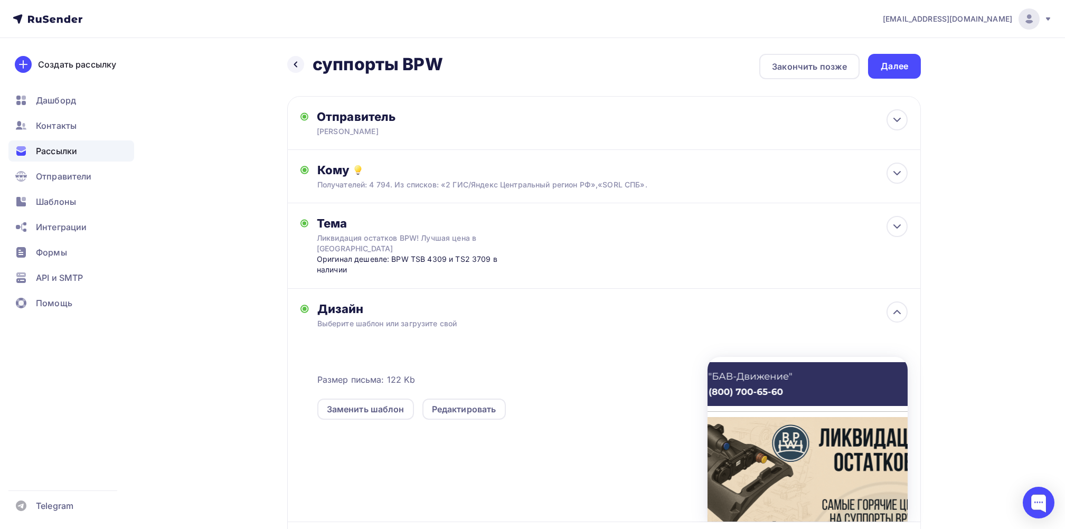
scroll to position [0, 0]
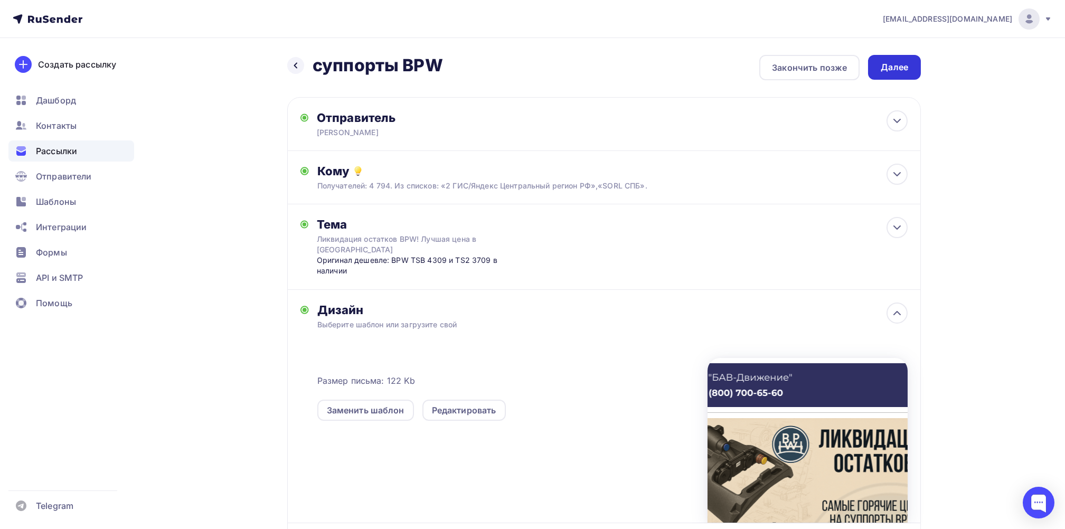
click at [912, 71] on div "Далее" at bounding box center [894, 67] width 53 height 25
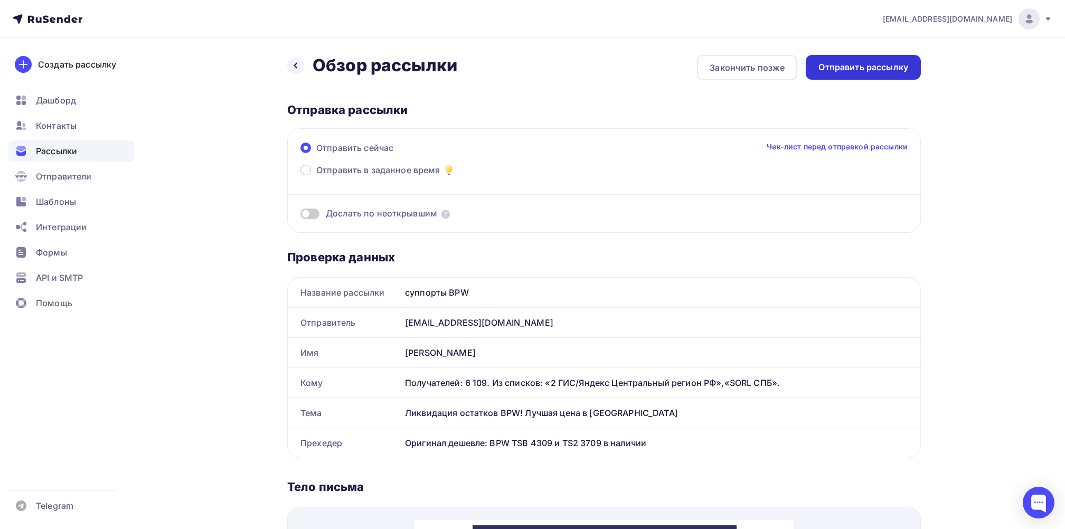
click at [873, 64] on div "Отправить рассылку" at bounding box center [863, 67] width 90 height 12
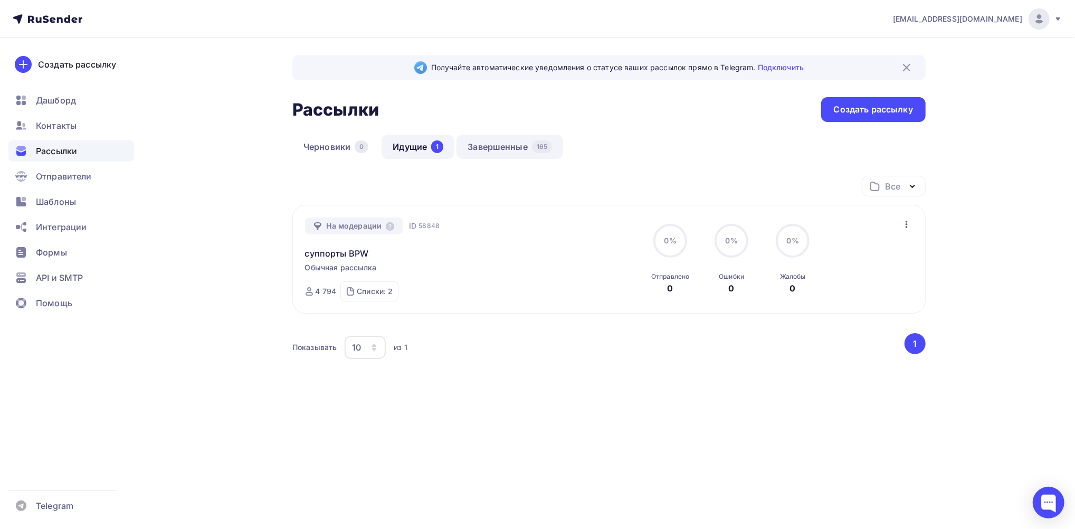
click at [499, 136] on link "Завершенные 165" at bounding box center [510, 147] width 107 height 24
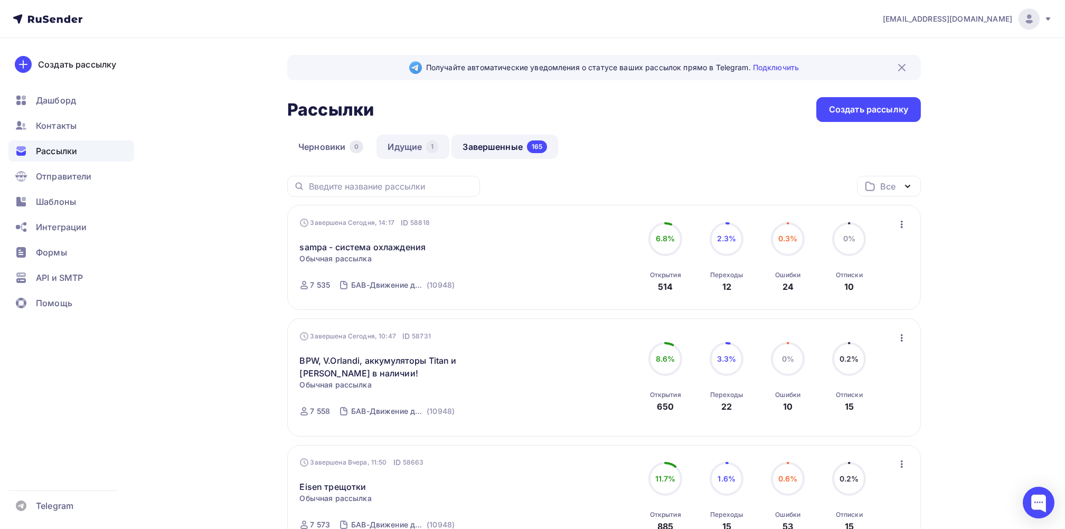
click at [402, 149] on link "Идущие 1" at bounding box center [412, 147] width 73 height 24
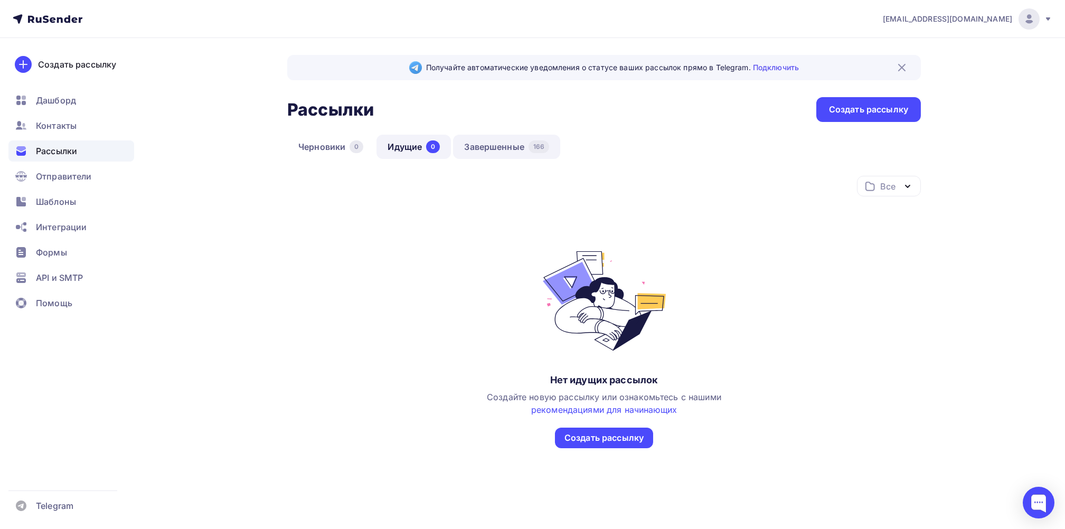
click at [508, 148] on link "Завершенные 166" at bounding box center [506, 147] width 107 height 24
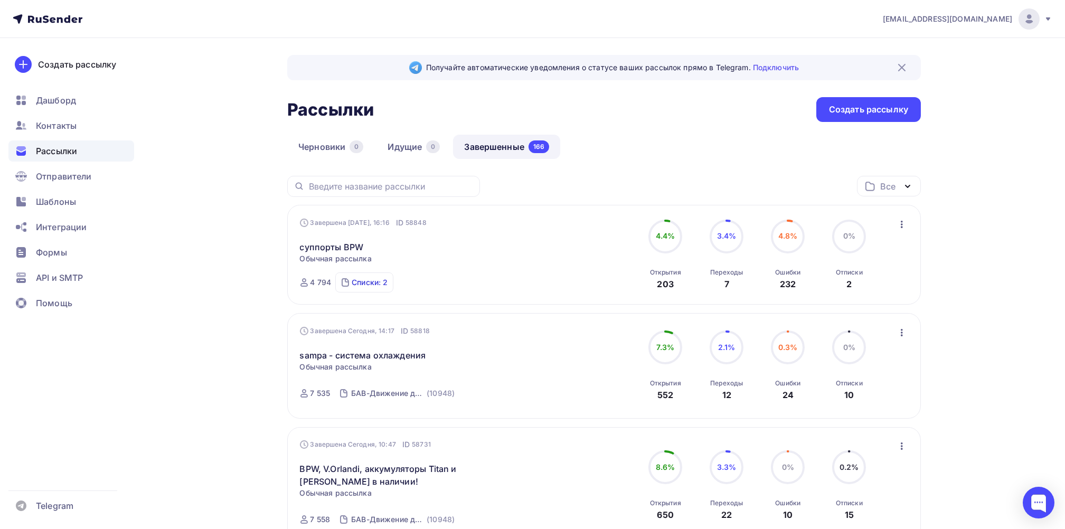
click at [369, 283] on div "Списки: 2" at bounding box center [370, 282] width 36 height 11
